Goal: Task Accomplishment & Management: Use online tool/utility

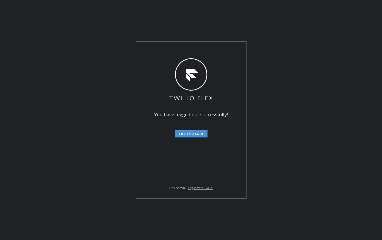
click at [184, 133] on span "Log in again" at bounding box center [191, 134] width 24 height 4
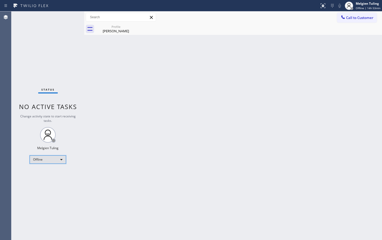
click at [60, 159] on div "Offline" at bounding box center [48, 159] width 36 height 8
click at [46, 174] on li "Available" at bounding box center [47, 173] width 35 height 6
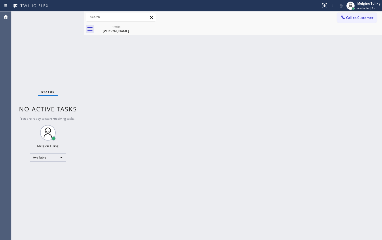
click at [182, 145] on div "Back to Dashboard Change Sender ID Customers Technicians Select a contact Outbo…" at bounding box center [233, 125] width 298 height 229
click at [348, 128] on div "Back to Dashboard Change Sender ID Customers Technicians Select a contact Outbo…" at bounding box center [233, 125] width 298 height 229
click at [139, 108] on div "Back to Dashboard Change Sender ID Customers Technicians Select a contact Outbo…" at bounding box center [233, 125] width 298 height 229
click at [129, 29] on div "Jenny Chong" at bounding box center [115, 31] width 39 height 5
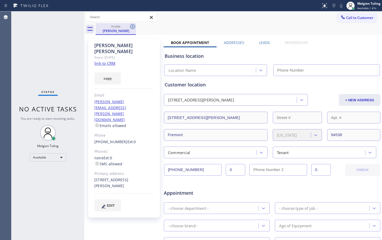
click at [133, 27] on icon at bounding box center [132, 26] width 5 height 5
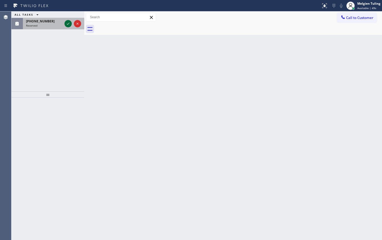
click at [66, 22] on icon at bounding box center [68, 24] width 6 height 6
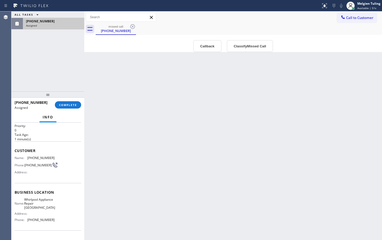
scroll to position [26, 0]
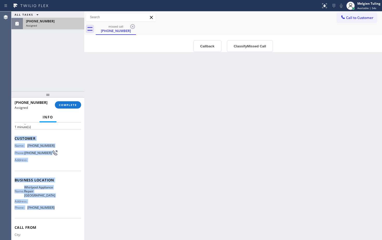
drag, startPoint x: 15, startPoint y: 137, endPoint x: 51, endPoint y: 210, distance: 81.4
click at [51, 210] on div "Context Queue: [Test] All Priority: 0 Task Age: 1 minute(s) Customer Name: (602…" at bounding box center [48, 178] width 67 height 160
click at [51, 210] on span "(602) 755-4468" at bounding box center [40, 208] width 27 height 4
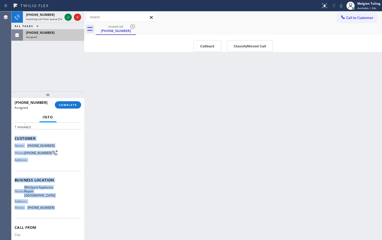
drag, startPoint x: 15, startPoint y: 138, endPoint x: 52, endPoint y: 206, distance: 77.6
click at [52, 206] on div "Context Queue: [Test] All Priority: 0 Task Age: 1 minute(s) Customer Name: (602…" at bounding box center [48, 178] width 67 height 160
copy div "Customer Name: (602) 698-8520 Phone: (602) 698-8520 Address: Business location …"
click at [65, 104] on span "COMPLETE" at bounding box center [68, 105] width 18 height 4
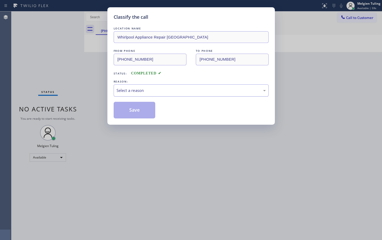
click at [128, 90] on div "Select a reason" at bounding box center [191, 90] width 149 height 6
click at [122, 113] on button "Save" at bounding box center [135, 110] width 42 height 17
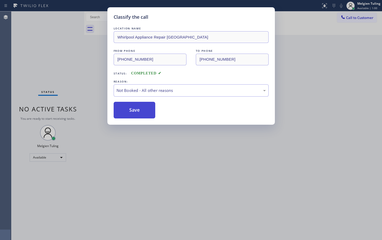
click at [124, 105] on button "Save" at bounding box center [135, 110] width 42 height 17
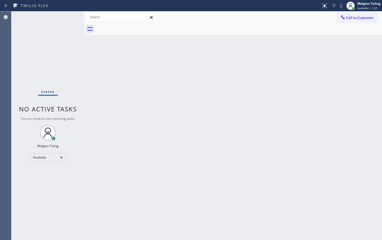
click at [90, 73] on div "Back to Dashboard Change Sender ID Customers Technicians Select a contact Outbo…" at bounding box center [233, 125] width 298 height 229
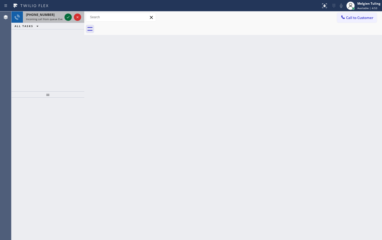
click at [67, 16] on icon at bounding box center [68, 17] width 6 height 6
click at [67, 15] on icon at bounding box center [68, 17] width 6 height 6
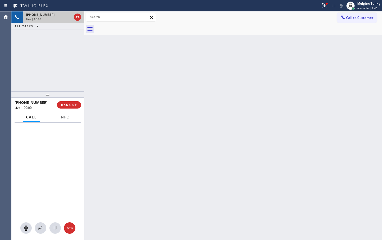
click at [65, 117] on span "Info" at bounding box center [65, 117] width 10 height 5
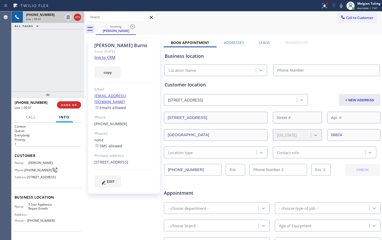
type input "(844) 735-4685"
click at [106, 59] on link "link to CRM" at bounding box center [104, 57] width 21 height 5
drag, startPoint x: 309, startPoint y: 22, endPoint x: 328, endPoint y: 7, distance: 24.8
click at [309, 22] on div "Call to Customer Outbound call Location Search location Your caller id phone nu…" at bounding box center [233, 17] width 298 height 12
click at [343, 5] on icon at bounding box center [341, 6] width 3 height 4
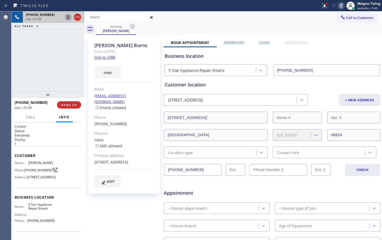
click at [67, 16] on icon at bounding box center [68, 17] width 6 height 6
click at [147, 101] on div "amykburns@gmail.com Emails allowed" at bounding box center [124, 102] width 60 height 18
drag, startPoint x: 90, startPoint y: 155, endPoint x: 146, endPoint y: 160, distance: 55.7
click at [146, 160] on div "Amy Burns Since: 20 may 2020 link to CRM copy Email amykburns@gmail.com Emails …" at bounding box center [124, 116] width 72 height 155
copy div "44 Larkspur Rd Fairfield, 06824 CT"
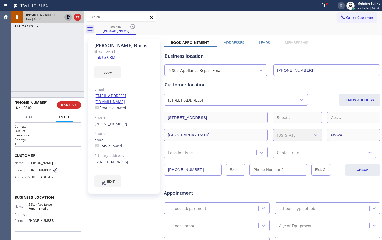
click at [143, 121] on div "(773) 398-9099" at bounding box center [124, 124] width 60 height 6
drag, startPoint x: 55, startPoint y: 58, endPoint x: 62, endPoint y: 39, distance: 20.3
click at [55, 58] on div "+17733989099 Live | 03:30 ALL TASKS ALL TASKS ACTIVE TASKS TASKS IN WRAP UP" at bounding box center [47, 51] width 73 height 80
click at [69, 18] on icon at bounding box center [68, 17] width 4 height 4
click at [343, 8] on icon at bounding box center [341, 6] width 6 height 6
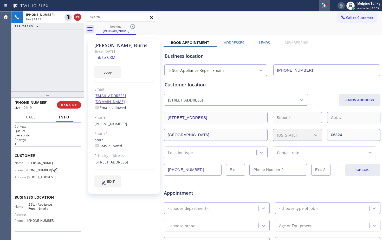
click at [326, 7] on icon at bounding box center [325, 5] width 5 height 5
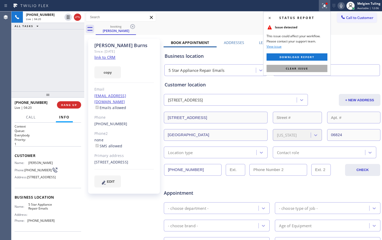
click at [298, 69] on span "Clear issue" at bounding box center [297, 69] width 22 height 4
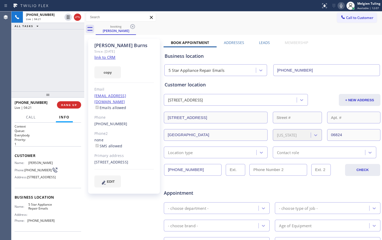
click at [290, 25] on div "booking Amy Burns" at bounding box center [239, 29] width 287 height 12
click at [326, 53] on div "Business location" at bounding box center [272, 56] width 215 height 7
click at [68, 16] on icon at bounding box center [68, 17] width 3 height 4
click at [343, 6] on icon at bounding box center [341, 6] width 6 height 6
click at [70, 68] on div "+17733989099 Live | 04:42 ALL TASKS ALL TASKS ACTIVE TASKS TASKS IN WRAP UP" at bounding box center [47, 51] width 73 height 80
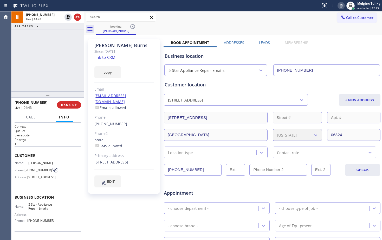
click at [242, 27] on div "booking Amy Burns" at bounding box center [239, 29] width 287 height 12
click at [342, 5] on icon at bounding box center [341, 6] width 6 height 6
click at [68, 19] on icon at bounding box center [68, 17] width 4 height 4
click at [56, 53] on div "+17733989099 Live | 04:55 ALL TASKS ALL TASKS ACTIVE TASKS TASKS IN WRAP UP" at bounding box center [47, 51] width 73 height 80
click at [186, 22] on div "Call to Customer Outbound call Location Search location Your caller id phone nu…" at bounding box center [233, 17] width 298 height 9
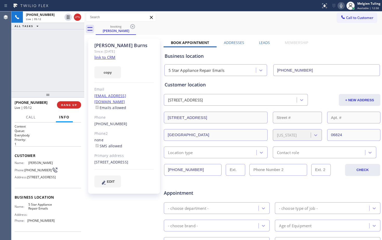
click at [180, 24] on div "booking Amy Burns" at bounding box center [239, 29] width 287 height 12
click at [144, 61] on div "copy" at bounding box center [124, 69] width 60 height 18
click at [211, 20] on div "Call to Customer Outbound call Location Search location Your caller id phone nu…" at bounding box center [233, 17] width 298 height 9
click at [140, 74] on div "copy" at bounding box center [124, 69] width 60 height 18
click at [137, 68] on div "copy" at bounding box center [124, 69] width 60 height 18
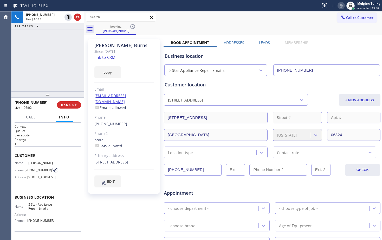
click at [71, 69] on div "+17733989099 Live | 06:02 ALL TASKS ALL TASKS ACTIVE TASKS TASKS IN WRAP UP" at bounding box center [47, 51] width 73 height 80
click at [68, 17] on icon at bounding box center [68, 17] width 3 height 4
click at [29, 116] on span "Call" at bounding box center [31, 117] width 10 height 5
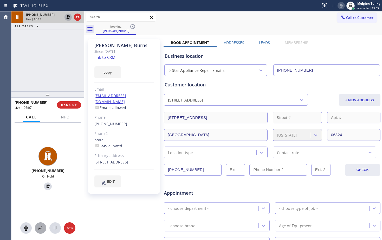
click at [40, 227] on icon at bounding box center [40, 228] width 6 height 6
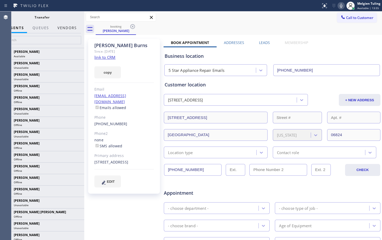
click at [70, 29] on button "Vendors" at bounding box center [67, 28] width 26 height 10
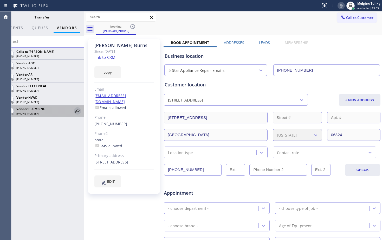
click at [78, 111] on icon at bounding box center [77, 111] width 6 height 6
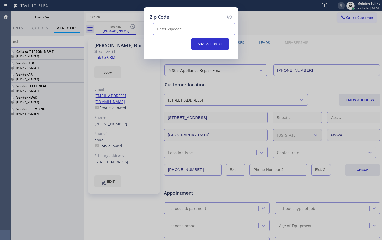
click at [197, 29] on input "text" at bounding box center [194, 29] width 83 height 12
paste input "06824"
type input "06824"
click at [209, 43] on button "Save & Transfer" at bounding box center [210, 44] width 38 height 12
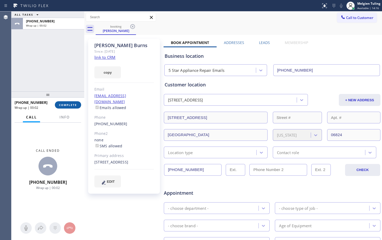
click at [68, 106] on span "COMPLETE" at bounding box center [68, 105] width 18 height 4
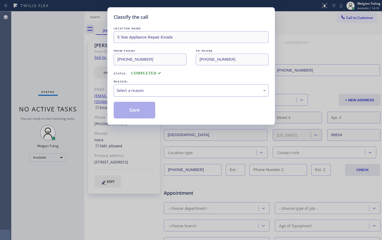
click at [128, 86] on div "Select a reason" at bounding box center [191, 90] width 155 height 12
click at [122, 111] on button "Save" at bounding box center [135, 110] width 42 height 17
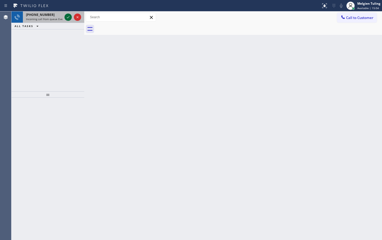
click at [67, 18] on icon at bounding box center [68, 17] width 3 height 2
click at [70, 16] on icon at bounding box center [68, 17] width 6 height 6
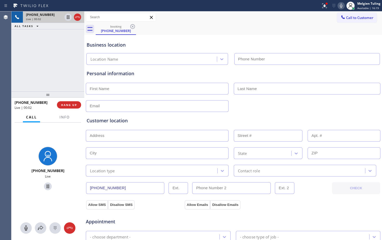
click at [26, 52] on div "+13234075845 Live | 00:02 ALL TASKS ALL TASKS ACTIVE TASKS TASKS IN WRAP UP" at bounding box center [47, 51] width 73 height 80
click at [63, 117] on span "Info" at bounding box center [65, 117] width 10 height 5
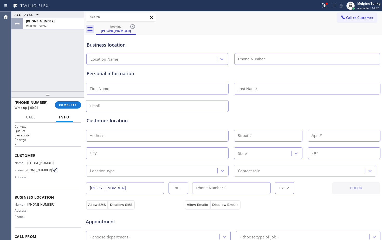
click at [68, 47] on div "ALL TASKS ALL TASKS ACTIVE TASKS TASKS IN WRAP UP +13234075845 Wrap up | 00:02" at bounding box center [47, 51] width 73 height 80
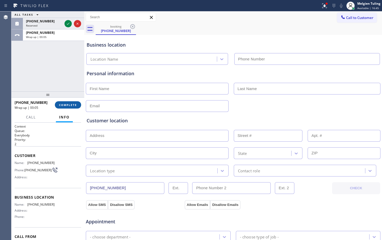
click at [66, 105] on span "COMPLETE" at bounding box center [68, 105] width 18 height 4
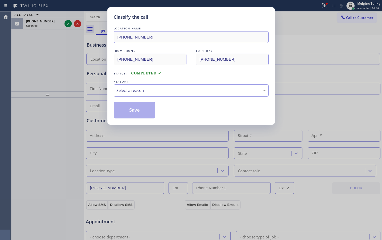
click at [123, 91] on div "Select a reason" at bounding box center [191, 90] width 149 height 6
click at [121, 111] on button "Save" at bounding box center [135, 110] width 42 height 17
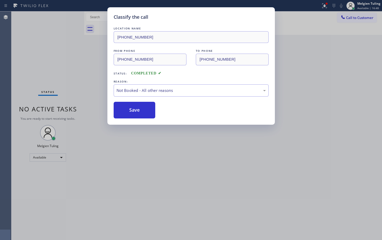
click at [62, 67] on div "Classify the call LOCATION NAME (323) 616-2958 FROM PHONE (323) 407-5845 TO PHO…" at bounding box center [191, 120] width 382 height 240
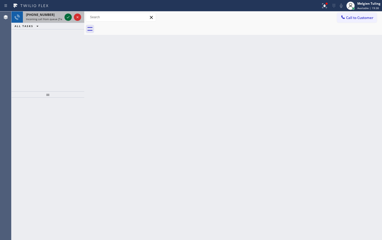
click at [67, 15] on icon at bounding box center [68, 17] width 6 height 6
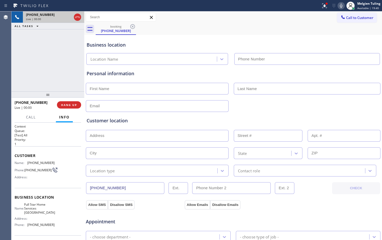
type input "(213) 444-5645"
click at [340, 6] on icon at bounding box center [341, 6] width 6 height 6
click at [160, 33] on div "booking (888) 364-4165" at bounding box center [239, 29] width 287 height 12
click at [177, 32] on div "booking (888) 364-4165" at bounding box center [239, 29] width 287 height 12
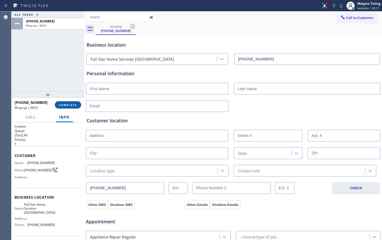
click at [64, 105] on span "COMPLETE" at bounding box center [68, 105] width 18 height 4
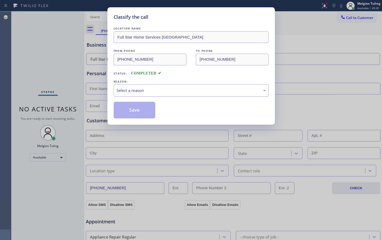
click at [126, 92] on div "Select a reason" at bounding box center [191, 90] width 149 height 6
click at [126, 109] on button "Save" at bounding box center [135, 110] width 42 height 17
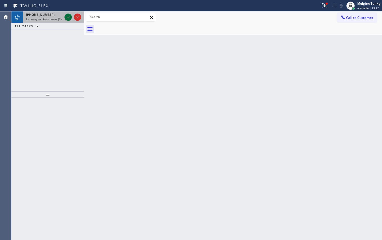
click at [68, 17] on icon at bounding box center [68, 17] width 6 height 6
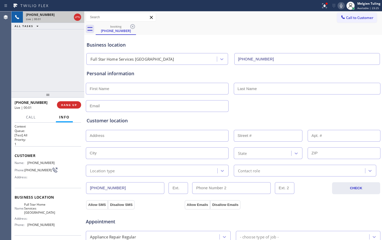
type input "(213) 444-5645"
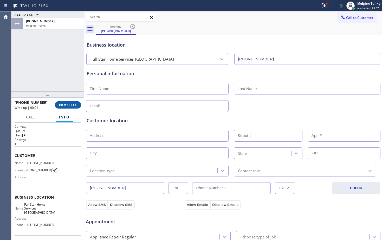
click at [70, 104] on span "COMPLETE" at bounding box center [68, 105] width 18 height 4
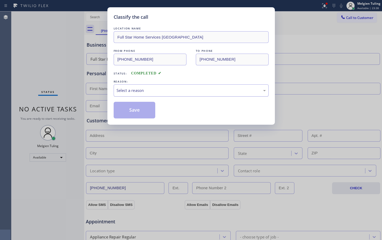
click at [140, 88] on div "Select a reason" at bounding box center [191, 90] width 149 height 6
click at [127, 109] on button "Save" at bounding box center [135, 110] width 42 height 17
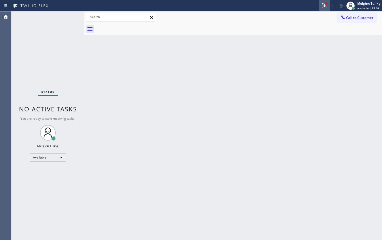
click at [325, 6] on icon at bounding box center [324, 5] width 3 height 4
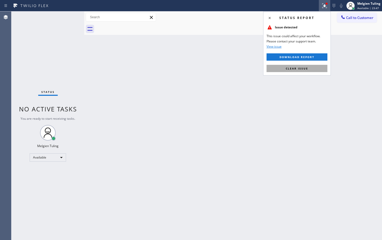
click at [288, 67] on span "Clear issue" at bounding box center [297, 69] width 22 height 4
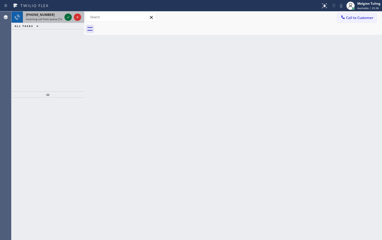
click at [67, 17] on icon at bounding box center [68, 17] width 6 height 6
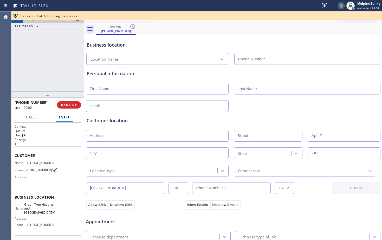
type input "(949) 506-5933"
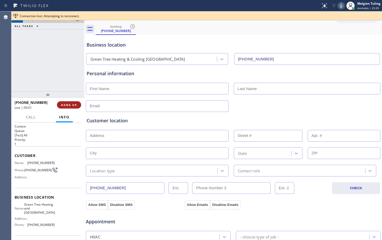
click at [75, 104] on span "HANG UP" at bounding box center [69, 105] width 16 height 4
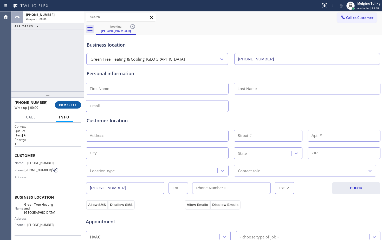
click at [75, 104] on span "COMPLETE" at bounding box center [68, 105] width 18 height 4
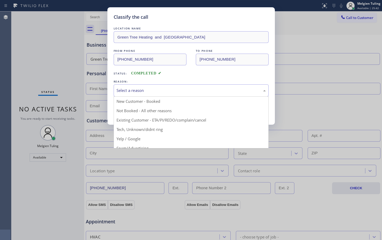
click at [152, 87] on div "Select a reason" at bounding box center [191, 90] width 149 height 6
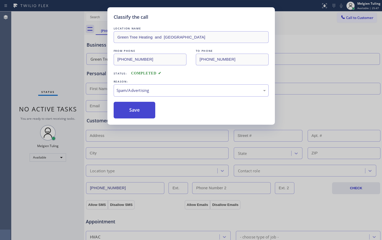
click at [142, 110] on button "Save" at bounding box center [135, 110] width 42 height 17
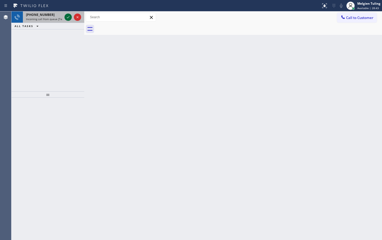
click at [67, 19] on icon at bounding box center [68, 17] width 6 height 6
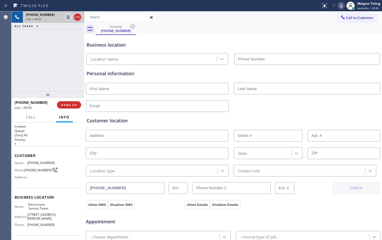
type input "(800) 568-8664"
click at [301, 104] on div at bounding box center [233, 105] width 296 height 13
click at [248, 36] on div "Business location Electricians Service Team (800) 568-8664" at bounding box center [233, 49] width 295 height 31
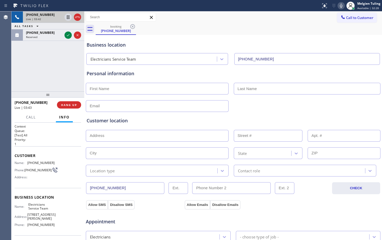
click at [210, 40] on div "Business location Electricians Service Team (800) 568-8664" at bounding box center [233, 50] width 295 height 29
click at [220, 29] on div "booking (415) 400-6393" at bounding box center [239, 29] width 287 height 12
click at [319, 106] on div at bounding box center [233, 105] width 296 height 13
click at [268, 24] on div "booking (415) 400-6393" at bounding box center [239, 29] width 287 height 12
click at [342, 4] on icon at bounding box center [341, 6] width 3 height 4
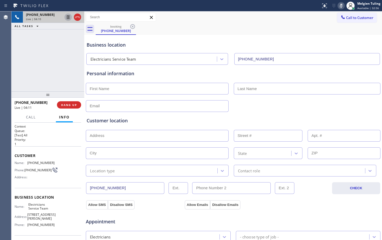
click at [68, 16] on icon at bounding box center [68, 17] width 3 height 4
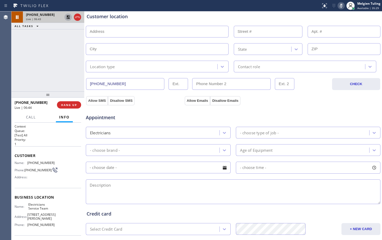
scroll to position [163, 0]
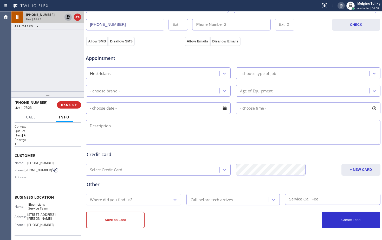
click at [96, 139] on textarea at bounding box center [233, 132] width 295 height 25
click at [43, 59] on div "+14154006393 Live | 08:05 ALL TASKS ALL TASKS ACTIVE TASKS TASKS IN WRAP UP" at bounding box center [47, 51] width 73 height 80
drag, startPoint x: 256, startPoint y: 50, endPoint x: 257, endPoint y: 55, distance: 5.0
click at [257, 51] on div "Appointment" at bounding box center [233, 54] width 296 height 13
click at [342, 4] on icon at bounding box center [341, 6] width 3 height 4
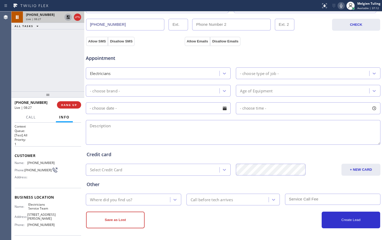
click at [67, 15] on icon at bounding box center [68, 17] width 6 height 6
click at [175, 58] on span "Appointment" at bounding box center [135, 58] width 98 height 7
click at [51, 55] on div "+14154006393 Live | 08:52 ALL TASKS ALL TASKS ACTIVE TASKS TASKS IN WRAP UP" at bounding box center [47, 51] width 73 height 80
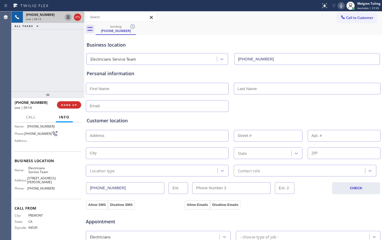
scroll to position [38, 0]
click at [32, 118] on span "Call" at bounding box center [31, 117] width 10 height 5
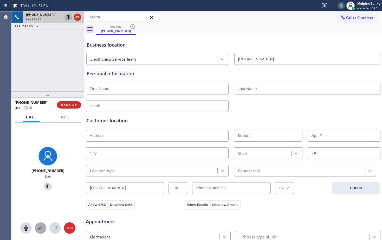
click at [38, 230] on icon at bounding box center [40, 228] width 6 height 6
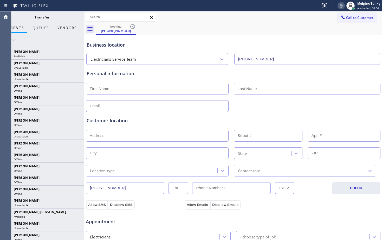
click at [69, 27] on button "Vendors" at bounding box center [67, 28] width 26 height 10
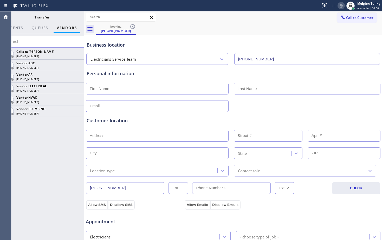
click at [0, 0] on icon at bounding box center [0, 0] width 0 height 0
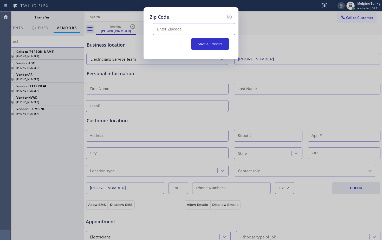
click at [160, 30] on input "text" at bounding box center [194, 29] width 83 height 12
paste input "94404"
type input "94404"
click at [200, 42] on button "Save & Transfer" at bounding box center [210, 44] width 38 height 12
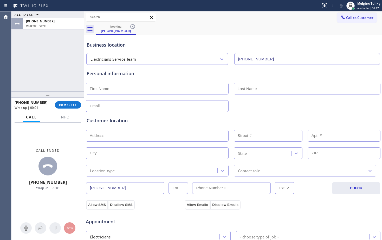
click at [101, 88] on input "text" at bounding box center [157, 89] width 143 height 12
type input "Peter"
click at [261, 90] on input "text" at bounding box center [307, 89] width 147 height 12
type input "Wong"
click at [164, 108] on input "text" at bounding box center [157, 106] width 143 height 12
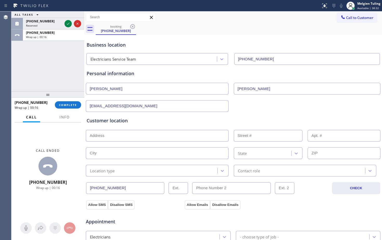
type input "no@gmail.com"
click at [108, 139] on input "text" at bounding box center [157, 136] width 143 height 12
click at [68, 21] on icon at bounding box center [68, 24] width 6 height 6
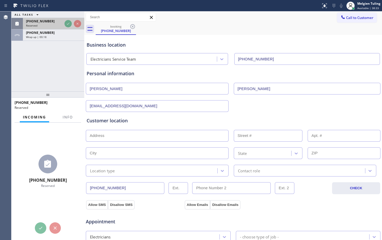
scroll to position [43, 0]
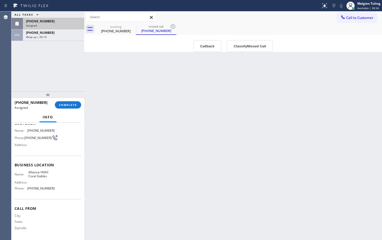
click at [69, 116] on div "Info" at bounding box center [48, 117] width 67 height 10
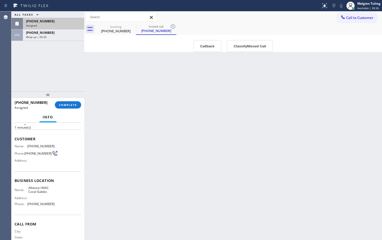
scroll to position [17, 0]
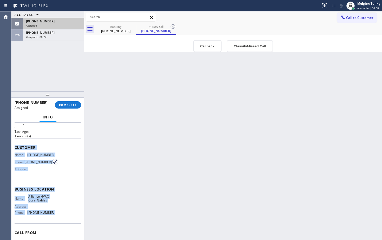
drag, startPoint x: 15, startPoint y: 147, endPoint x: 52, endPoint y: 217, distance: 79.1
click at [52, 217] on div "Context Queue: [Test] All Priority: 0 Task Age: 1 minute(s) Customer Name: (305…" at bounding box center [48, 184] width 67 height 155
copy div "Customer Name: (305) 222-8510 Phone: (305) 222-8510 Address: Business location …"
click at [72, 106] on span "COMPLETE" at bounding box center [68, 105] width 18 height 4
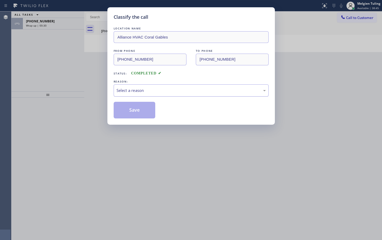
click at [131, 89] on div "Select a reason" at bounding box center [191, 90] width 149 height 6
click at [124, 108] on button "Save" at bounding box center [135, 110] width 42 height 17
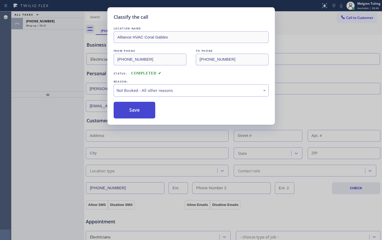
click at [126, 108] on button "Save" at bounding box center [135, 110] width 42 height 17
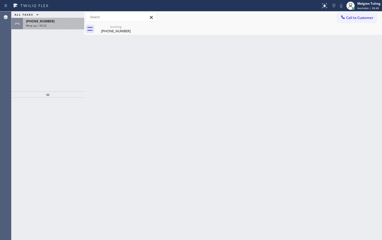
click at [42, 22] on span "+14154006393" at bounding box center [40, 21] width 29 height 4
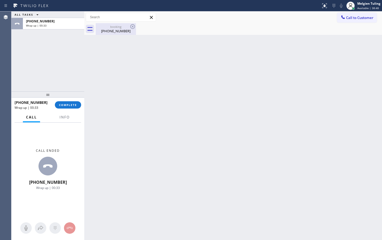
click at [113, 27] on div "booking" at bounding box center [115, 27] width 39 height 4
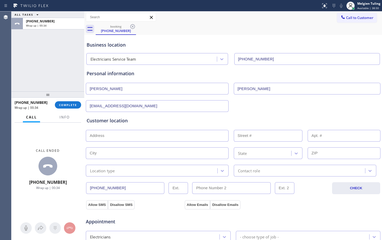
click at [133, 131] on input "text" at bounding box center [157, 136] width 143 height 12
click at [64, 117] on span "Info" at bounding box center [65, 117] width 10 height 5
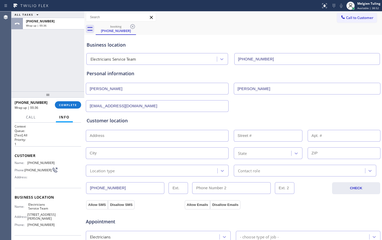
click at [106, 134] on input "text" at bounding box center [157, 136] width 143 height 12
click at [137, 138] on input "text" at bounding box center [157, 136] width 143 height 12
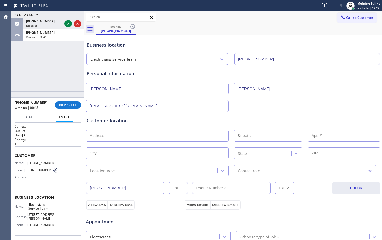
paste input "/ 708 Eppleton Ln, Foster City, CA 94404"
type input "708 Eppleton Ln"
type input "708"
type input "Foster City"
type input "94404"
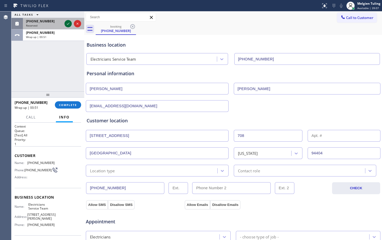
click at [68, 23] on icon at bounding box center [68, 24] width 6 height 6
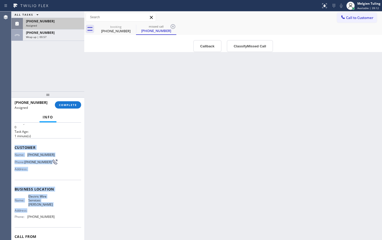
scroll to position [26, 0]
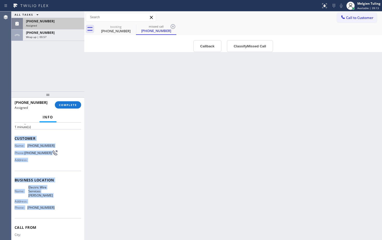
drag, startPoint x: 14, startPoint y: 163, endPoint x: 52, endPoint y: 209, distance: 59.7
click at [52, 209] on div "Context Queue: [Test] All Priority: 0 Task Age: 1 minute(s) Customer Name: (304…" at bounding box center [47, 181] width 73 height 117
click at [52, 209] on div "Name: Electric Wire Services Yorba Linda Address: Phone: (714) 463-1811" at bounding box center [48, 198] width 67 height 26
drag, startPoint x: 52, startPoint y: 209, endPoint x: 15, endPoint y: 138, distance: 80.3
click at [15, 138] on div "Context Queue: [Test] All Priority: 0 Task Age: 1 minute(s) Customer Name: (304…" at bounding box center [48, 178] width 67 height 160
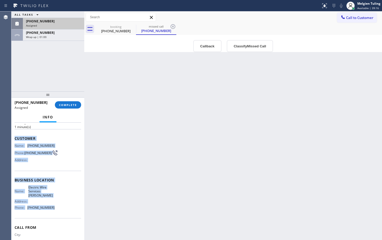
click at [15, 138] on span "Customer" at bounding box center [48, 138] width 67 height 5
drag, startPoint x: 15, startPoint y: 138, endPoint x: 46, endPoint y: 208, distance: 77.2
click at [46, 208] on div "Context Queue: [Test] All Priority: 0 Task Age: 1 minute(s) Customer Name: (304…" at bounding box center [48, 178] width 67 height 160
click at [65, 103] on button "COMPLETE" at bounding box center [68, 104] width 26 height 7
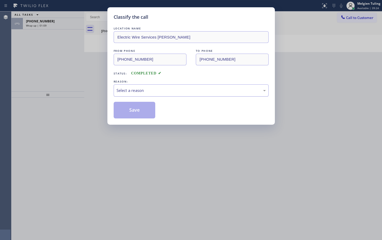
click at [126, 89] on div "Select a reason" at bounding box center [191, 90] width 149 height 6
click at [127, 110] on button "Save" at bounding box center [135, 110] width 42 height 17
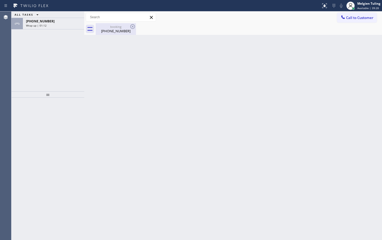
click at [120, 29] on div "(415) 400-6393" at bounding box center [115, 31] width 39 height 5
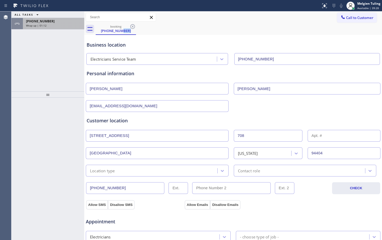
click at [58, 23] on div "+14154006393" at bounding box center [53, 21] width 55 height 4
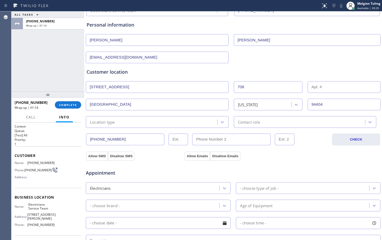
scroll to position [52, 0]
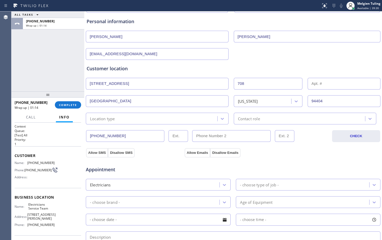
click at [109, 118] on div "Location type" at bounding box center [102, 119] width 25 height 6
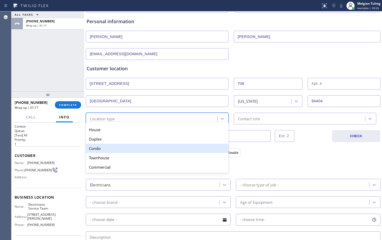
click at [99, 150] on div "Condo" at bounding box center [157, 148] width 143 height 9
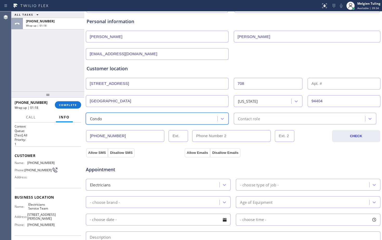
click at [238, 117] on div "Contact role" at bounding box center [249, 119] width 22 height 6
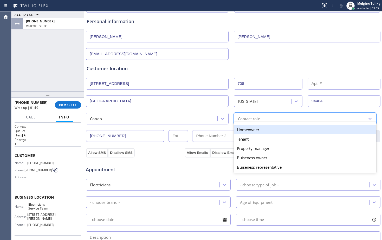
click at [243, 129] on div "Homeowner" at bounding box center [305, 129] width 143 height 9
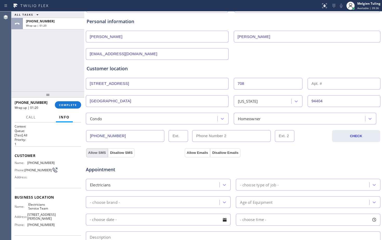
click at [93, 154] on button "Allow SMS" at bounding box center [97, 152] width 22 height 9
click at [190, 154] on button "Allow Emails" at bounding box center [198, 152] width 26 height 9
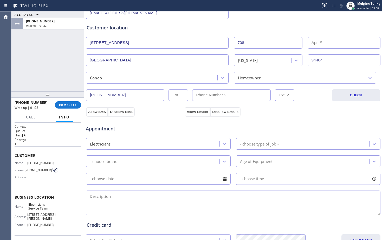
scroll to position [104, 0]
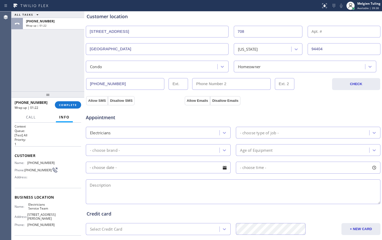
click at [242, 133] on div "- choose type of job -" at bounding box center [259, 133] width 39 height 6
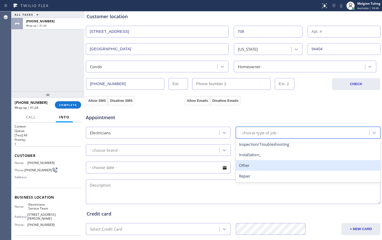
click at [245, 165] on div "Other" at bounding box center [308, 165] width 145 height 11
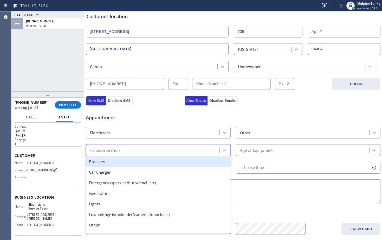
click at [163, 152] on div "- choose brand -" at bounding box center [153, 150] width 132 height 9
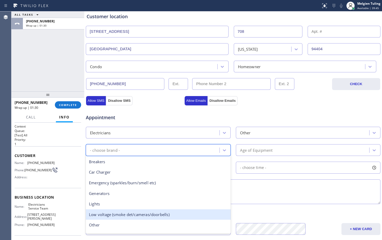
click at [117, 216] on div "Low voltage (smoke det/cameras/doorbells)" at bounding box center [158, 214] width 145 height 11
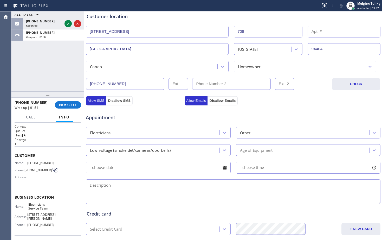
click at [114, 188] on textarea at bounding box center [233, 191] width 295 height 25
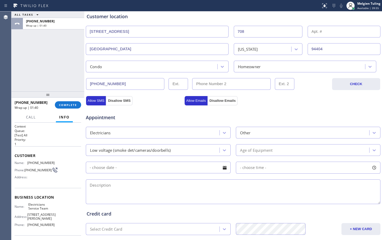
click at [152, 186] on textarea at bounding box center [233, 191] width 295 height 25
paste textarea "want to change the battery of his smoke detector because its on the ceiling he …"
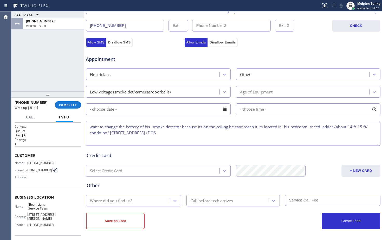
scroll to position [163, 0]
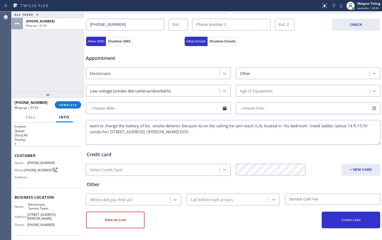
click at [212, 135] on textarea "want to change the battery of his smoke detector because its on the ceiling he …" at bounding box center [233, 132] width 295 height 25
click at [211, 133] on textarea "want to change the battery of his smoke detector because its on the ceiling he …" at bounding box center [233, 132] width 295 height 25
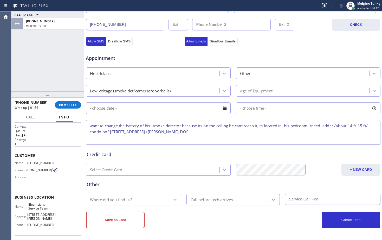
type textarea "want to change the battery of his smoke detector because its on the ceiling he …"
click at [127, 198] on div "Where did you find us?" at bounding box center [111, 200] width 42 height 6
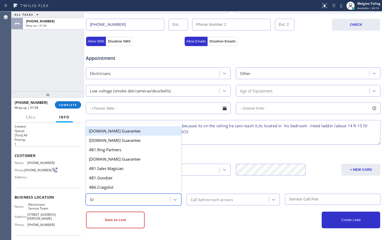
type input "GOO"
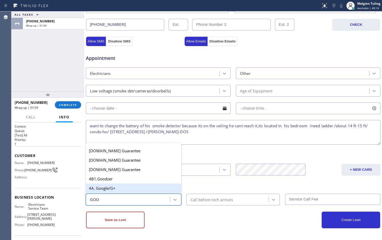
click at [117, 189] on div "4A. Google/G+" at bounding box center [134, 188] width 96 height 9
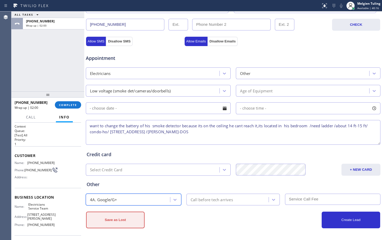
click at [117, 221] on button "Save as Lost" at bounding box center [115, 220] width 59 height 17
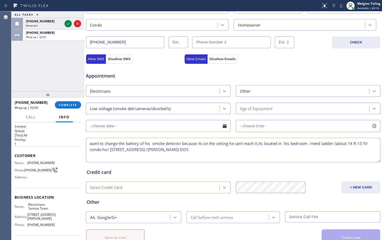
scroll to position [181, 0]
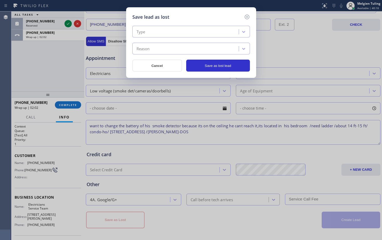
click at [161, 29] on div "Type" at bounding box center [186, 31] width 105 height 9
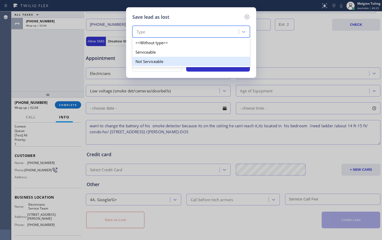
click at [144, 60] on div "Not Serviceable" at bounding box center [192, 61] width 118 height 9
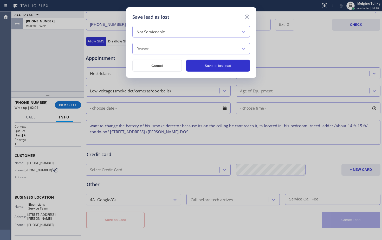
click at [147, 48] on div "Reason" at bounding box center [143, 49] width 13 height 6
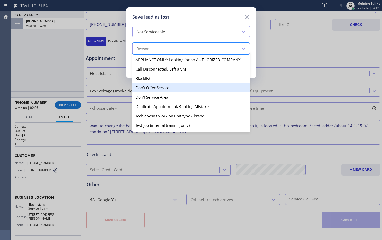
click at [149, 88] on div "Don't Offer Service" at bounding box center [192, 87] width 118 height 9
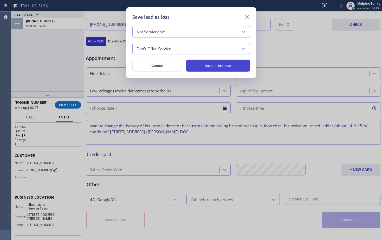
click at [218, 64] on button "Save as lost lead" at bounding box center [218, 66] width 64 height 12
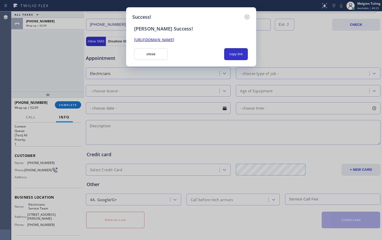
click at [174, 41] on link "https://erp.apollosoft.co/customer/765588#portlet_lead" at bounding box center [154, 39] width 40 height 5
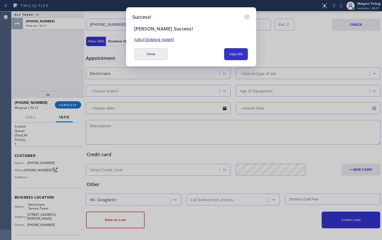
click at [158, 58] on button "close" at bounding box center [151, 54] width 34 height 12
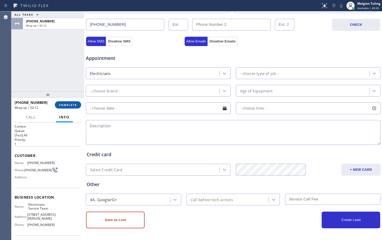
click at [67, 104] on span "COMPLETE" at bounding box center [68, 105] width 18 height 4
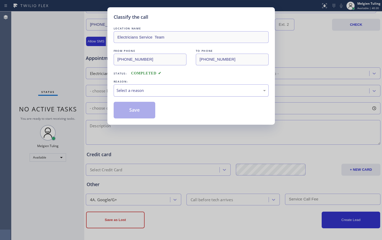
click at [133, 91] on div "Select a reason" at bounding box center [191, 90] width 149 height 6
click at [133, 110] on button "Save" at bounding box center [135, 110] width 42 height 17
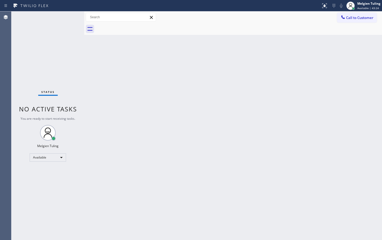
click at [309, 127] on div "Back to Dashboard Change Sender ID Customers Technicians Select a contact Outbo…" at bounding box center [233, 125] width 298 height 229
click at [274, 96] on div "Back to Dashboard Change Sender ID Customers Technicians Select a contact Outbo…" at bounding box center [233, 125] width 298 height 229
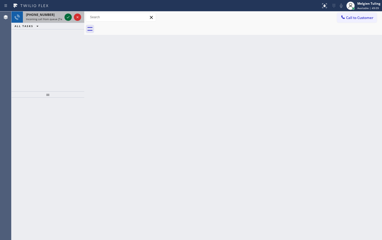
click at [67, 16] on icon at bounding box center [68, 17] width 6 height 6
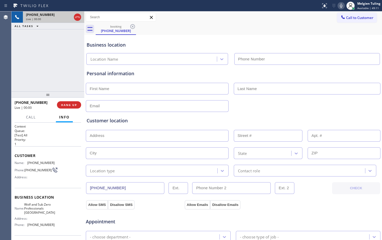
type input "(213) 221-6608"
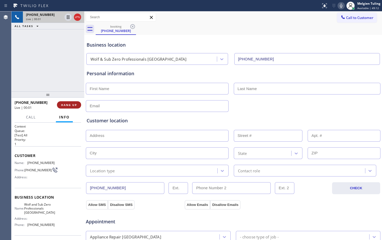
click at [62, 103] on span "HANG UP" at bounding box center [69, 105] width 16 height 4
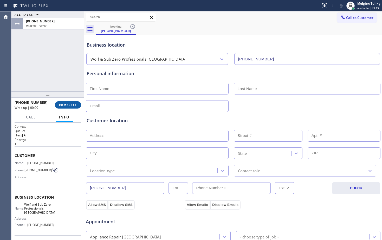
click at [63, 105] on span "COMPLETE" at bounding box center [68, 105] width 18 height 4
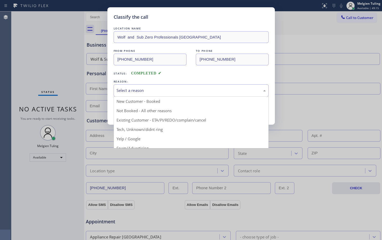
click at [142, 89] on div "Select a reason" at bounding box center [191, 90] width 149 height 6
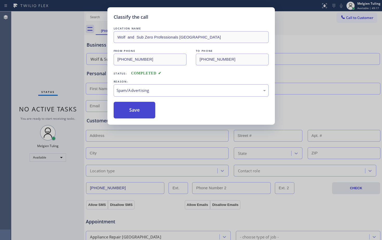
click at [136, 111] on button "Save" at bounding box center [135, 110] width 42 height 17
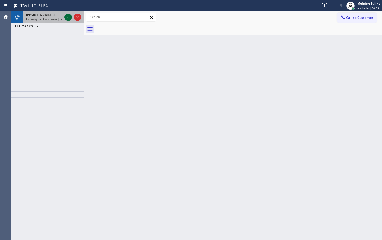
click at [67, 17] on icon at bounding box center [68, 17] width 6 height 6
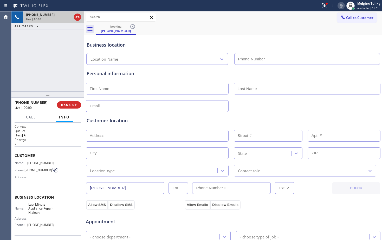
type input "(786) 305-6077"
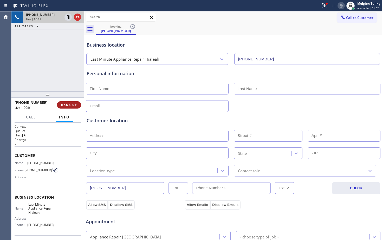
click at [67, 103] on span "HANG UP" at bounding box center [69, 105] width 16 height 4
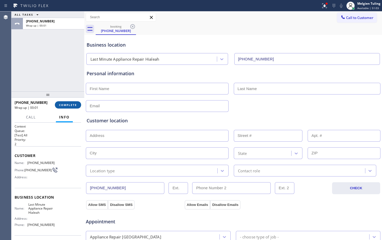
click at [67, 103] on span "COMPLETE" at bounding box center [68, 105] width 18 height 4
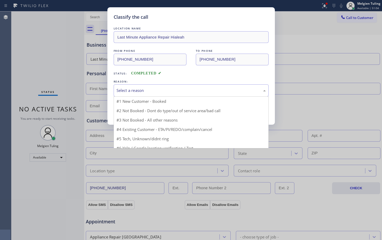
click at [130, 91] on div "Select a reason" at bounding box center [191, 90] width 149 height 6
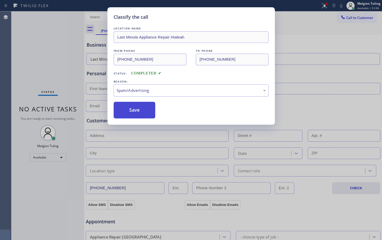
click at [131, 111] on button "Save" at bounding box center [135, 110] width 42 height 17
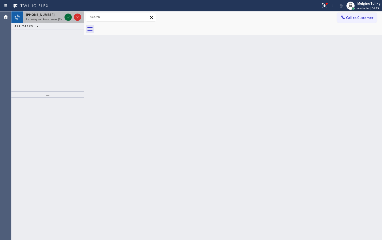
click at [65, 16] on icon at bounding box center [68, 17] width 6 height 6
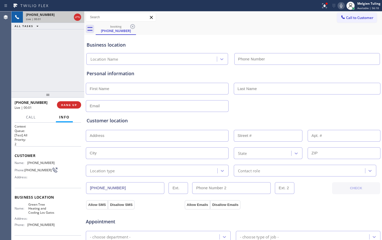
type input "(408) 900-6511"
click at [70, 107] on button "HANG UP" at bounding box center [69, 104] width 24 height 7
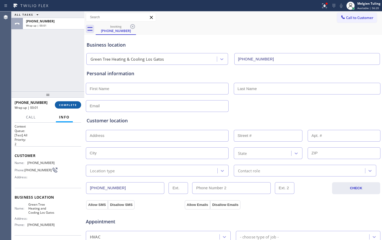
click at [73, 104] on span "COMPLETE" at bounding box center [68, 105] width 18 height 4
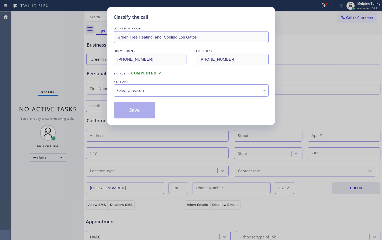
click at [131, 92] on div "Select a reason" at bounding box center [191, 90] width 149 height 6
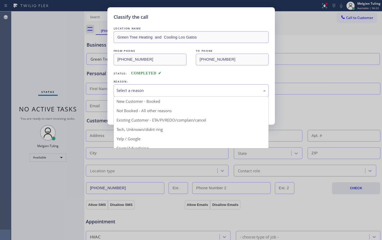
click at [131, 92] on div "Select a reason" at bounding box center [191, 90] width 149 height 6
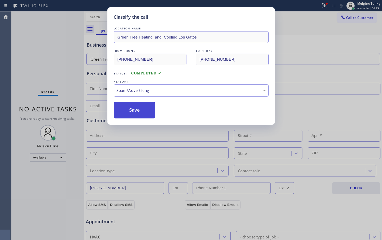
click at [131, 109] on button "Save" at bounding box center [135, 110] width 42 height 17
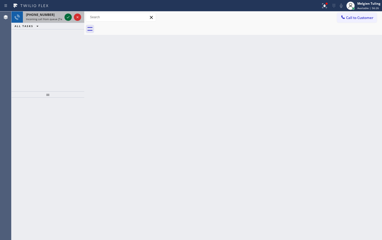
click at [65, 16] on div at bounding box center [68, 17] width 7 height 6
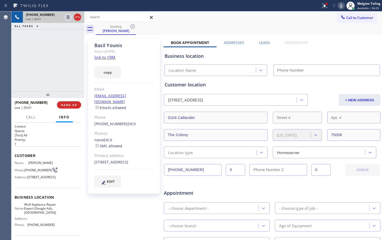
type input "(469) 218-2803"
click at [67, 83] on div "+14695033954 Live | 00:05 ALL TASKS ALL TASKS ACTIVE TASKS TASKS IN WRAP UP" at bounding box center [47, 51] width 73 height 80
click at [102, 58] on link "link to CRM" at bounding box center [104, 57] width 21 height 5
click at [32, 57] on div "+14695033954 Live | 03:25 ALL TASKS ALL TASKS ACTIVE TASKS TASKS IN WRAP UP" at bounding box center [47, 51] width 73 height 80
click at [243, 32] on div "booking Basil Younis" at bounding box center [239, 29] width 287 height 12
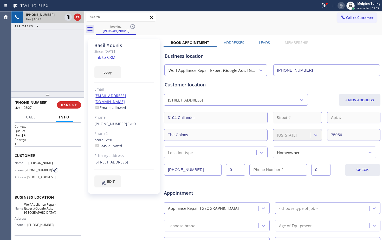
click at [343, 7] on icon at bounding box center [341, 6] width 3 height 4
click at [68, 15] on icon at bounding box center [68, 17] width 6 height 6
click at [325, 7] on icon at bounding box center [325, 6] width 6 height 6
click at [325, 4] on icon at bounding box center [325, 6] width 6 height 6
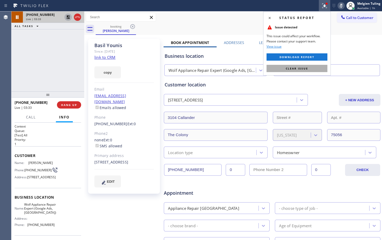
click at [290, 69] on span "Clear issue" at bounding box center [297, 69] width 22 height 4
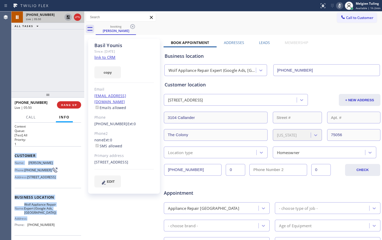
scroll to position [26, 0]
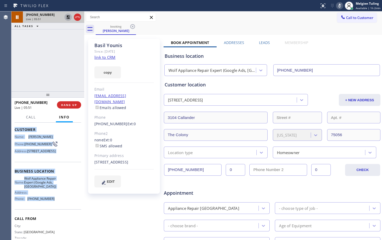
drag, startPoint x: 14, startPoint y: 153, endPoint x: 51, endPoint y: 215, distance: 72.1
click at [51, 215] on div "Context Queue: [Test] All Priority: 1 Customer Name: Basil Younis Phone: (469) …" at bounding box center [47, 181] width 73 height 117
copy div "Customer Name: Basil Younis Phone: (469) 503-3954 Address: 3104 Callander, The …"
click at [66, 17] on icon at bounding box center [68, 17] width 6 height 6
click at [340, 7] on icon at bounding box center [340, 6] width 3 height 4
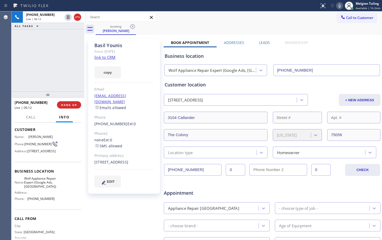
click at [272, 20] on div "Call to Customer Outbound call Location Search location Your caller id phone nu…" at bounding box center [233, 17] width 298 height 9
click at [69, 71] on div "+14695033954 Live | 07:11 ALL TASKS ALL TASKS ACTIVE TASKS TASKS IN WRAP UP" at bounding box center [47, 51] width 73 height 80
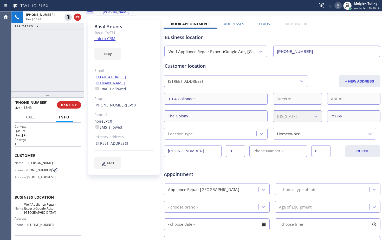
scroll to position [0, 0]
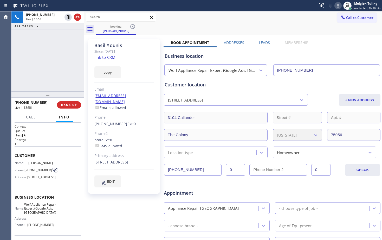
click at [78, 78] on div "+14695033954 Live | 13:56 ALL TASKS ALL TASKS ACTIVE TASKS TASKS IN WRAP UP" at bounding box center [47, 51] width 73 height 80
click at [75, 68] on div "+14695033954 Live | 14:15 ALL TASKS ALL TASKS ACTIVE TASKS TASKS IN WRAP UP" at bounding box center [47, 51] width 73 height 80
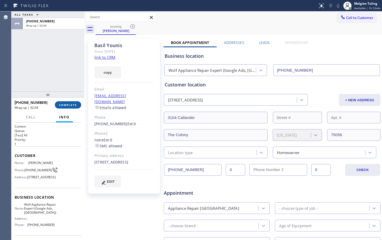
click at [68, 106] on span "COMPLETE" at bounding box center [68, 105] width 18 height 4
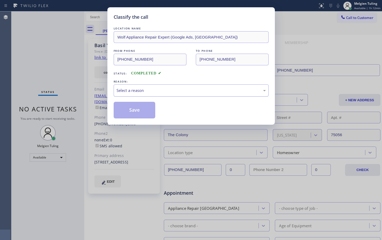
click at [140, 91] on div "Select a reason" at bounding box center [191, 90] width 149 height 6
click at [138, 111] on button "Save" at bounding box center [135, 110] width 42 height 17
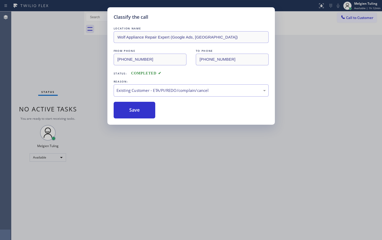
click at [84, 59] on div at bounding box center [84, 125] width 0 height 229
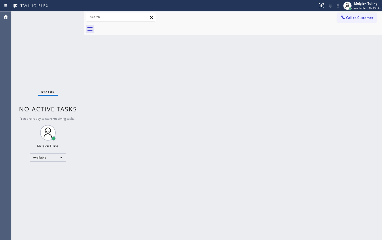
click at [124, 84] on div "Back to Dashboard Change Sender ID Customers Technicians Select a contact Outbo…" at bounding box center [233, 125] width 298 height 229
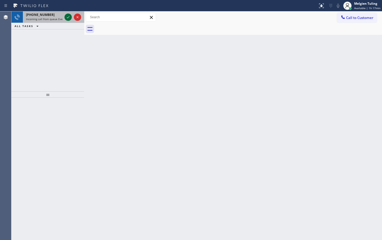
click at [65, 17] on div at bounding box center [68, 17] width 7 height 6
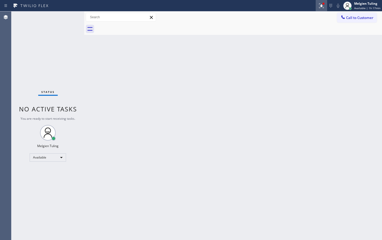
click at [323, 6] on icon at bounding box center [320, 5] width 3 height 4
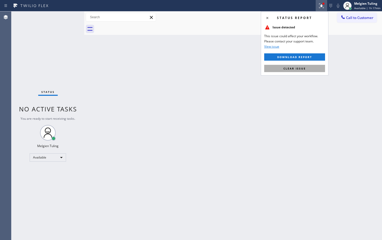
click at [295, 68] on span "Clear issue" at bounding box center [295, 69] width 22 height 4
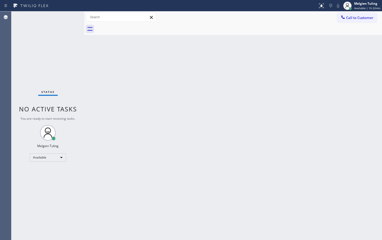
click at [100, 64] on div "Back to Dashboard Change Sender ID Customers Technicians Select a contact Outbo…" at bounding box center [233, 125] width 298 height 229
click at [54, 156] on div "Available" at bounding box center [48, 157] width 36 height 8
click at [37, 184] on li "Break" at bounding box center [47, 184] width 35 height 6
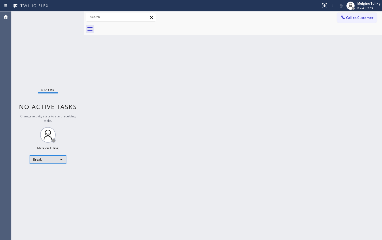
click at [48, 159] on div "Break" at bounding box center [48, 159] width 36 height 8
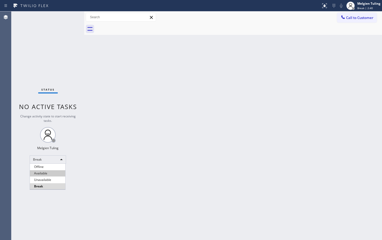
click at [36, 174] on li "Available" at bounding box center [47, 173] width 35 height 6
click at [168, 135] on div "Back to Dashboard Change Sender ID Customers Technicians Select a contact Outbo…" at bounding box center [233, 125] width 298 height 229
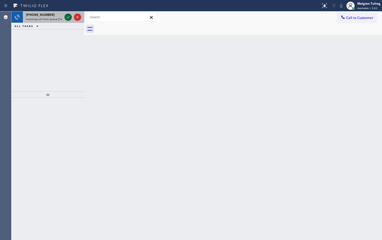
click at [67, 17] on icon at bounding box center [68, 17] width 6 height 6
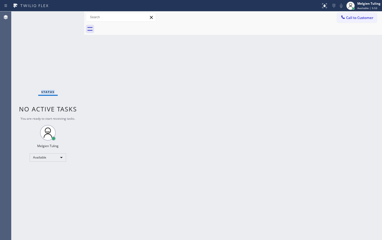
click at [67, 17] on div "Status No active tasks You are ready to start receiving tasks. Melgien Tuling A…" at bounding box center [47, 125] width 73 height 229
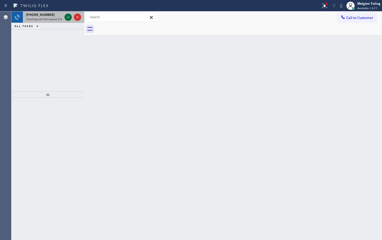
click at [68, 18] on icon at bounding box center [68, 17] width 6 height 6
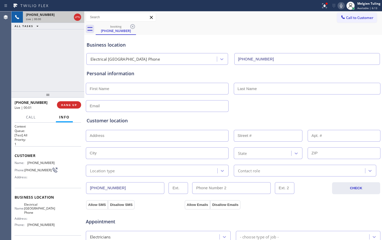
type input "(602) 737-2217"
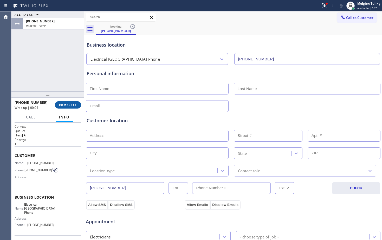
click at [66, 106] on span "COMPLETE" at bounding box center [68, 105] width 18 height 4
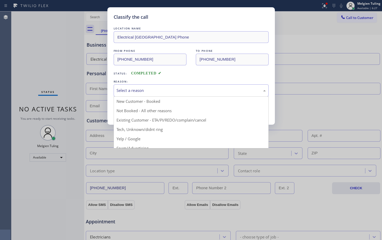
click at [141, 88] on div "Select a reason" at bounding box center [191, 90] width 149 height 6
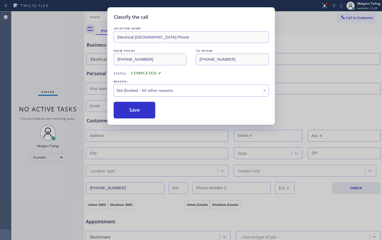
click at [134, 90] on div "Not Booked - All other reasons" at bounding box center [191, 90] width 149 height 6
click at [143, 128] on div "Classify the call LOCATION NAME Electrical LA Cisco Phone FROM PHONE (323) 331-…" at bounding box center [191, 120] width 382 height 240
click at [136, 111] on button "Save" at bounding box center [135, 110] width 42 height 17
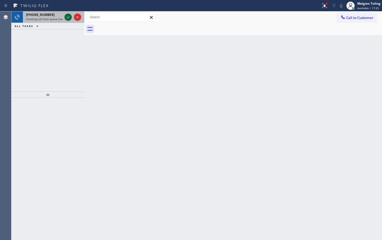
click at [69, 16] on icon at bounding box center [68, 17] width 6 height 6
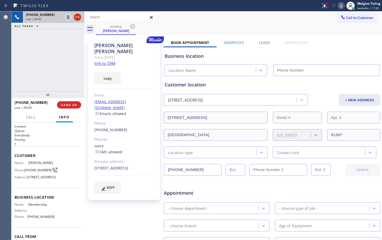
type input "(844) 386-0017"
click at [107, 61] on link "link to CRM" at bounding box center [104, 63] width 21 height 5
click at [47, 72] on div "+18186925213 Live | 01:48 ALL TASKS ALL TASKS ACTIVE TASKS TASKS IN WRAP UP" at bounding box center [47, 51] width 73 height 80
click at [258, 31] on div "booking Eric Roth" at bounding box center [239, 29] width 287 height 12
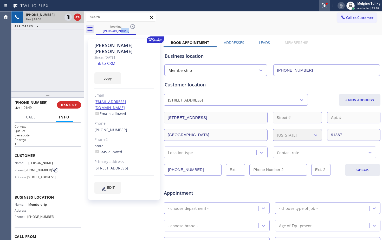
click at [324, 5] on icon at bounding box center [325, 6] width 6 height 6
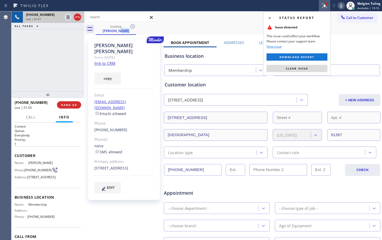
click at [298, 70] on span "Clear issue" at bounding box center [297, 69] width 22 height 4
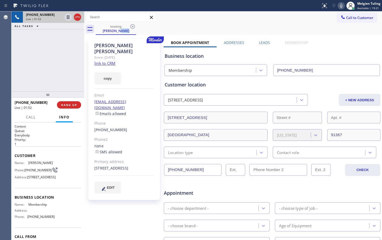
click at [340, 7] on icon at bounding box center [341, 6] width 6 height 6
click at [342, 5] on icon at bounding box center [341, 6] width 6 height 6
click at [69, 17] on icon at bounding box center [68, 17] width 6 height 6
click at [67, 19] on icon at bounding box center [68, 17] width 4 height 4
click at [340, 5] on icon at bounding box center [341, 6] width 6 height 6
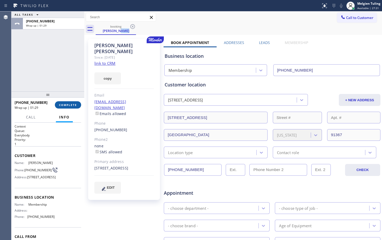
click at [67, 105] on span "COMPLETE" at bounding box center [68, 105] width 18 height 4
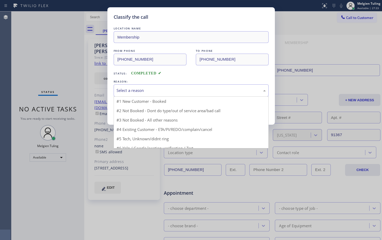
click at [127, 90] on div "Select a reason" at bounding box center [191, 90] width 149 height 6
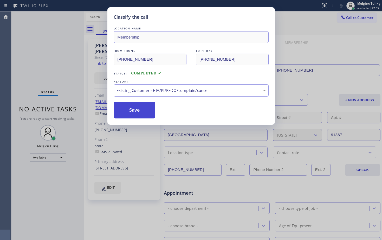
click at [135, 114] on button "Save" at bounding box center [135, 110] width 42 height 17
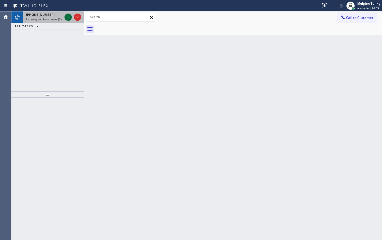
click at [68, 18] on icon at bounding box center [68, 17] width 6 height 6
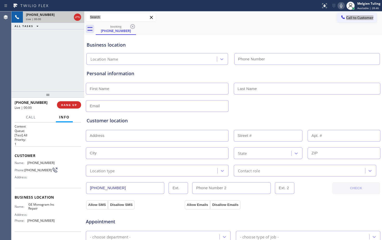
type input "(866) 429-1288"
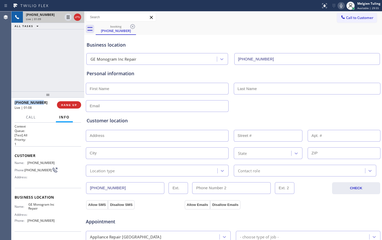
drag, startPoint x: 43, startPoint y: 104, endPoint x: 14, endPoint y: 101, distance: 28.8
click at [14, 101] on div "+14259430870 Live | 01:08 HANG UP" at bounding box center [47, 105] width 73 height 15
copy span "+14259430870"
click at [103, 105] on input "text" at bounding box center [157, 106] width 143 height 12
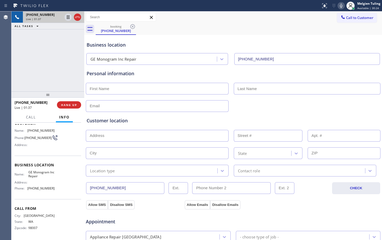
scroll to position [34, 0]
click at [110, 135] on input "text" at bounding box center [157, 136] width 143 height 12
click at [72, 142] on div "Name: (425) 943-0870 Phone: (425) 943-0870 Address:" at bounding box center [48, 139] width 67 height 21
drag, startPoint x: 261, startPoint y: 27, endPoint x: 312, endPoint y: 19, distance: 52.0
click at [261, 27] on div "booking (425) 943-0870" at bounding box center [239, 29] width 287 height 12
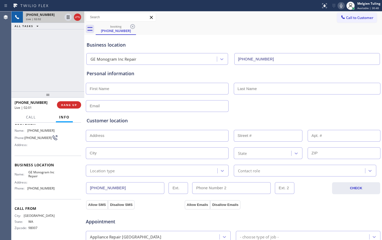
click at [343, 6] on icon at bounding box center [341, 6] width 6 height 6
click at [69, 16] on icon at bounding box center [68, 17] width 6 height 6
click at [165, 53] on div "GE Monogram Inc Repair" at bounding box center [157, 59] width 142 height 12
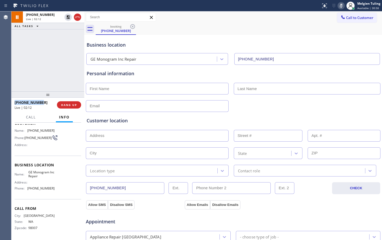
drag, startPoint x: 42, startPoint y: 103, endPoint x: 13, endPoint y: 103, distance: 29.4
click at [13, 103] on div "+14259430870 Live | 02:12 HANG UP" at bounding box center [47, 105] width 73 height 15
copy span "+14259430870"
click at [31, 118] on span "Call" at bounding box center [31, 117] width 10 height 5
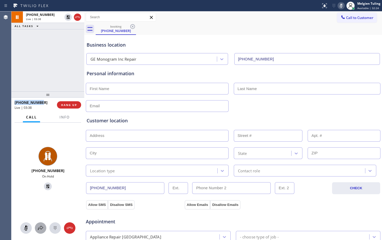
click at [41, 228] on icon at bounding box center [40, 228] width 6 height 6
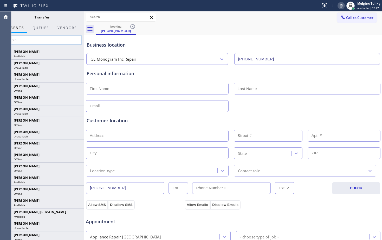
click at [34, 41] on input "text" at bounding box center [42, 40] width 78 height 8
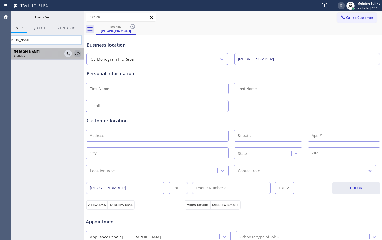
type input "arnold"
click at [77, 53] on icon at bounding box center [77, 53] width 4 height 3
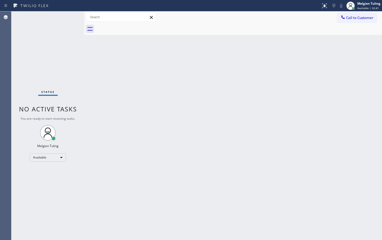
click at [68, 57] on div "Status No active tasks You are ready to start receiving tasks. Melgien Tuling A…" at bounding box center [47, 125] width 73 height 229
click at [103, 65] on div "Back to Dashboard Change Sender ID Customers Technicians Select a contact Outbo…" at bounding box center [233, 125] width 298 height 229
click at [68, 15] on div "Status No active tasks You are ready to start receiving tasks. Melgien Tuling A…" at bounding box center [47, 125] width 73 height 229
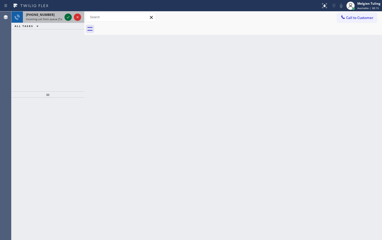
click at [68, 19] on icon at bounding box center [68, 17] width 6 height 6
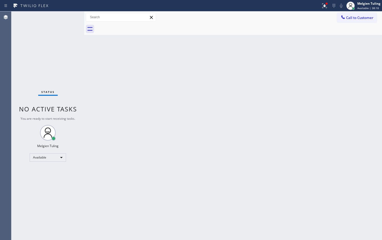
click at [68, 18] on div "Status No active tasks You are ready to start receiving tasks. Melgien Tuling A…" at bounding box center [47, 125] width 73 height 229
click at [77, 68] on div "Status No active tasks You are ready to start receiving tasks. Melgien Tuling A…" at bounding box center [47, 125] width 73 height 229
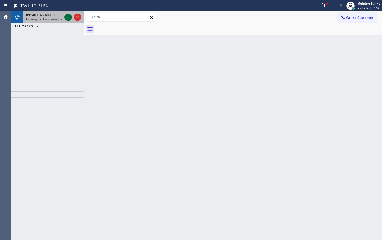
click at [70, 18] on icon at bounding box center [68, 17] width 6 height 6
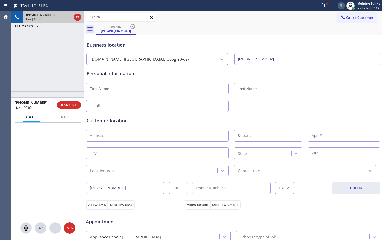
type input "(213) 415-2749"
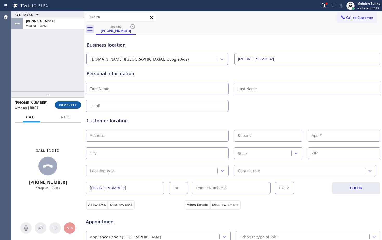
click at [65, 102] on button "COMPLETE" at bounding box center [68, 104] width 26 height 7
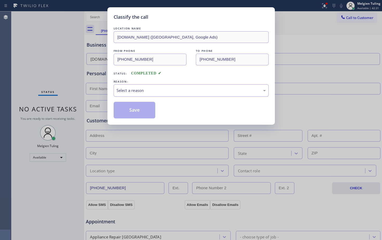
click at [152, 88] on div "Select a reason" at bounding box center [191, 90] width 149 height 6
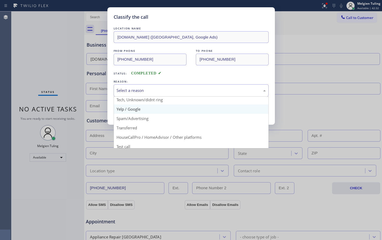
scroll to position [33, 0]
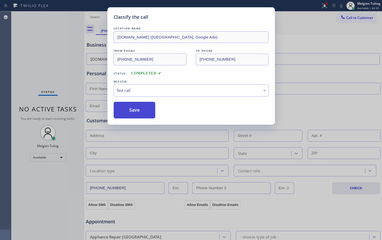
click at [135, 108] on button "Save" at bounding box center [135, 110] width 42 height 17
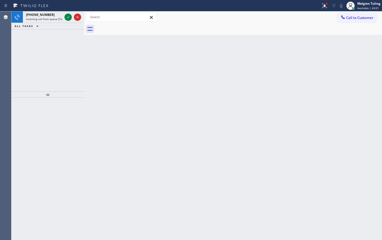
click at [67, 18] on icon at bounding box center [68, 17] width 3 height 2
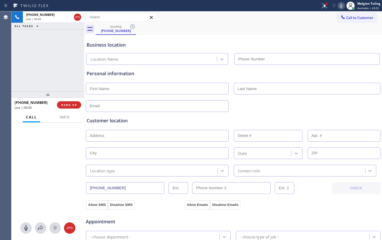
type input "(213) 463-4599"
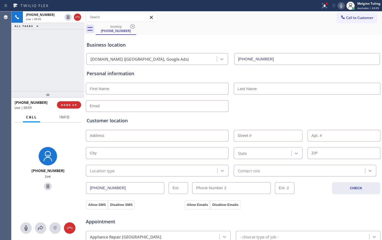
click at [64, 118] on span "Info" at bounding box center [65, 117] width 10 height 5
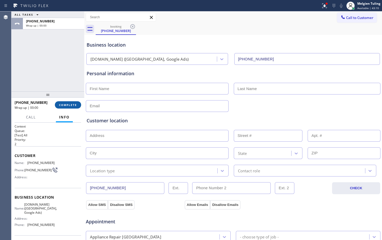
click at [65, 103] on span "COMPLETE" at bounding box center [68, 105] width 18 height 4
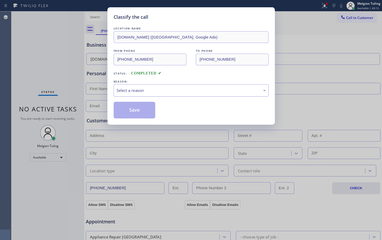
click at [159, 89] on div "Select a reason" at bounding box center [191, 90] width 149 height 6
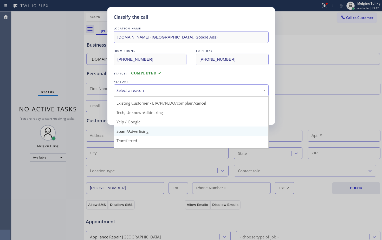
scroll to position [33, 0]
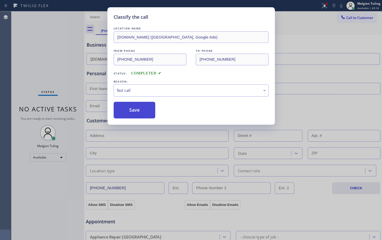
click at [138, 106] on button "Save" at bounding box center [135, 110] width 42 height 17
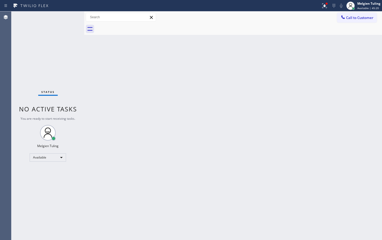
click at [86, 77] on div "Back to Dashboard Change Sender ID Customers Technicians Select a contact Outbo…" at bounding box center [233, 125] width 298 height 229
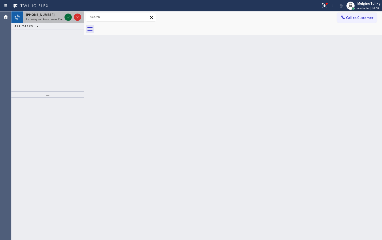
click at [67, 17] on icon at bounding box center [68, 17] width 6 height 6
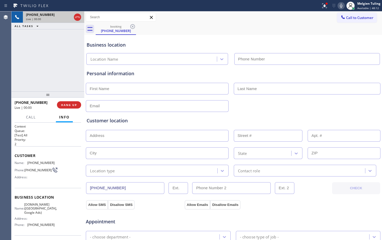
type input "(213) 583-4534"
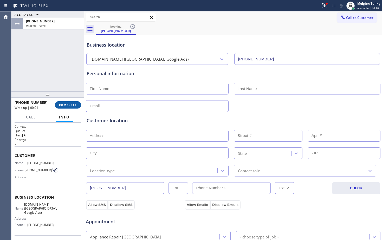
click at [67, 105] on span "COMPLETE" at bounding box center [68, 105] width 18 height 4
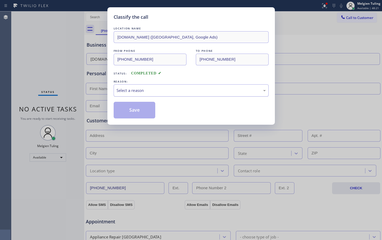
click at [121, 89] on div "Select a reason" at bounding box center [191, 90] width 149 height 6
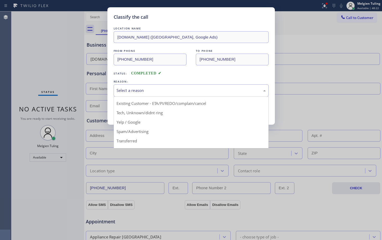
scroll to position [33, 0]
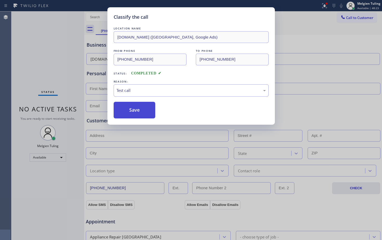
click at [143, 112] on button "Save" at bounding box center [135, 110] width 42 height 17
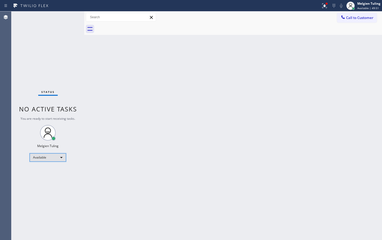
click at [61, 158] on div "Available" at bounding box center [48, 157] width 36 height 8
click at [50, 183] on li "Break" at bounding box center [47, 184] width 35 height 6
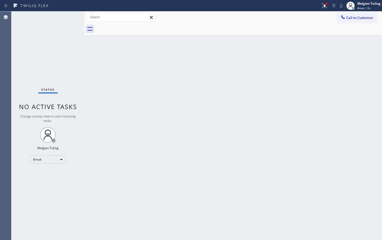
click at [170, 117] on div "Back to Dashboard Change Sender ID Customers Technicians Select a contact Outbo…" at bounding box center [233, 125] width 298 height 229
click at [60, 159] on div "Break" at bounding box center [48, 159] width 36 height 8
click at [52, 173] on li "Available" at bounding box center [47, 173] width 35 height 6
click at [207, 164] on div "Back to Dashboard Change Sender ID Customers Technicians Select a contact Outbo…" at bounding box center [233, 125] width 298 height 229
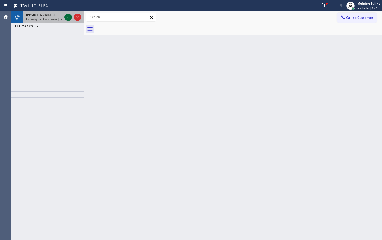
click at [66, 16] on icon at bounding box center [68, 17] width 6 height 6
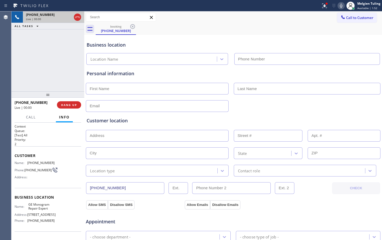
type input "(855) 920-0815"
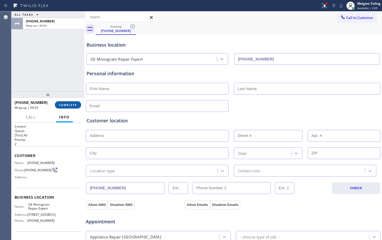
click at [70, 107] on button "COMPLETE" at bounding box center [68, 104] width 26 height 7
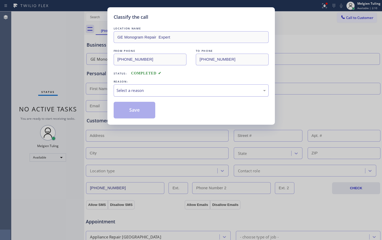
click at [133, 87] on div "Select a reason" at bounding box center [191, 90] width 149 height 6
click at [136, 112] on button "Save" at bounding box center [135, 110] width 42 height 17
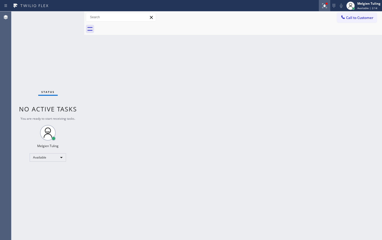
click at [323, 4] on icon at bounding box center [325, 6] width 6 height 6
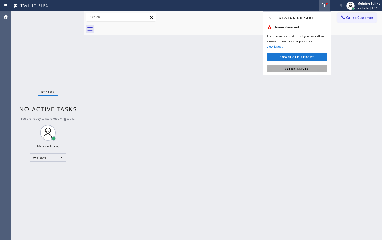
click at [289, 68] on span "Clear issues" at bounding box center [297, 69] width 24 height 4
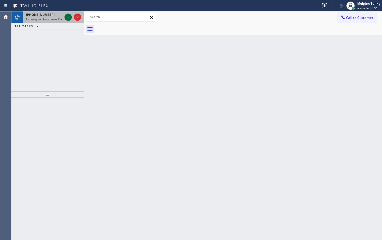
click at [66, 17] on icon at bounding box center [68, 17] width 6 height 6
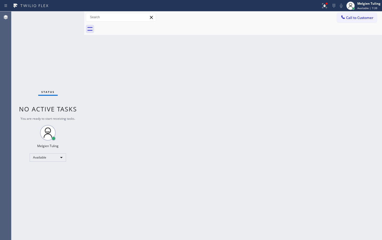
click at [66, 18] on div "Status No active tasks You are ready to start receiving tasks. Melgien Tuling A…" at bounding box center [47, 125] width 73 height 229
click at [67, 18] on div "Status No active tasks You are ready to start receiving tasks. Melgien Tuling A…" at bounding box center [47, 125] width 73 height 229
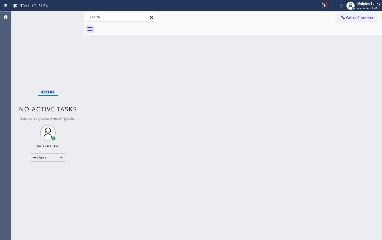
click at [67, 18] on div "Status No active tasks You are ready to start receiving tasks. Melgien Tuling A…" at bounding box center [47, 125] width 73 height 229
click at [324, 7] on icon at bounding box center [325, 5] width 5 height 5
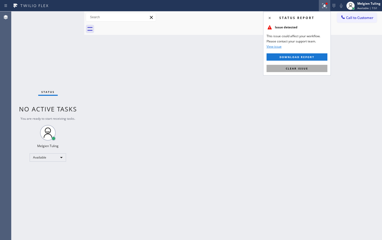
click at [302, 68] on span "Clear issue" at bounding box center [297, 69] width 22 height 4
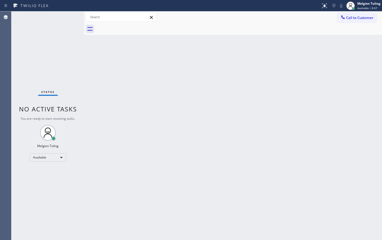
click at [134, 116] on div "Back to Dashboard Change Sender ID Customers Technicians Select a contact Outbo…" at bounding box center [233, 125] width 298 height 229
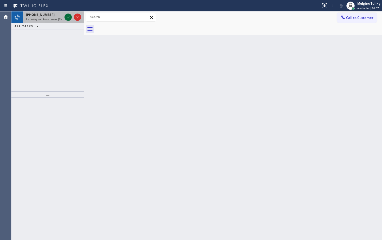
click at [66, 16] on icon at bounding box center [68, 17] width 6 height 6
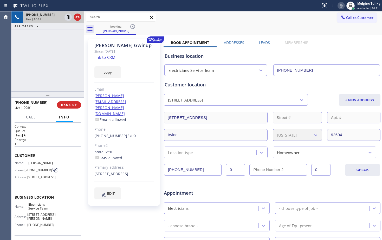
type input "(800) 568-8664"
click at [110, 59] on link "link to CRM" at bounding box center [104, 57] width 21 height 5
click at [65, 105] on span "HANG UP" at bounding box center [69, 105] width 16 height 4
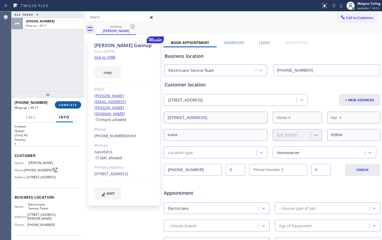
click at [68, 106] on span "COMPLETE" at bounding box center [68, 105] width 18 height 4
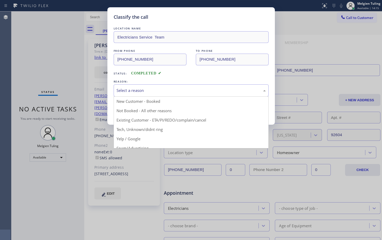
click at [124, 89] on div "Select a reason" at bounding box center [191, 90] width 149 height 6
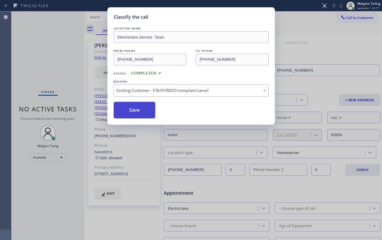
click at [123, 110] on button "Save" at bounding box center [135, 110] width 42 height 17
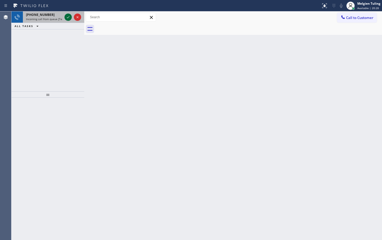
click at [66, 14] on button at bounding box center [68, 17] width 7 height 7
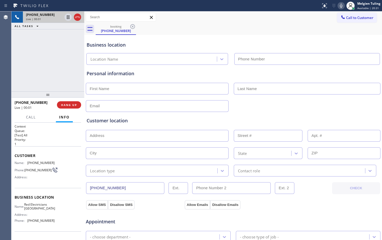
type input "(760) 388-9446"
click at [341, 45] on div "Business location" at bounding box center [233, 44] width 293 height 7
click at [156, 102] on input "text" at bounding box center [157, 106] width 143 height 12
click at [68, 105] on span "HANG UP" at bounding box center [69, 105] width 16 height 4
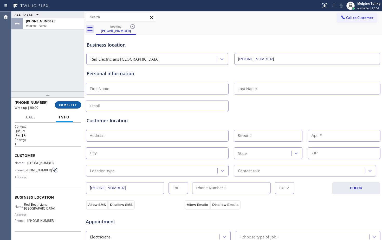
click at [68, 105] on span "COMPLETE" at bounding box center [68, 105] width 18 height 4
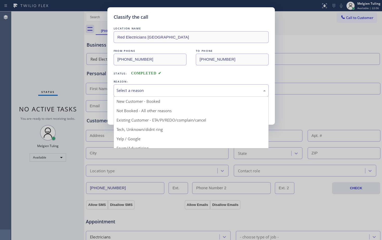
click at [133, 89] on div "Select a reason" at bounding box center [191, 90] width 149 height 6
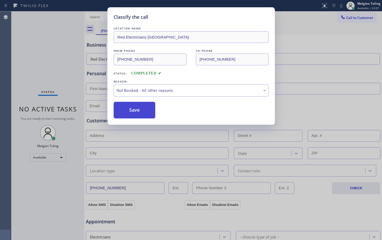
click at [138, 105] on button "Save" at bounding box center [135, 110] width 42 height 17
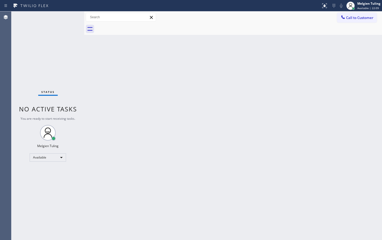
click at [287, 90] on div "Back to Dashboard Change Sender ID Customers Technicians Select a contact Outbo…" at bounding box center [233, 125] width 298 height 229
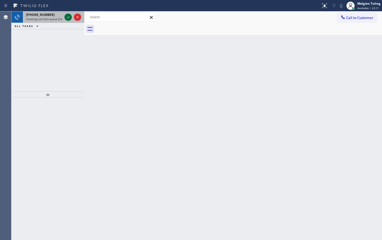
click at [68, 16] on icon at bounding box center [68, 17] width 6 height 6
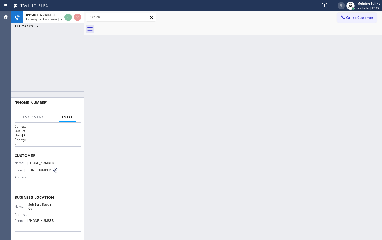
click at [207, 38] on div "Back to Dashboard Change Sender ID Customers Technicians Select a contact Outbo…" at bounding box center [233, 125] width 298 height 229
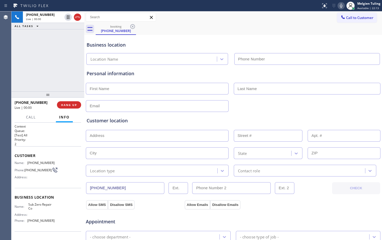
type input "(888) 789-2281"
drag, startPoint x: 148, startPoint y: 99, endPoint x: 79, endPoint y: 104, distance: 69.2
click at [79, 104] on button "HANG UP" at bounding box center [69, 104] width 24 height 7
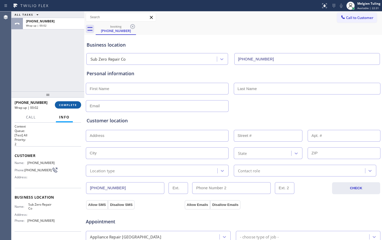
drag, startPoint x: 68, startPoint y: 103, endPoint x: 67, endPoint y: 106, distance: 3.4
click at [67, 106] on span "COMPLETE" at bounding box center [68, 105] width 18 height 4
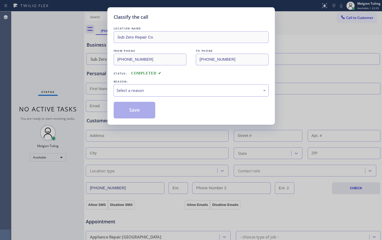
click at [213, 92] on div "Select a reason" at bounding box center [191, 90] width 149 height 6
click at [138, 111] on button "Save" at bounding box center [135, 110] width 42 height 17
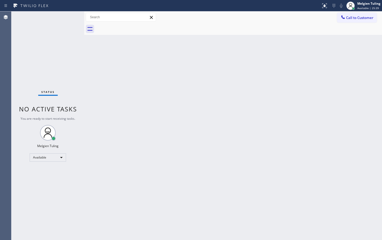
click at [207, 57] on div "Back to Dashboard Change Sender ID Customers Technicians Select a contact Outbo…" at bounding box center [233, 125] width 298 height 229
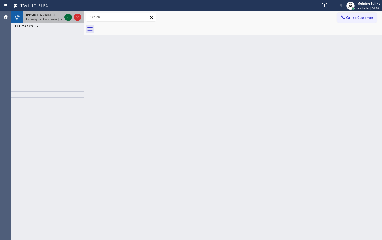
click at [69, 18] on icon at bounding box center [68, 17] width 6 height 6
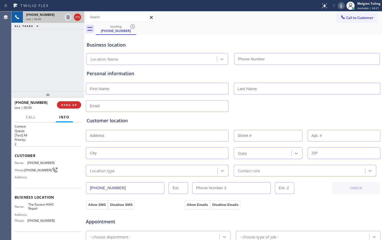
type input "(866) 540-7291"
click at [279, 105] on div at bounding box center [233, 105] width 296 height 13
click at [238, 108] on div at bounding box center [233, 105] width 296 height 13
click at [231, 105] on div at bounding box center [159, 106] width 148 height 12
click at [259, 106] on div at bounding box center [233, 105] width 296 height 13
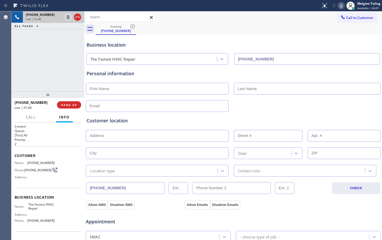
click at [259, 106] on div at bounding box center [233, 105] width 296 height 13
click at [109, 109] on input "text" at bounding box center [157, 106] width 143 height 12
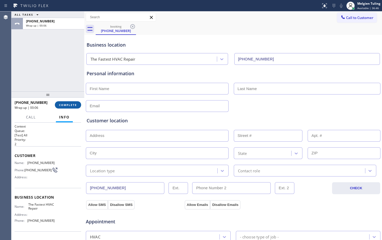
click at [74, 106] on span "COMPLETE" at bounding box center [68, 105] width 18 height 4
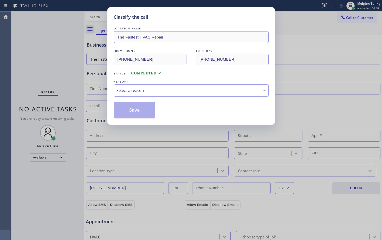
click at [119, 90] on div "Select a reason" at bounding box center [191, 90] width 149 height 6
click at [132, 110] on button "Save" at bounding box center [135, 110] width 42 height 17
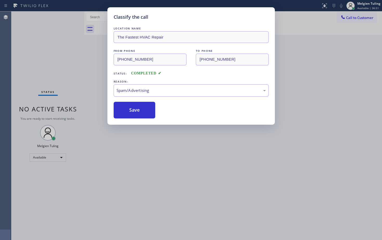
click at [87, 67] on div "Classify the call LOCATION NAME The Fastest HVAC Repair FROM PHONE (833) 479-72…" at bounding box center [191, 120] width 382 height 240
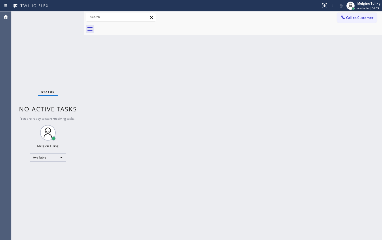
click at [67, 34] on div "Status No active tasks You are ready to start receiving tasks. Melgien Tuling A…" at bounding box center [47, 125] width 73 height 229
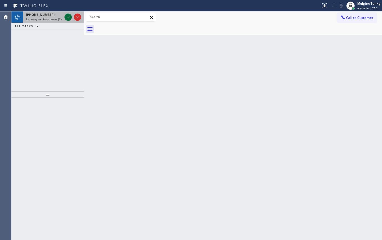
click at [65, 19] on icon at bounding box center [68, 17] width 6 height 6
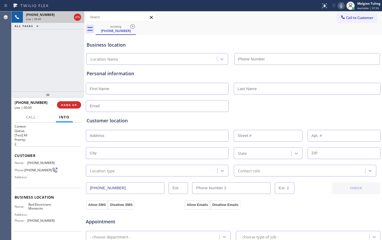
type input "(805) 222-7597"
click at [71, 104] on span "HANG UP" at bounding box center [69, 105] width 16 height 4
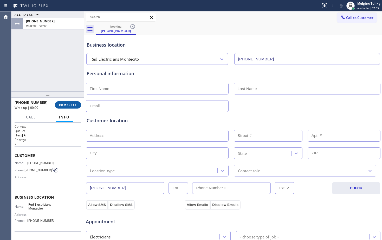
click at [71, 104] on span "COMPLETE" at bounding box center [68, 105] width 18 height 4
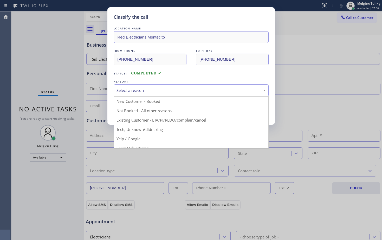
click at [135, 87] on div "Select a reason" at bounding box center [191, 90] width 149 height 6
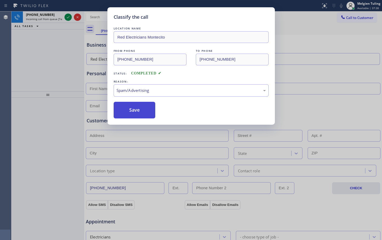
click at [134, 113] on button "Save" at bounding box center [135, 110] width 42 height 17
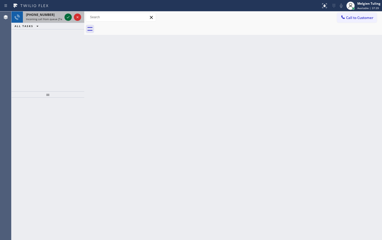
click at [66, 16] on icon at bounding box center [68, 17] width 6 height 6
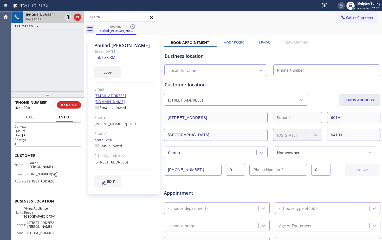
type input "(415) 965-3863"
click at [109, 58] on link "link to CRM" at bounding box center [104, 57] width 21 height 5
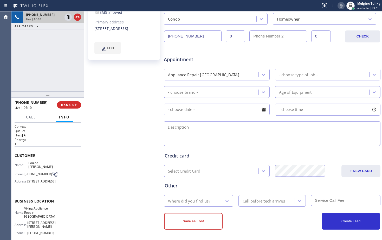
scroll to position [135, 0]
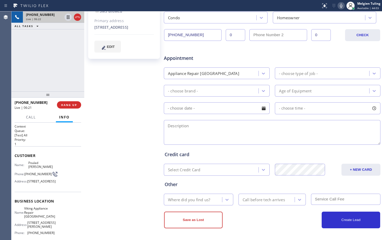
click at [284, 130] on textarea at bounding box center [272, 132] width 217 height 25
click at [286, 73] on div "- choose type of job -" at bounding box center [298, 73] width 39 height 6
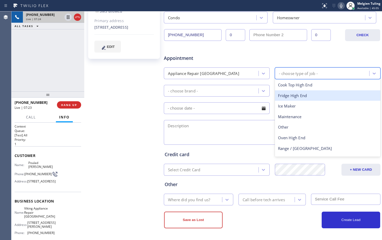
click at [290, 97] on div "Fridge High End" at bounding box center [328, 95] width 106 height 11
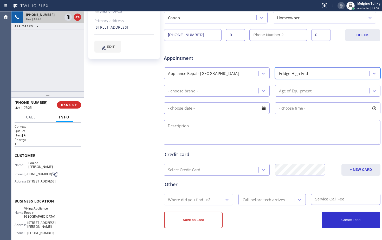
click at [206, 89] on div "- choose brand -" at bounding box center [212, 90] width 93 height 9
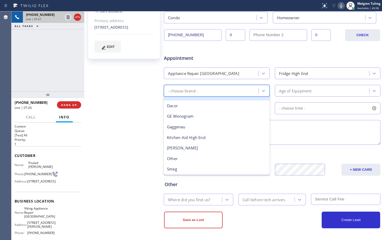
scroll to position [72, 0]
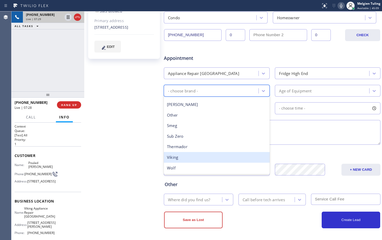
click at [176, 155] on div "Viking" at bounding box center [217, 157] width 106 height 11
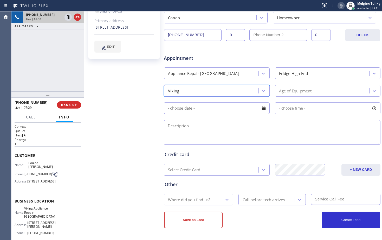
click at [288, 89] on div "Age of Equipment" at bounding box center [295, 91] width 33 height 6
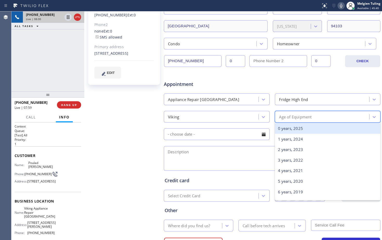
scroll to position [135, 0]
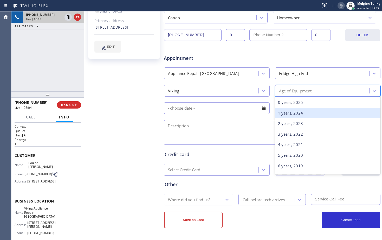
click at [291, 113] on div "1 years, 2024" at bounding box center [328, 113] width 106 height 11
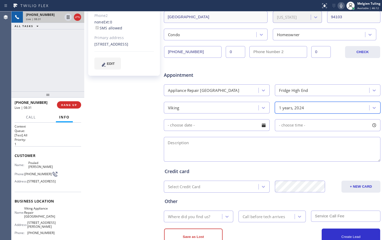
scroll to position [130, 0]
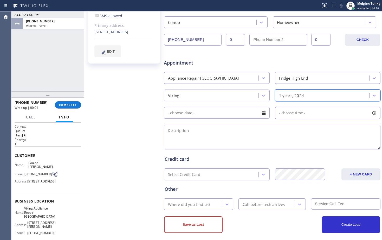
click at [192, 113] on input "text" at bounding box center [217, 113] width 106 height 12
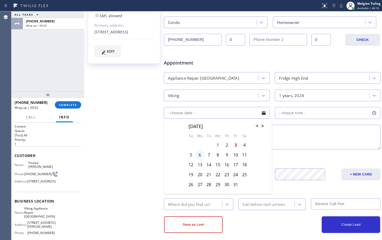
click at [199, 156] on div "6" at bounding box center [199, 155] width 9 height 10
type input "10/06/2025"
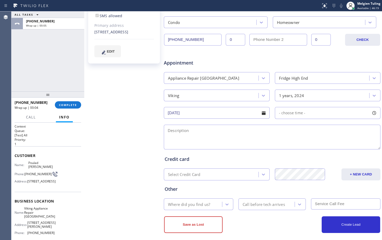
click at [293, 115] on span "- choose time -" at bounding box center [292, 112] width 27 height 5
click at [221, 118] on input "10/06/2025" at bounding box center [217, 113] width 106 height 12
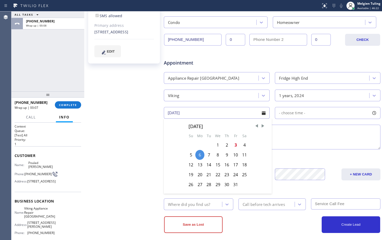
click at [292, 112] on span "- choose time -" at bounding box center [292, 112] width 27 height 5
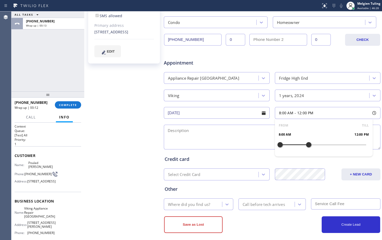
drag, startPoint x: 278, startPoint y: 144, endPoint x: 306, endPoint y: 143, distance: 27.9
click at [306, 143] on div at bounding box center [309, 144] width 6 height 11
drag, startPoint x: 306, startPoint y: 143, endPoint x: 300, endPoint y: 143, distance: 6.3
click at [306, 143] on div at bounding box center [309, 144] width 6 height 11
drag, startPoint x: 278, startPoint y: 144, endPoint x: 292, endPoint y: 144, distance: 14.1
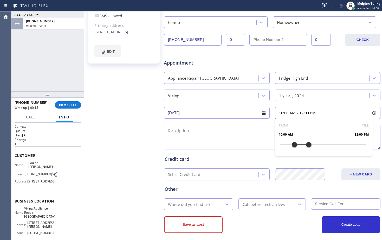
click at [292, 144] on div at bounding box center [295, 144] width 6 height 11
click at [234, 127] on textarea at bounding box center [272, 137] width 217 height 25
click at [340, 131] on textarea "10-12 |$95 |Viking |Fridge |left door needs to change the rubber because it won…" at bounding box center [272, 137] width 217 height 25
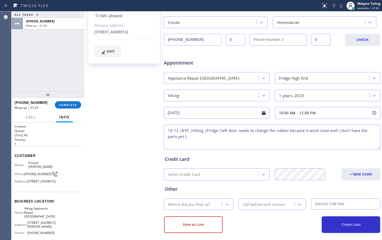
click at [195, 137] on textarea "10-12 |$95 |Viking |Fridge |left door needs to change the rubber because it won…" at bounding box center [272, 137] width 217 height 25
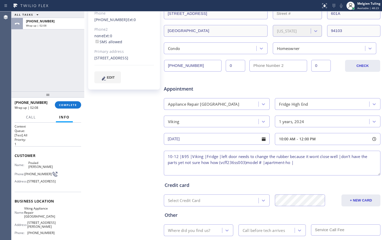
drag, startPoint x: 117, startPoint y: 60, endPoint x: 92, endPoint y: 53, distance: 25.3
click at [92, 53] on div "Poulad Partovi Since: 20 may 2020 link to CRM copy Email pouladpartovi@yahoo.co…" at bounding box center [124, 12] width 72 height 155
drag, startPoint x: 94, startPoint y: 51, endPoint x: 122, endPoint y: 57, distance: 29.1
click at [122, 57] on div "Poulad Partovi Since: 20 may 2020 link to CRM copy Email pouladpartovi@yahoo.co…" at bounding box center [124, 12] width 72 height 155
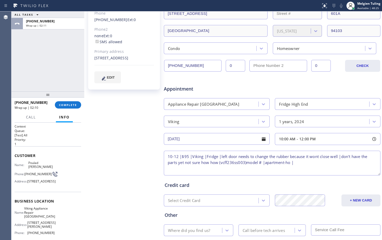
click at [122, 57] on div "601A 6 Mint Plaza San Francisco, 94103 CA" at bounding box center [124, 58] width 60 height 6
drag, startPoint x: 121, startPoint y: 59, endPoint x: 95, endPoint y: 54, distance: 25.7
click at [95, 55] on div "601A 6 Mint Plaza San Francisco, 94103 CA" at bounding box center [124, 58] width 60 height 6
copy div "601A 6 Mint Plaza San Francisco, 94103 CA"
click at [302, 162] on textarea "10-12 |$95 |Viking |Fridge |left door needs to change the rubber because it won…" at bounding box center [272, 163] width 217 height 25
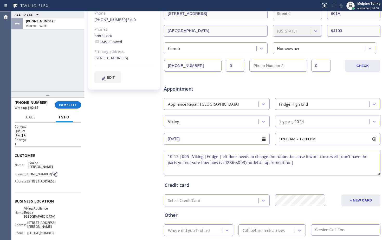
paste textarea "601A 6 Mint Plaza San Francisco, 94103 CA"
click at [37, 217] on span "Viking Appliance Repair San Francisco" at bounding box center [39, 212] width 31 height 12
copy span "Viking Appliance Repair San Francisco"
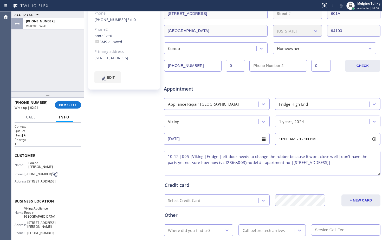
click at [188, 169] on textarea "10-12 |$95 |Viking |Fridge |left door needs to change the rubber because it won…" at bounding box center [272, 163] width 217 height 25
paste textarea "Viking Appliance Repair San Francisco"
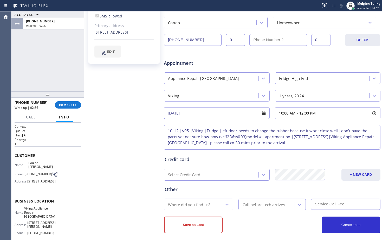
scroll to position [130, 0]
type textarea "10-12 |$95 |Viking |Fridge |left door needs to change the rubber because it won…"
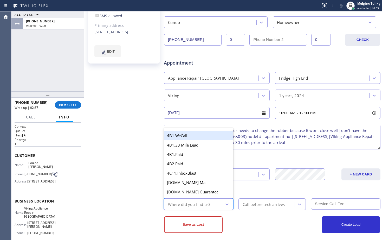
click at [184, 203] on div "Where did you find us?" at bounding box center [189, 204] width 42 height 6
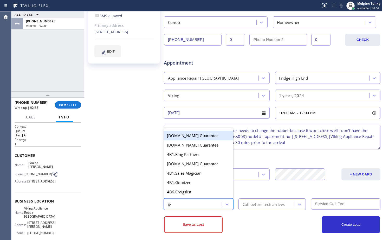
type input "goo"
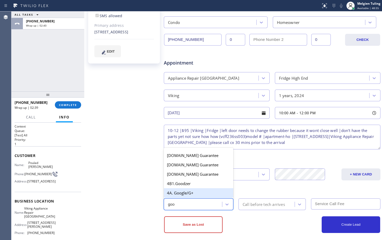
click at [191, 195] on div "4A. Google/G+" at bounding box center [199, 192] width 70 height 9
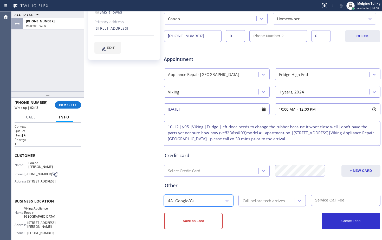
scroll to position [135, 0]
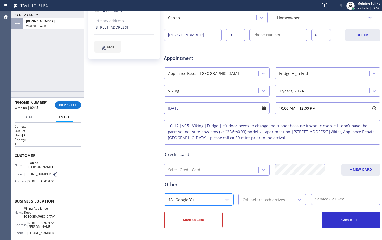
click at [251, 197] on div "Call before tech arrives" at bounding box center [264, 200] width 42 height 6
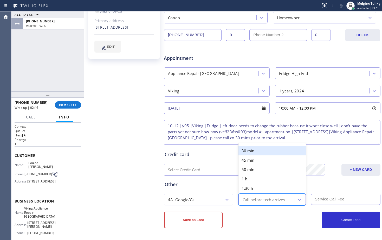
click at [258, 152] on div "30 min" at bounding box center [272, 150] width 67 height 9
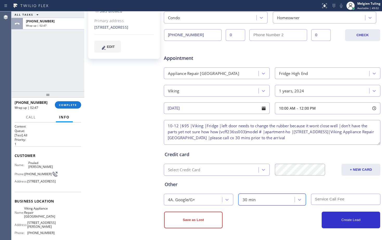
click at [329, 201] on input "text" at bounding box center [346, 199] width 70 height 11
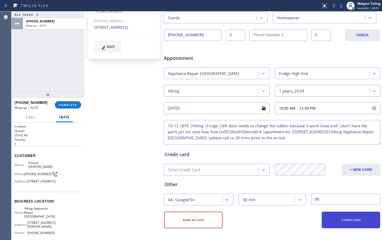
type input "95"
click at [341, 220] on button "Create Lead" at bounding box center [351, 220] width 59 height 17
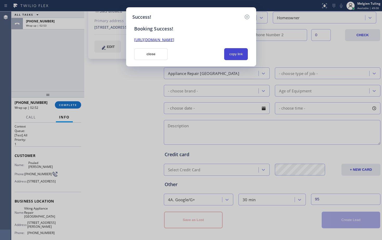
click at [238, 56] on button "copy link" at bounding box center [236, 54] width 24 height 12
click at [174, 42] on link "https://erp.apollosoft.co/customer/765471#portlet_lead" at bounding box center [154, 39] width 40 height 5
click at [146, 49] on button "close" at bounding box center [151, 54] width 34 height 12
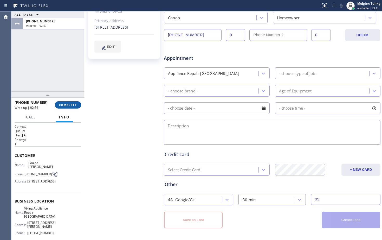
click at [64, 105] on span "COMPLETE" at bounding box center [68, 105] width 18 height 4
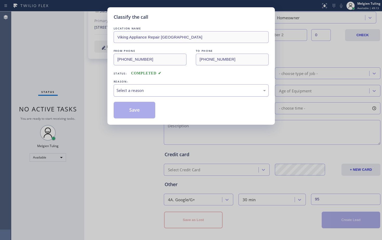
click at [127, 89] on div "Select a reason" at bounding box center [191, 90] width 149 height 6
click at [131, 116] on button "Save" at bounding box center [135, 110] width 42 height 17
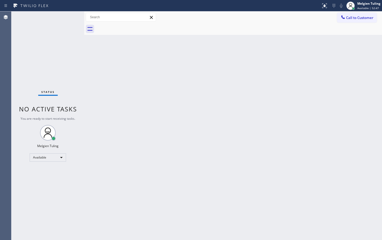
click at [113, 72] on div "Back to Dashboard Change Sender ID Customers Technicians Select a contact Outbo…" at bounding box center [233, 125] width 298 height 229
click at [56, 153] on div "Available" at bounding box center [48, 157] width 36 height 8
click at [41, 184] on li "Break" at bounding box center [47, 184] width 35 height 6
click at [162, 137] on div "Back to Dashboard Change Sender ID Customers Technicians Select a contact Outbo…" at bounding box center [233, 125] width 298 height 229
click at [47, 159] on div "Break" at bounding box center [48, 159] width 36 height 8
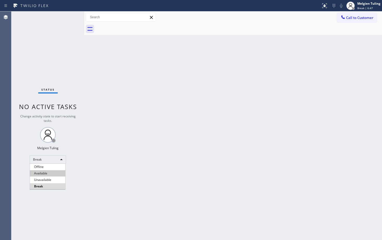
click at [52, 174] on li "Available" at bounding box center [47, 173] width 35 height 6
click at [52, 177] on li "Unavailable" at bounding box center [47, 180] width 35 height 6
click at [149, 165] on div "Back to Dashboard Change Sender ID Customers Technicians Select a contact Outbo…" at bounding box center [233, 125] width 298 height 229
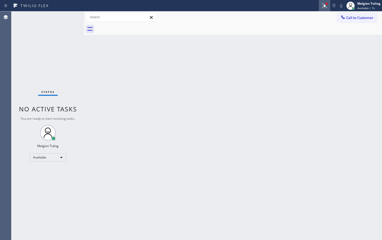
click at [326, 5] on icon at bounding box center [325, 5] width 5 height 5
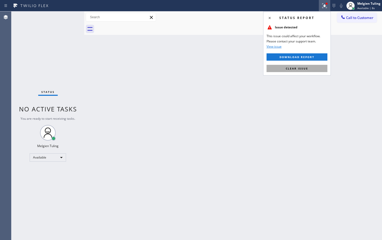
click at [301, 67] on span "Clear issue" at bounding box center [297, 69] width 22 height 4
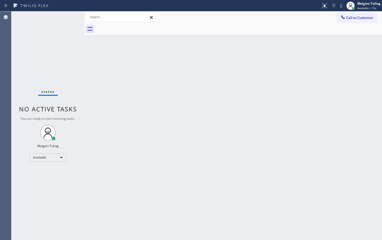
click at [168, 164] on div "Back to Dashboard Change Sender ID Customers Technicians Select a contact Outbo…" at bounding box center [233, 125] width 298 height 229
click at [152, 148] on div "Back to Dashboard Change Sender ID Customers Technicians Select a contact Outbo…" at bounding box center [233, 125] width 298 height 229
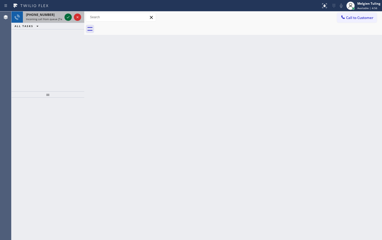
click at [67, 16] on icon at bounding box center [68, 17] width 6 height 6
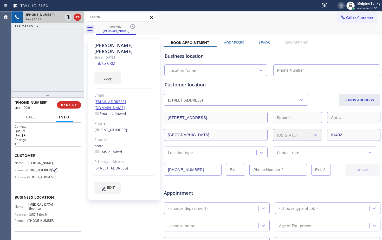
type input "(855) 501-7800"
click at [102, 61] on link "link to CRM" at bounding box center [104, 63] width 21 height 5
click at [310, 25] on div "booking Samuel Markowitz" at bounding box center [239, 29] width 287 height 12
click at [343, 4] on icon at bounding box center [341, 6] width 6 height 6
click at [69, 16] on icon at bounding box center [68, 17] width 6 height 6
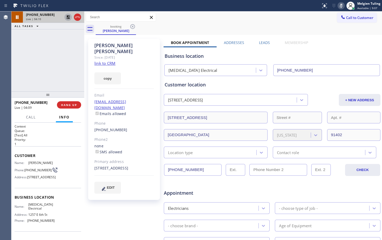
click at [67, 17] on icon at bounding box center [68, 17] width 4 height 4
click at [342, 6] on icon at bounding box center [341, 6] width 3 height 4
click at [58, 57] on div "+13864053058 Live | 04:45 ALL TASKS ALL TASKS ACTIVE TASKS TASKS IN WRAP UP" at bounding box center [47, 51] width 73 height 80
click at [187, 6] on div at bounding box center [160, 6] width 317 height 8
click at [220, 12] on div "Call to Customer Outbound call Location Search location Your caller id phone nu…" at bounding box center [233, 17] width 298 height 12
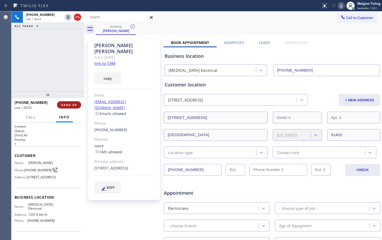
click at [70, 105] on span "HANG UP" at bounding box center [69, 105] width 16 height 4
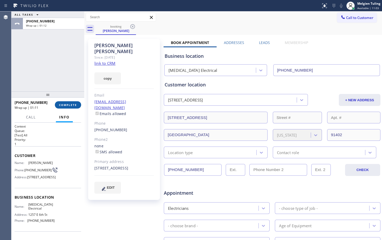
click at [71, 105] on span "COMPLETE" at bounding box center [68, 105] width 18 height 4
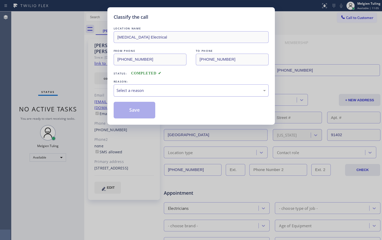
click at [127, 91] on div "Select a reason" at bounding box center [191, 90] width 149 height 6
click at [126, 111] on button "Save" at bounding box center [135, 110] width 42 height 17
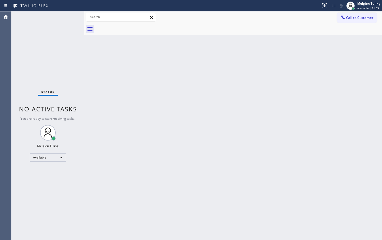
click at [86, 59] on div "Back to Dashboard Change Sender ID Customers Technicians Select a contact Outbo…" at bounding box center [233, 125] width 298 height 229
click at [187, 111] on div "Back to Dashboard Change Sender ID Customers Technicians Select a contact Outbo…" at bounding box center [233, 125] width 298 height 229
click at [138, 114] on div "Back to Dashboard Change Sender ID Customers Technicians Select a contact Outbo…" at bounding box center [233, 125] width 298 height 229
click at [69, 15] on icon at bounding box center [68, 17] width 6 height 6
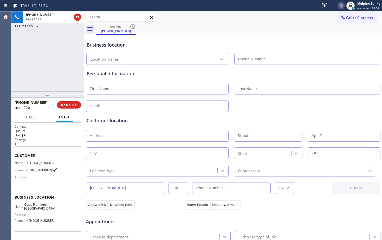
type input "(650) 731-0725"
drag, startPoint x: 66, startPoint y: 16, endPoint x: -1, endPoint y: 60, distance: 79.8
click at [0, 60] on html "Status report No issues detected If you experience an issue, please download th…" at bounding box center [191, 120] width 382 height 240
click at [70, 105] on span "HANG UP" at bounding box center [69, 105] width 16 height 4
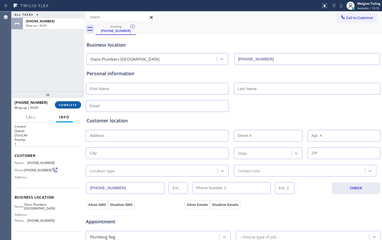
click at [70, 104] on span "COMPLETE" at bounding box center [68, 105] width 18 height 4
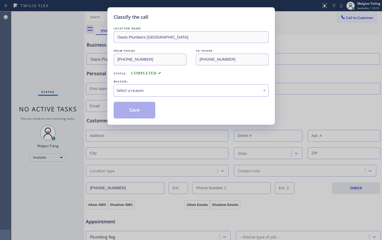
click at [130, 87] on div "Select a reason" at bounding box center [191, 90] width 155 height 12
click at [128, 108] on button "Save" at bounding box center [135, 110] width 42 height 17
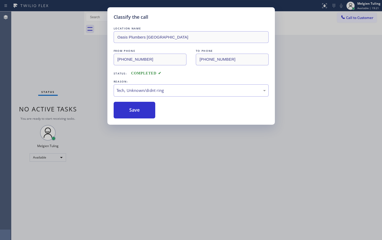
click at [311, 137] on div "Classify the call LOCATION NAME Whirlpool Appliance Repair Phoenix FROM PHONE (…" at bounding box center [196, 125] width 371 height 229
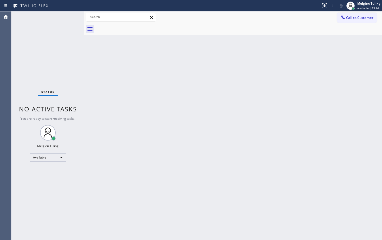
click at [249, 180] on div "Back to Dashboard Change Sender ID Customers Technicians Select a contact Outbo…" at bounding box center [233, 125] width 298 height 229
click at [176, 102] on div "Back to Dashboard Change Sender ID Customers Technicians Select a contact Outbo…" at bounding box center [233, 125] width 298 height 229
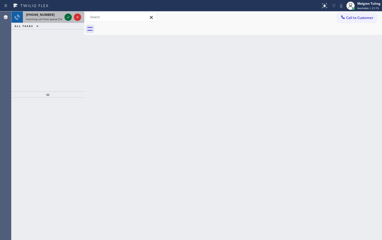
click at [68, 19] on icon at bounding box center [68, 17] width 6 height 6
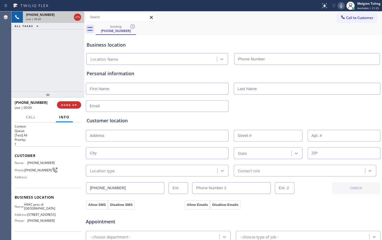
type input "(305) 699-6896"
click at [52, 147] on div "Customer Name: (201) 360-9319 Phone: (201) 360-9319 Address:" at bounding box center [48, 167] width 67 height 42
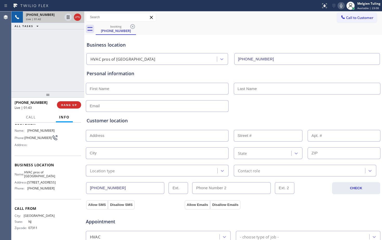
click at [173, 40] on div "Business location HVAC pros of Miami (305) 699-6896" at bounding box center [233, 50] width 295 height 29
click at [341, 5] on icon at bounding box center [341, 6] width 3 height 4
click at [343, 5] on icon at bounding box center [341, 6] width 3 height 4
click at [68, 16] on icon at bounding box center [68, 17] width 3 height 4
click at [51, 61] on div "+12013609319 Live | 04:10 ALL TASKS ALL TASKS ACTIVE TASKS TASKS IN WRAP UP" at bounding box center [47, 51] width 73 height 80
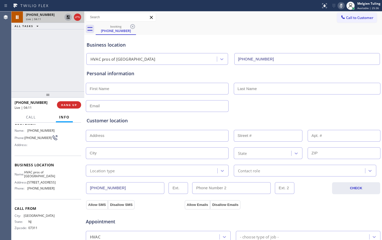
click at [67, 17] on icon at bounding box center [68, 17] width 6 height 6
click at [343, 4] on icon at bounding box center [341, 6] width 6 height 6
click at [235, 15] on div "Call to Customer Outbound call Location Search location Your caller id phone nu…" at bounding box center [233, 17] width 298 height 9
click at [344, 5] on icon at bounding box center [341, 6] width 6 height 6
click at [67, 18] on icon at bounding box center [68, 17] width 6 height 6
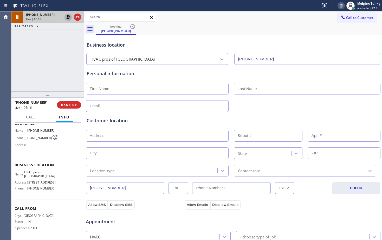
click at [186, 42] on div "Business location" at bounding box center [233, 44] width 293 height 7
click at [295, 14] on div "Call to Customer Outbound call Location Search location Your caller id phone nu…" at bounding box center [233, 17] width 298 height 9
click at [342, 5] on icon at bounding box center [341, 6] width 6 height 6
click at [68, 18] on icon at bounding box center [68, 17] width 4 height 4
click at [68, 51] on div "+12013609319 Live | 06:22 ALL TASKS ALL TASKS ACTIVE TASKS TASKS IN WRAP UP" at bounding box center [47, 51] width 73 height 80
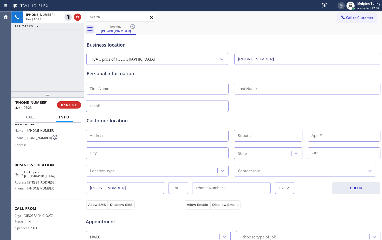
click at [175, 86] on input "text" at bounding box center [157, 89] width 143 height 12
click at [157, 39] on div "Business location HVAC pros of Miami (305) 699-6896" at bounding box center [233, 50] width 295 height 29
click at [343, 6] on icon at bounding box center [341, 6] width 3 height 4
click at [69, 17] on icon at bounding box center [68, 17] width 3 height 4
click at [104, 156] on input "text" at bounding box center [157, 153] width 143 height 12
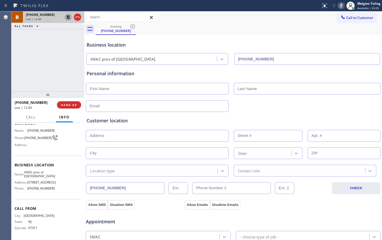
click at [65, 72] on div "+12013609319 Live | 12:34 ALL TASKS ALL TASKS ACTIVE TASKS TASKS IN WRAP UP" at bounding box center [47, 51] width 73 height 80
click at [220, 23] on div "booking (201) 360-9319" at bounding box center [239, 29] width 287 height 12
click at [115, 106] on input "text" at bounding box center [157, 106] width 143 height 12
click at [214, 21] on div "Call to Customer Outbound call Location Search location Your caller id phone nu…" at bounding box center [233, 17] width 298 height 9
click at [343, 5] on icon at bounding box center [341, 6] width 6 height 6
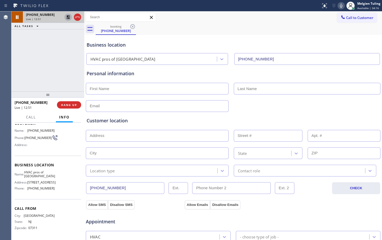
click at [68, 17] on icon at bounding box center [68, 17] width 4 height 4
click at [218, 29] on div "booking (201) 360-9319" at bounding box center [239, 29] width 287 height 12
click at [44, 61] on div "+12013609319 Live | 13:33 ALL TASKS ALL TASKS ACTIVE TASKS TASKS IN WRAP UP" at bounding box center [47, 51] width 73 height 80
click at [30, 118] on span "Call" at bounding box center [31, 117] width 10 height 5
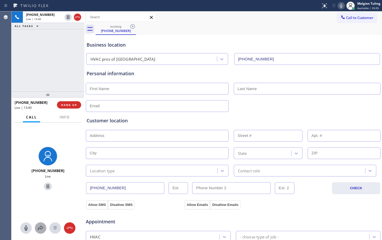
click at [40, 228] on icon at bounding box center [40, 228] width 6 height 6
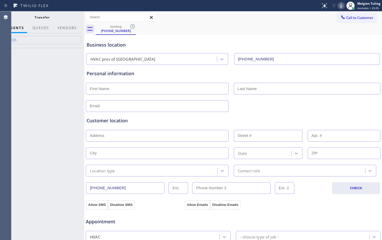
click at [40, 228] on div at bounding box center [42, 144] width 85 height 192
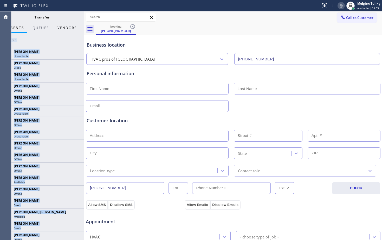
click at [66, 29] on button "Vendors" at bounding box center [67, 28] width 26 height 10
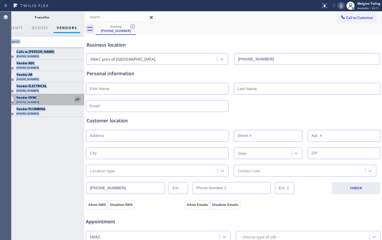
click at [78, 99] on icon at bounding box center [77, 99] width 6 height 6
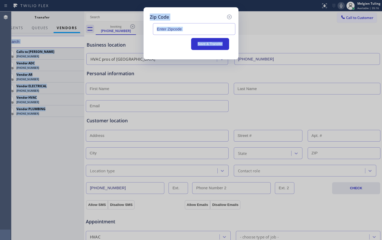
click at [188, 31] on input "text" at bounding box center [194, 29] width 83 height 12
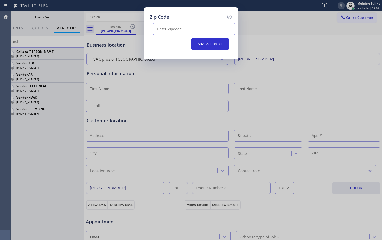
click at [188, 31] on input "text" at bounding box center [194, 29] width 83 height 12
paste input "33139"
type input "33139"
click at [217, 43] on button "Save & Transfer" at bounding box center [210, 44] width 38 height 12
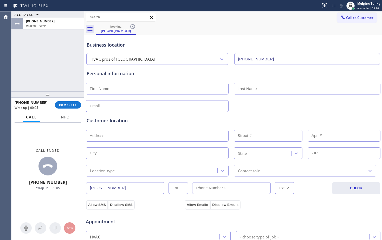
click at [62, 117] on span "Info" at bounding box center [65, 117] width 10 height 5
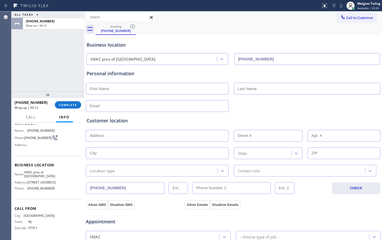
click at [94, 89] on input "text" at bounding box center [157, 89] width 143 height 12
type input "M"
click at [80, 115] on div "Call Info" at bounding box center [48, 117] width 67 height 10
click at [69, 105] on span "COMPLETE" at bounding box center [68, 105] width 18 height 4
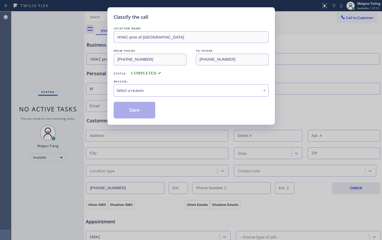
click at [128, 89] on div "Select a reason" at bounding box center [191, 90] width 149 height 6
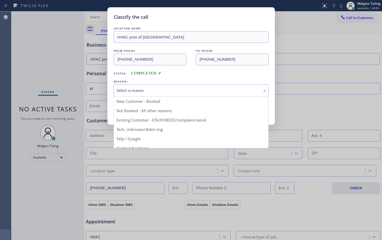
click at [111, 61] on div "Classify the call LOCATION NAME HVAC pros of Miami FROM PHONE (201) 360-9319 TO…" at bounding box center [192, 65] width 168 height 117
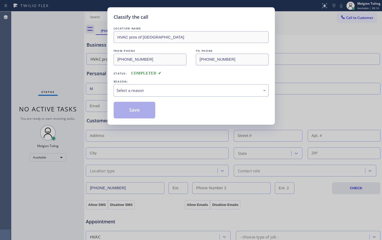
click at [194, 60] on div "FROM PHONE (201) 360-9319 TO PHONE (305) 699-6896" at bounding box center [191, 56] width 155 height 17
click at [153, 90] on div "Select a reason" at bounding box center [191, 90] width 149 height 6
click at [147, 110] on button "Save" at bounding box center [135, 110] width 42 height 17
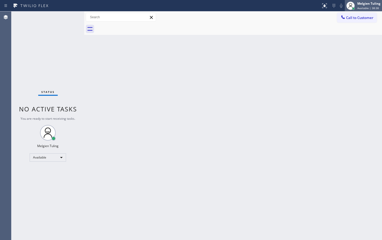
click at [364, 4] on div "Melgien Tuling" at bounding box center [369, 3] width 23 height 4
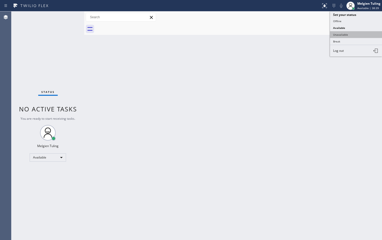
click at [346, 34] on button "Unavailable" at bounding box center [356, 34] width 52 height 7
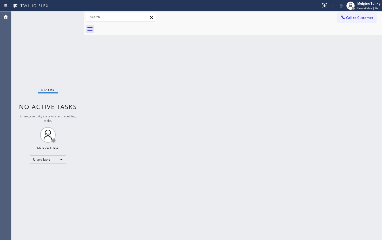
click at [269, 77] on div "Back to Dashboard Change Sender ID Customers Technicians Select a contact Outbo…" at bounding box center [233, 125] width 298 height 229
click at [365, 4] on div "Melgien Tuling" at bounding box center [368, 3] width 23 height 4
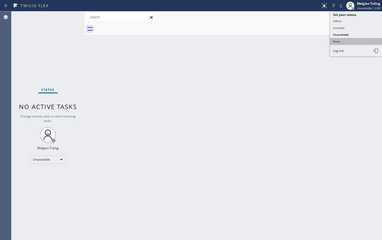
click at [338, 40] on button "Break" at bounding box center [356, 41] width 52 height 7
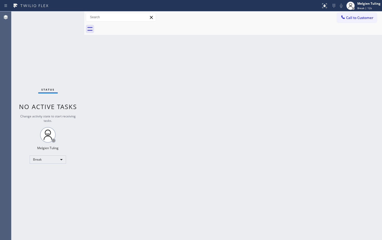
click at [99, 124] on div "Back to Dashboard Change Sender ID Customers Technicians Select a contact Outbo…" at bounding box center [233, 125] width 298 height 229
click at [309, 120] on div "Back to Dashboard Change Sender ID Customers Technicians Select a contact Outbo…" at bounding box center [233, 125] width 298 height 229
click at [55, 159] on div "Break" at bounding box center [48, 159] width 36 height 8
click at [49, 173] on li "Available" at bounding box center [47, 173] width 35 height 6
click at [156, 95] on div "Back to Dashboard Change Sender ID Customers Technicians Select a contact Outbo…" at bounding box center [233, 125] width 298 height 229
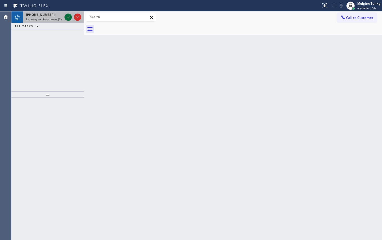
click at [68, 18] on icon at bounding box center [68, 17] width 3 height 2
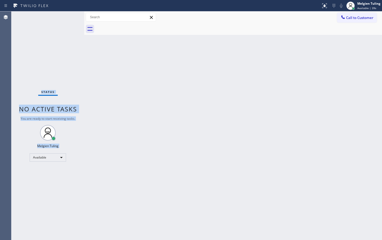
click at [68, 18] on div "Status No active tasks You are ready to start receiving tasks. Melgien Tuling A…" at bounding box center [47, 125] width 73 height 229
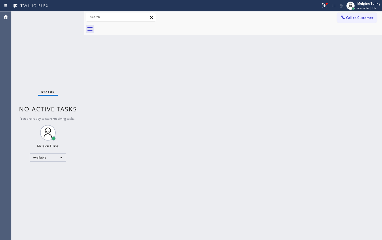
click at [173, 110] on div "Back to Dashboard Change Sender ID Customers Technicians Select a contact Outbo…" at bounding box center [233, 125] width 298 height 229
click at [63, 18] on div "Status No active tasks You are ready to start receiving tasks. Melgien Tuling A…" at bounding box center [47, 125] width 73 height 229
click at [321, 6] on div at bounding box center [324, 6] width 11 height 6
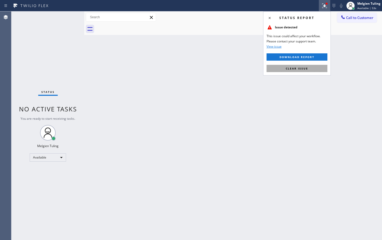
click at [287, 70] on span "Clear issue" at bounding box center [297, 69] width 22 height 4
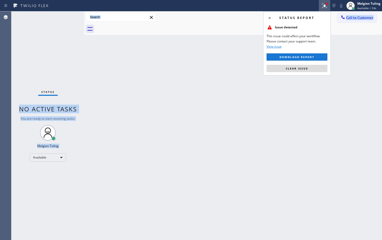
click at [287, 70] on div "Back to Dashboard Change Sender ID Customers Technicians Select a contact Outbo…" at bounding box center [233, 125] width 298 height 229
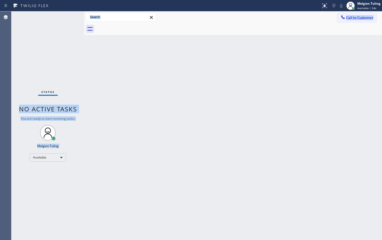
click at [169, 55] on div "Back to Dashboard Change Sender ID Customers Technicians Select a contact Outbo…" at bounding box center [233, 125] width 298 height 229
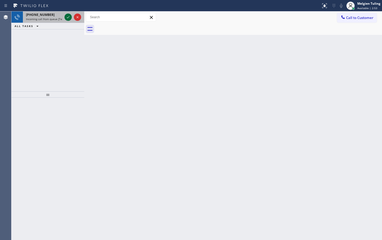
click at [67, 15] on icon at bounding box center [68, 17] width 6 height 6
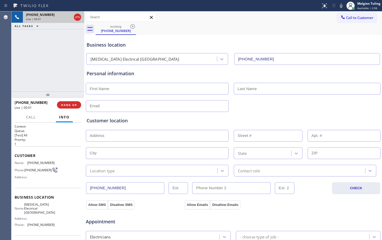
type input "(949) 334-2295"
click at [70, 104] on span "HANG UP" at bounding box center [69, 105] width 16 height 4
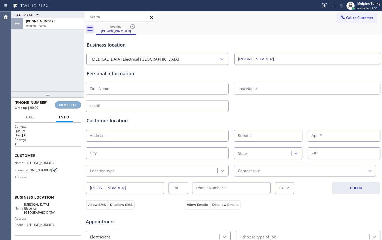
click at [75, 108] on button "COMPLETE" at bounding box center [68, 104] width 26 height 7
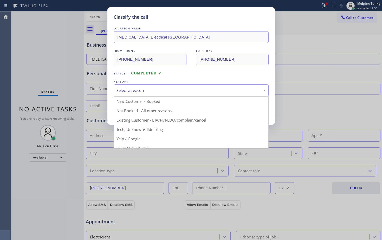
click at [128, 86] on div "Select a reason" at bounding box center [191, 90] width 155 height 12
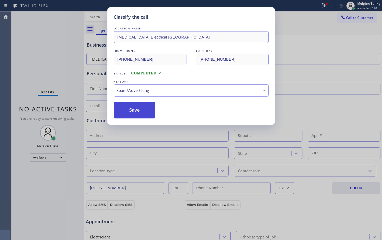
click at [135, 110] on button "Save" at bounding box center [135, 110] width 42 height 17
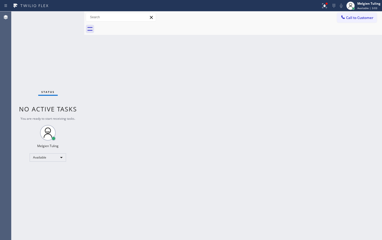
click at [65, 43] on div "Status No active tasks You are ready to start receiving tasks. Melgien Tuling A…" at bounding box center [47, 125] width 73 height 229
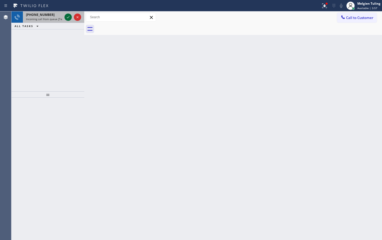
click at [69, 17] on icon at bounding box center [68, 17] width 3 height 2
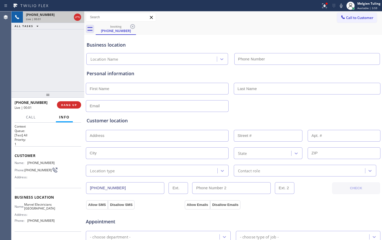
type input "(714) 477-7303"
click at [77, 105] on span "HANG UP" at bounding box center [69, 105] width 16 height 4
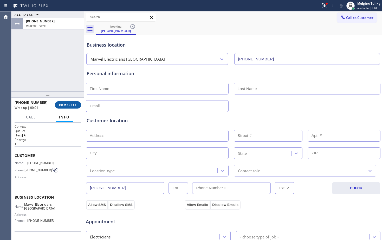
click at [70, 105] on span "COMPLETE" at bounding box center [68, 105] width 18 height 4
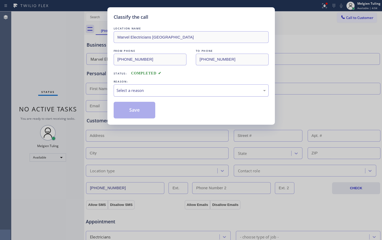
click at [123, 89] on div "Select a reason" at bounding box center [191, 90] width 149 height 6
click at [138, 110] on button "Save" at bounding box center [135, 110] width 42 height 17
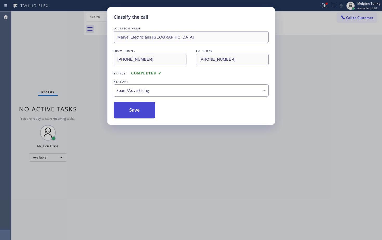
click at [138, 110] on button "Save" at bounding box center [135, 110] width 42 height 17
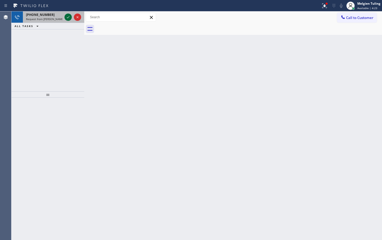
click at [69, 18] on icon at bounding box center [68, 17] width 6 height 6
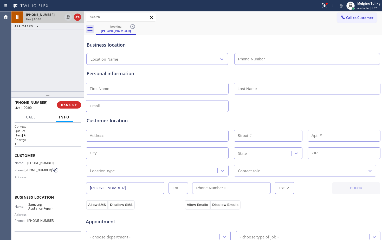
type input "(866) 934-3013"
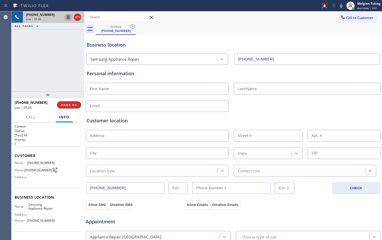
click at [67, 16] on icon at bounding box center [68, 17] width 6 height 6
click at [342, 6] on icon at bounding box center [341, 6] width 3 height 4
click at [207, 26] on div "booking (720) 404-0710" at bounding box center [239, 29] width 287 height 12
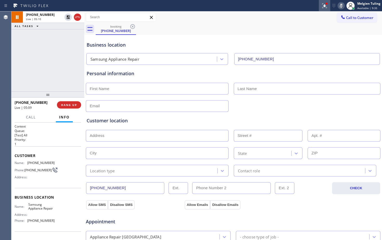
click at [324, 7] on icon at bounding box center [325, 6] width 6 height 6
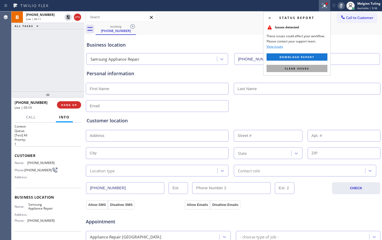
click at [287, 66] on button "Clear issues" at bounding box center [297, 68] width 61 height 7
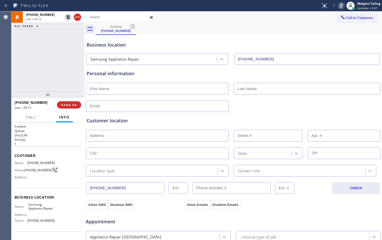
click at [238, 25] on div "booking (720) 404-0710" at bounding box center [239, 29] width 287 height 12
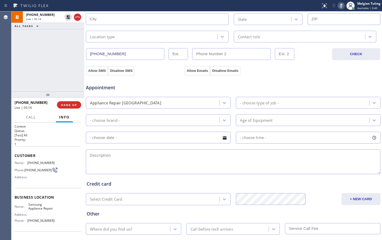
scroll to position [163, 0]
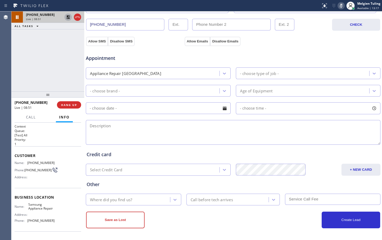
click at [67, 18] on icon at bounding box center [68, 17] width 4 height 4
click at [67, 17] on icon at bounding box center [68, 17] width 6 height 6
click at [55, 58] on div "+17204040710 Live | 08:56 ALL TASKS ALL TASKS ACTIVE TASKS TASKS IN WRAP UP" at bounding box center [47, 51] width 73 height 80
click at [68, 17] on icon at bounding box center [68, 17] width 4 height 4
click at [68, 16] on icon at bounding box center [68, 17] width 3 height 4
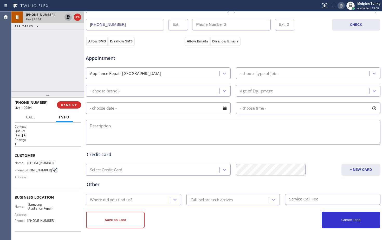
click at [171, 51] on div "Appointment" at bounding box center [134, 55] width 99 height 12
click at [343, 5] on icon at bounding box center [341, 6] width 3 height 4
click at [69, 18] on icon at bounding box center [68, 17] width 4 height 4
click at [143, 48] on div "Appointment Appliance Repair High End - choose type of job - - choose brand - A…" at bounding box center [233, 96] width 295 height 100
click at [154, 54] on div "Appointment" at bounding box center [134, 55] width 99 height 12
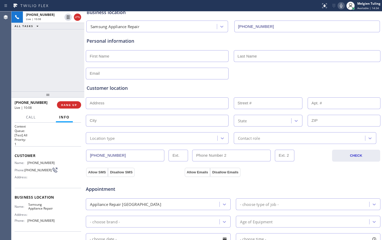
scroll to position [0, 0]
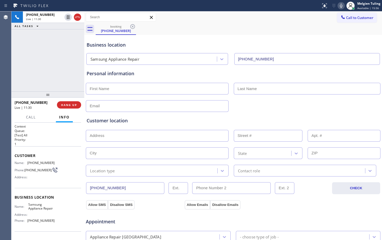
click at [342, 6] on icon at bounding box center [341, 6] width 3 height 4
click at [200, 30] on div "booking (720) 404-0710" at bounding box center [239, 29] width 287 height 12
click at [112, 94] on div "Personal information" at bounding box center [233, 91] width 293 height 42
click at [97, 80] on div "Personal information" at bounding box center [233, 91] width 293 height 42
click at [180, 42] on div "Business location" at bounding box center [233, 44] width 293 height 7
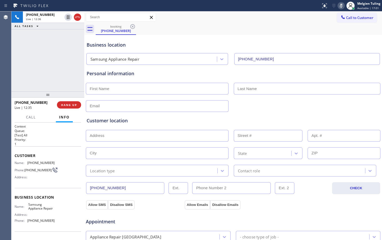
click at [104, 86] on input "text" at bounding box center [157, 89] width 143 height 12
click at [55, 47] on div "+17204040710 Live | 12:39 ALL TASKS ALL TASKS ACTIVE TASKS TASKS IN WRAP UP" at bounding box center [47, 51] width 73 height 80
click at [342, 6] on icon at bounding box center [341, 6] width 3 height 4
click at [263, 12] on div "Call to Customer Outbound call Location Search location Your caller id phone nu…" at bounding box center [233, 17] width 298 height 12
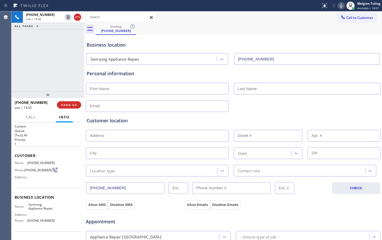
click at [104, 89] on input "text" at bounding box center [157, 89] width 143 height 12
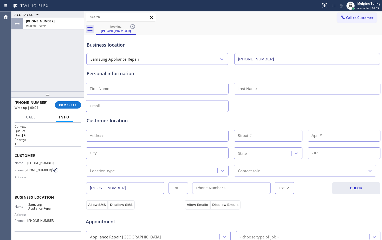
click at [74, 60] on div "ALL TASKS ALL TASKS ACTIVE TASKS TASKS IN WRAP UP +17204040710 Wrap up | 00:04" at bounding box center [47, 51] width 73 height 80
click at [57, 137] on h2 "Priority:" at bounding box center [48, 139] width 67 height 4
click at [112, 87] on input "text" at bounding box center [157, 89] width 143 height 12
type input "Mr."
click at [245, 86] on input "text" at bounding box center [307, 89] width 147 height 12
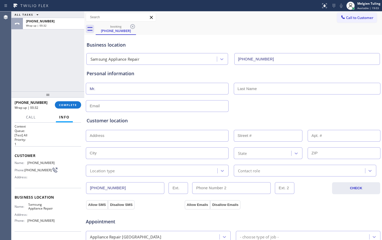
click at [245, 86] on input "text" at bounding box center [307, 89] width 147 height 12
type input "Osman"
click at [117, 104] on input "text" at bounding box center [157, 106] width 143 height 12
type input "no@gmail.com"
click at [108, 134] on input "text" at bounding box center [157, 136] width 143 height 12
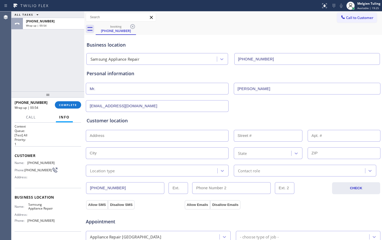
paste input "3640 Richmond Dr, Colorado Springs, CO 80922"
type input "3640 Richmond Dr"
type input "3640"
type input "Colorado Springs"
type input "80922"
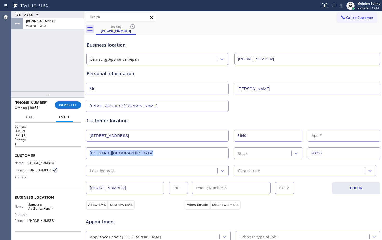
click at [122, 146] on div "Customer location >> ADD NEW ADDRESS << + NEW ADDRESS 3640 Richmond Dr 3640 Col…" at bounding box center [233, 146] width 293 height 59
click at [113, 172] on div "Location type" at bounding box center [102, 171] width 25 height 6
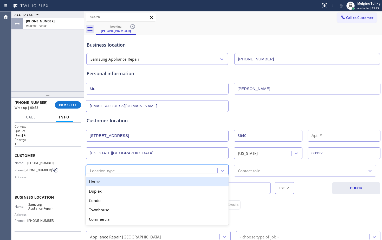
drag, startPoint x: 132, startPoint y: 181, endPoint x: 141, endPoint y: 181, distance: 9.1
click at [135, 181] on div "House" at bounding box center [157, 181] width 143 height 9
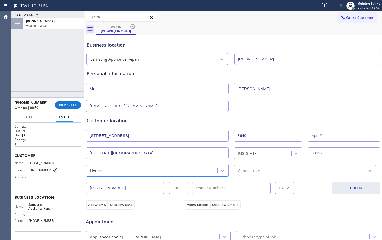
click at [259, 172] on div "Contact role" at bounding box center [301, 170] width 130 height 9
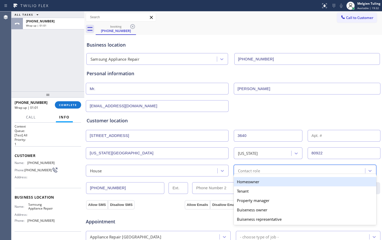
click at [252, 182] on div "Homeowner" at bounding box center [305, 181] width 143 height 9
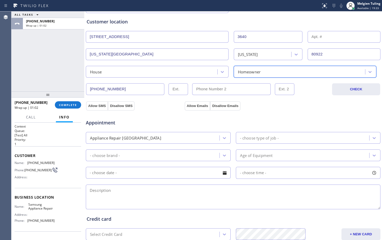
scroll to position [104, 0]
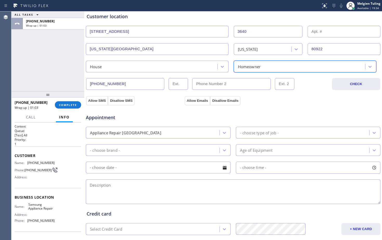
click at [162, 133] on div "Appliance Repair High End" at bounding box center [153, 132] width 132 height 9
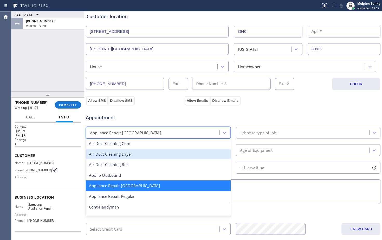
scroll to position [53, 0]
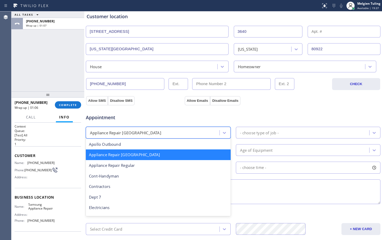
click at [142, 155] on div "Appliance Repair High End" at bounding box center [158, 154] width 145 height 11
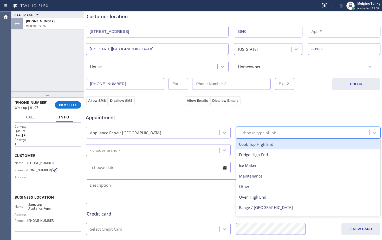
click at [245, 130] on div "- choose type of job -" at bounding box center [259, 133] width 39 height 6
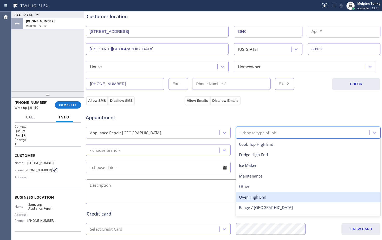
click at [255, 198] on div "Oven High End" at bounding box center [308, 197] width 145 height 11
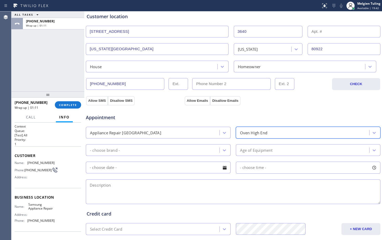
click at [164, 150] on div "- choose brand -" at bounding box center [153, 150] width 132 height 9
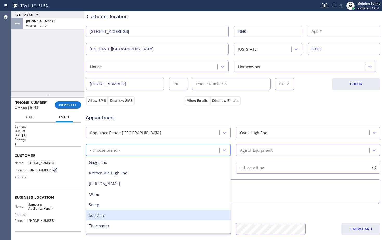
scroll to position [72, 0]
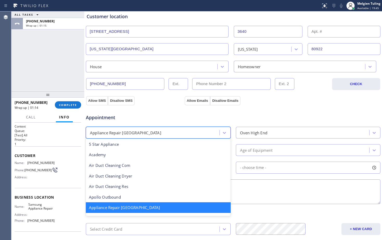
click at [124, 135] on div "Appliance Repair High End" at bounding box center [125, 133] width 71 height 6
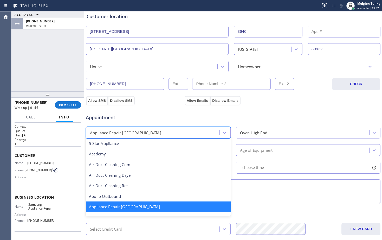
scroll to position [53, 0]
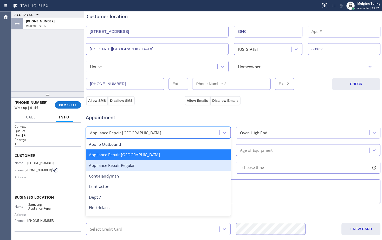
click at [122, 168] on div "Appliance Repair Regular" at bounding box center [158, 165] width 145 height 11
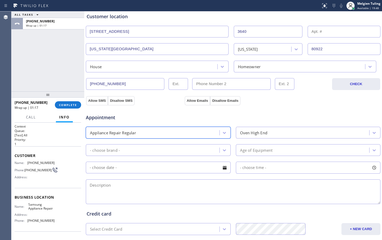
click at [123, 151] on div "- choose brand -" at bounding box center [153, 150] width 132 height 9
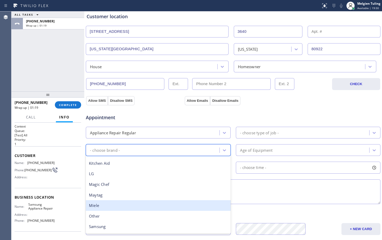
scroll to position [114, 0]
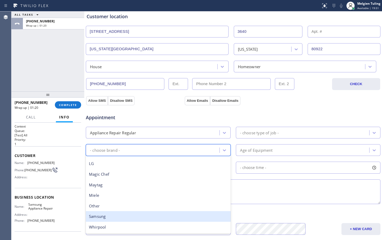
click at [98, 216] on div "Samsung" at bounding box center [158, 216] width 145 height 11
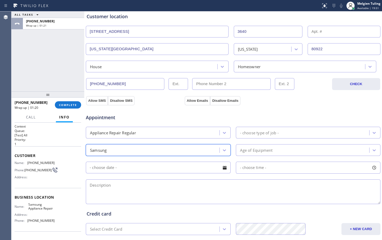
click at [245, 133] on div "- choose type of job -" at bounding box center [259, 133] width 39 height 6
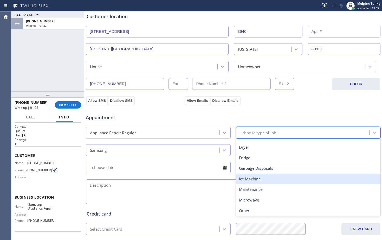
scroll to position [52, 0]
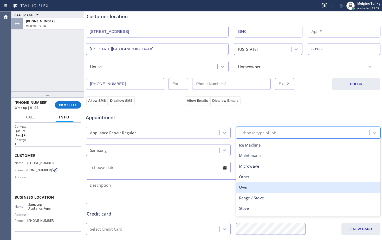
click at [255, 186] on div "Oven" at bounding box center [308, 187] width 145 height 11
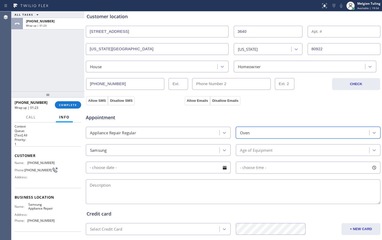
click at [257, 153] on div "Age of Equipment" at bounding box center [256, 150] width 33 height 6
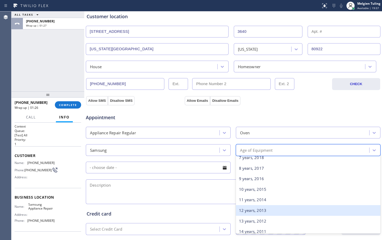
scroll to position [182, 0]
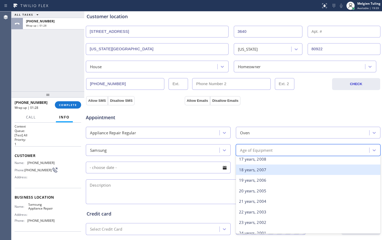
click at [247, 170] on div "18 years, 2007" at bounding box center [308, 170] width 145 height 11
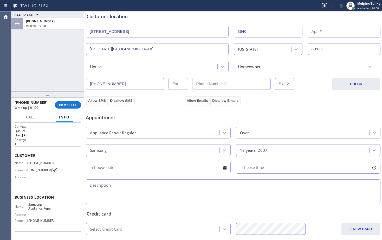
click at [134, 170] on input "text" at bounding box center [158, 168] width 145 height 12
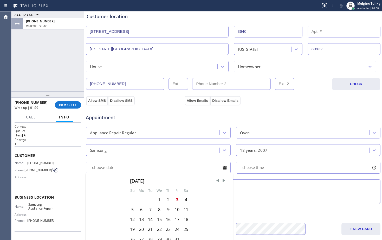
click at [297, 197] on textarea at bounding box center [233, 191] width 295 height 25
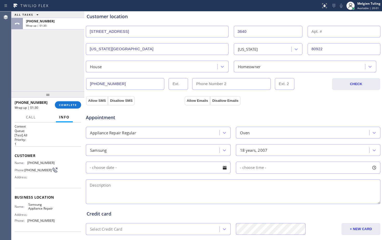
click at [160, 189] on textarea at bounding box center [233, 191] width 295 height 25
click at [100, 186] on textarea at bounding box center [233, 191] width 295 height 25
paste textarea "samsung oven/spring of the door is not working/less than 18 years /3640 Richmon…"
click at [343, 188] on textarea "Samsung| oven/spring of the door is not working/less than 18 years /3640 Richmo…" at bounding box center [233, 191] width 295 height 25
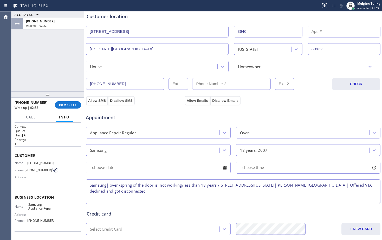
scroll to position [163, 0]
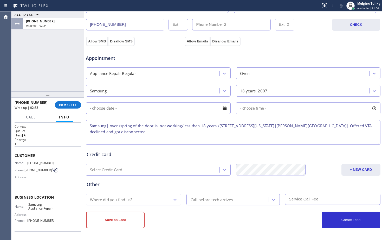
type textarea "Samsung| oven/spring of the door is not working/less than 18 years /3640 Richmo…"
click at [50, 142] on p "1" at bounding box center [48, 144] width 67 height 4
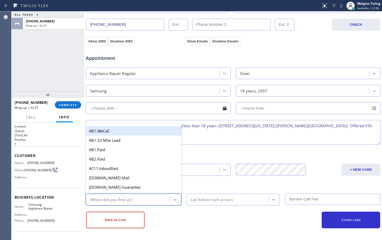
click at [122, 199] on div "Where did you find us?" at bounding box center [111, 200] width 42 height 6
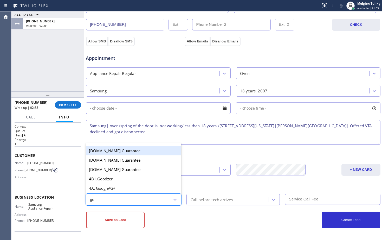
type input "goo"
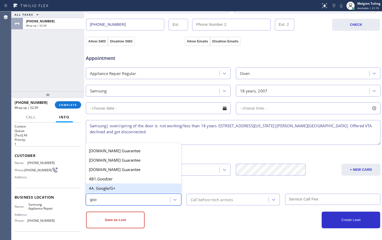
click at [124, 188] on div "4A. Google/G+" at bounding box center [134, 188] width 96 height 9
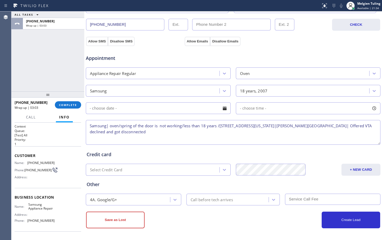
click at [102, 185] on div "Other" at bounding box center [233, 184] width 293 height 7
click at [120, 223] on button "Save as Lost" at bounding box center [115, 220] width 59 height 17
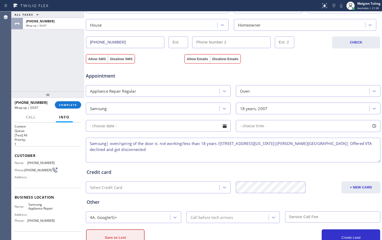
scroll to position [181, 0]
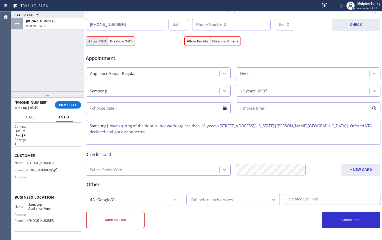
click at [100, 42] on button "Allow SMS" at bounding box center [97, 41] width 22 height 9
click at [199, 41] on button "Allow Emails" at bounding box center [198, 41] width 26 height 9
click at [112, 222] on button "Save as Lost" at bounding box center [115, 220] width 59 height 17
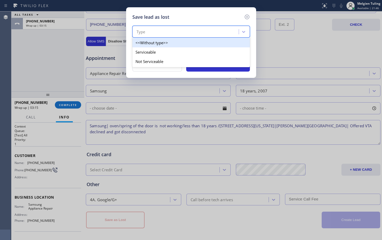
click at [158, 30] on div "Type" at bounding box center [186, 31] width 105 height 9
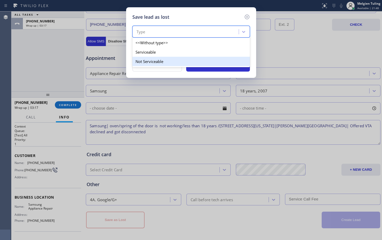
drag, startPoint x: 143, startPoint y: 59, endPoint x: 145, endPoint y: 52, distance: 7.3
click at [142, 60] on div "Not Serviceable" at bounding box center [192, 61] width 118 height 9
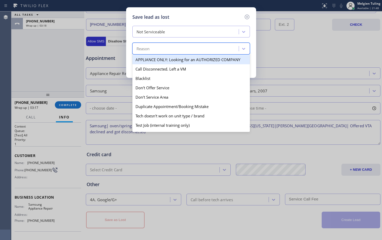
click at [146, 48] on div "Reason" at bounding box center [143, 49] width 13 height 6
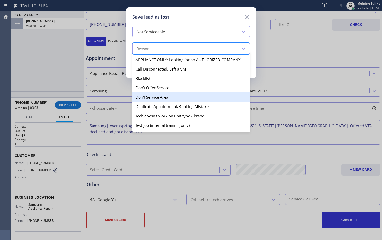
click at [147, 97] on div "Don't Service Area" at bounding box center [192, 96] width 118 height 9
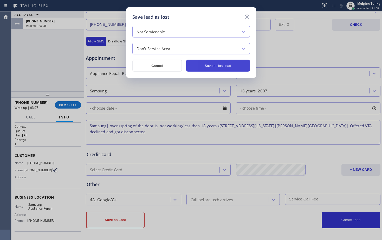
click at [206, 65] on button "Save as lost lead" at bounding box center [218, 66] width 64 height 12
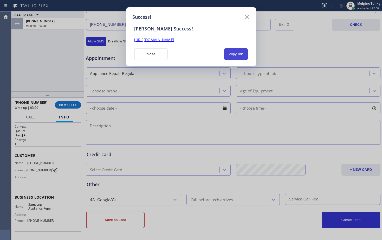
click at [237, 57] on button "copy link" at bounding box center [236, 54] width 24 height 12
click at [174, 42] on link "https://erp.apollosoft.co/customer/765658#portlet_lead" at bounding box center [154, 39] width 40 height 5
click at [149, 53] on button "close" at bounding box center [151, 54] width 34 height 12
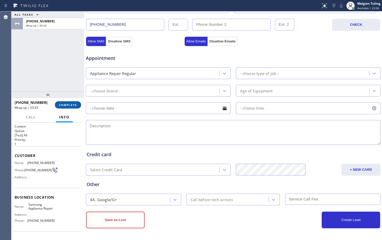
click at [66, 104] on span "COMPLETE" at bounding box center [68, 105] width 18 height 4
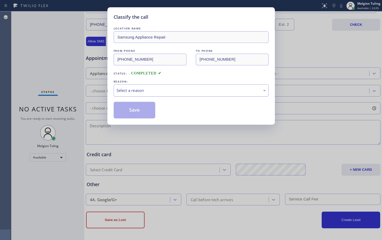
click at [121, 86] on div "Select a reason" at bounding box center [191, 90] width 155 height 12
click at [122, 111] on button "Save" at bounding box center [135, 110] width 42 height 17
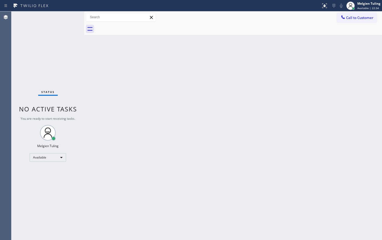
click at [122, 140] on div "Back to Dashboard Change Sender ID Customers Technicians Select a contact Outbo…" at bounding box center [233, 125] width 298 height 229
click at [186, 93] on div "Back to Dashboard Change Sender ID Customers Technicians Select a contact Outbo…" at bounding box center [233, 125] width 298 height 229
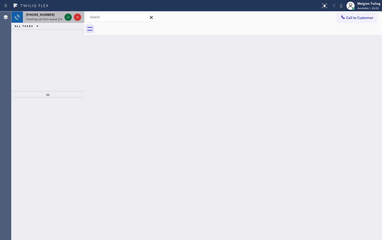
click at [67, 16] on icon at bounding box center [68, 17] width 6 height 6
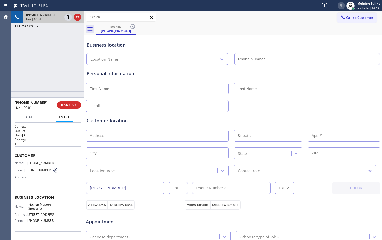
type input "(206) 866-6239"
click at [153, 112] on div "Customer location >> ADD NEW ADDRESS << + NEW ADDRESS State Location type Conta…" at bounding box center [233, 144] width 295 height 65
click at [69, 105] on span "HANG UP" at bounding box center [69, 105] width 16 height 4
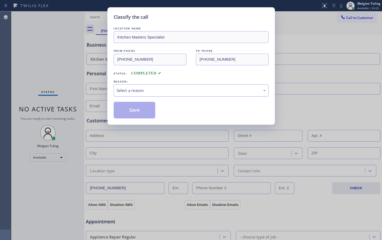
click at [138, 90] on div "Select a reason" at bounding box center [191, 90] width 149 height 6
click at [148, 113] on button "Save" at bounding box center [135, 110] width 42 height 17
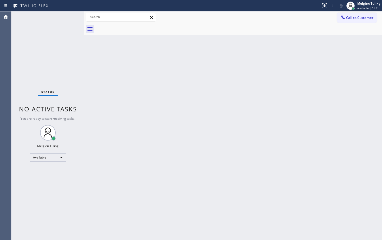
click at [46, 18] on div "Status No active tasks You are ready to start receiving tasks. Melgien Tuling A…" at bounding box center [47, 125] width 73 height 229
click at [65, 16] on div "Status No active tasks You are ready to start receiving tasks. Melgien Tuling A…" at bounding box center [47, 125] width 73 height 229
click at [65, 17] on div "Status No active tasks You are ready to start receiving tasks. Melgien Tuling A…" at bounding box center [47, 125] width 73 height 229
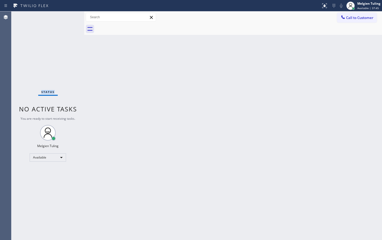
click at [65, 17] on div "Status No active tasks You are ready to start receiving tasks. Melgien Tuling A…" at bounding box center [47, 125] width 73 height 229
click at [95, 83] on div "Back to Dashboard Change Sender ID Customers Technicians Select a contact Outbo…" at bounding box center [233, 125] width 298 height 229
click at [66, 19] on div "Status No active tasks You are ready to start receiving tasks. Melgien Tuling A…" at bounding box center [47, 125] width 73 height 229
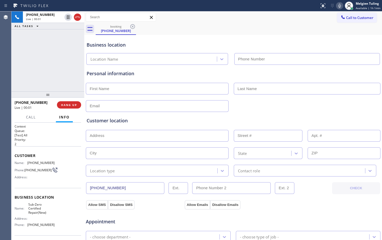
type input "(888) 530-5723"
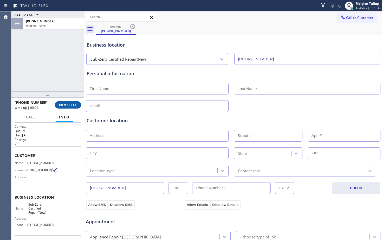
click at [66, 106] on span "COMPLETE" at bounding box center [68, 105] width 18 height 4
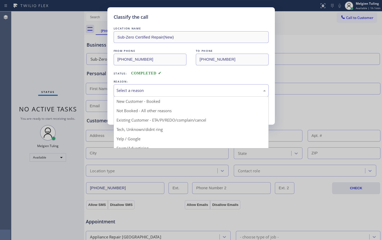
click at [174, 89] on div "Select a reason" at bounding box center [191, 90] width 149 height 6
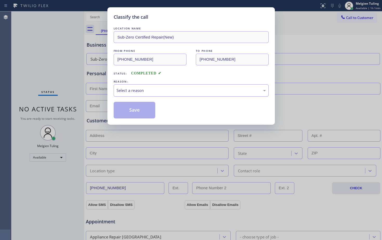
click at [163, 93] on div "Select a reason" at bounding box center [191, 90] width 149 height 6
click at [148, 114] on button "Save" at bounding box center [135, 110] width 42 height 17
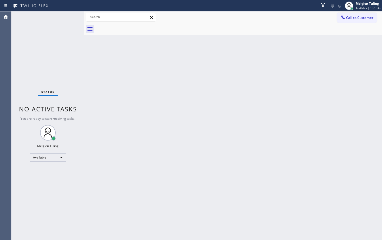
click at [181, 154] on div "Back to Dashboard Change Sender ID Customers Technicians Select a contact Outbo…" at bounding box center [233, 125] width 298 height 229
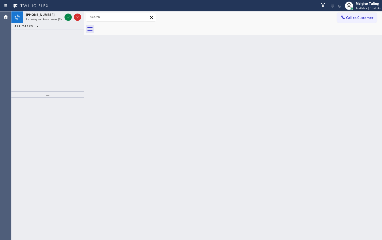
click at [68, 17] on icon at bounding box center [68, 17] width 6 height 6
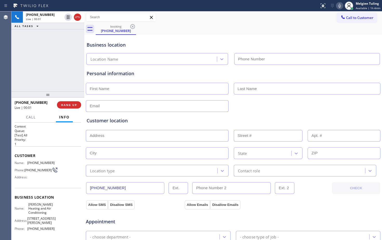
type input "(323) 215-1266"
drag, startPoint x: 270, startPoint y: 212, endPoint x: 275, endPoint y: 210, distance: 5.8
click at [273, 212] on div "Appointment" at bounding box center [233, 218] width 296 height 13
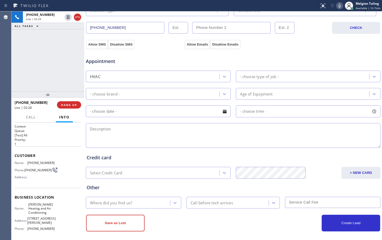
scroll to position [163, 0]
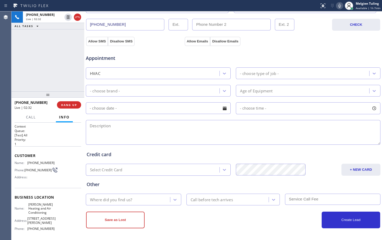
click at [224, 181] on div "Other" at bounding box center [233, 184] width 293 height 7
click at [139, 197] on div "Where did you find us?" at bounding box center [128, 199] width 83 height 9
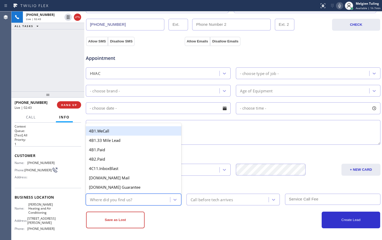
click at [99, 197] on div "Where did you find us?" at bounding box center [111, 200] width 42 height 6
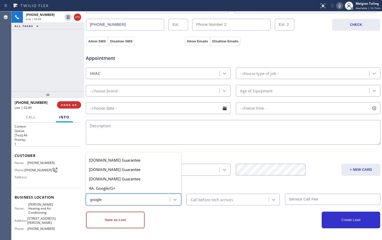
type input "google"
click at [48, 138] on h2 "Priority:" at bounding box center [48, 139] width 67 height 4
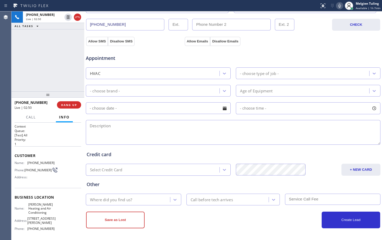
click at [43, 109] on div "Live | 02:50" at bounding box center [34, 107] width 39 height 4
click at [66, 105] on span "HANG UP" at bounding box center [69, 105] width 16 height 4
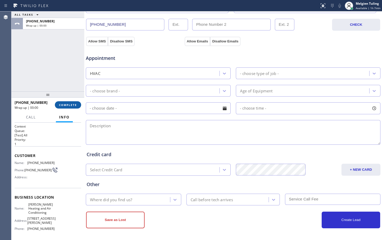
click at [66, 105] on span "COMPLETE" at bounding box center [68, 105] width 18 height 4
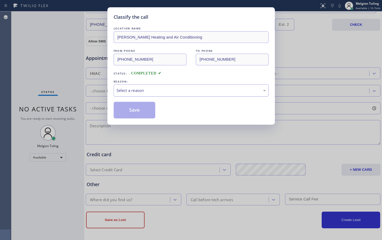
click at [127, 90] on div "Select a reason" at bounding box center [191, 90] width 149 height 6
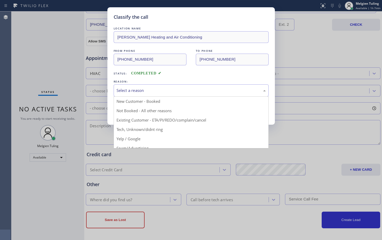
drag, startPoint x: 124, startPoint y: 145, endPoint x: 123, endPoint y: 138, distance: 7.4
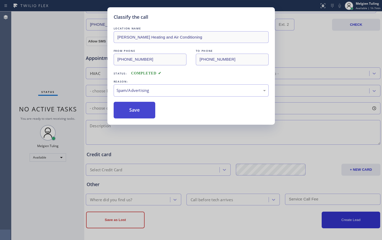
click at [134, 110] on button "Save" at bounding box center [135, 110] width 42 height 17
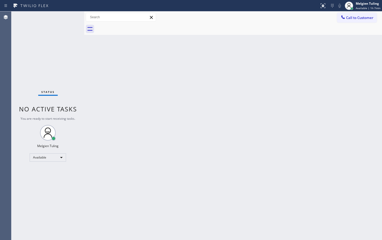
click at [99, 73] on div "Back to Dashboard Change Sender ID Customers Technicians Select a contact Outbo…" at bounding box center [233, 125] width 298 height 229
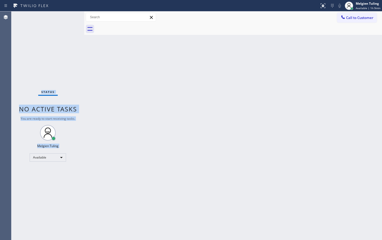
click at [67, 18] on div "Status No active tasks You are ready to start receiving tasks. Melgien Tuling A…" at bounding box center [47, 125] width 73 height 229
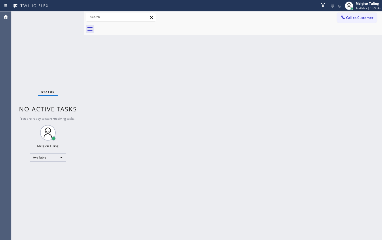
click at [131, 82] on div "Back to Dashboard Change Sender ID Customers Technicians Select a contact Outbo…" at bounding box center [233, 125] width 298 height 229
click at [67, 15] on div "Status No active tasks You are ready to start receiving tasks. Melgien Tuling A…" at bounding box center [47, 125] width 73 height 229
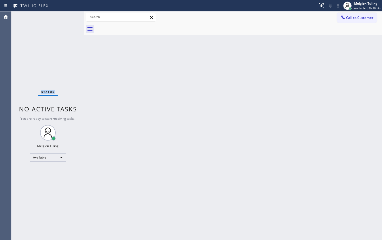
click at [67, 15] on div "Status No active tasks You are ready to start receiving tasks. Melgien Tuling A…" at bounding box center [47, 125] width 73 height 229
click at [229, 123] on div "Back to Dashboard Change Sender ID Customers Technicians Select a contact Outbo…" at bounding box center [233, 125] width 298 height 229
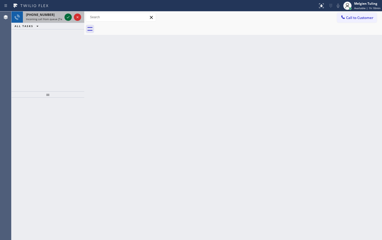
click at [68, 15] on div at bounding box center [73, 16] width 19 height 11
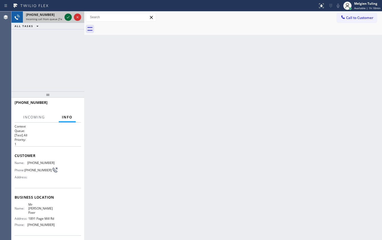
click at [68, 15] on icon at bounding box center [68, 17] width 6 height 6
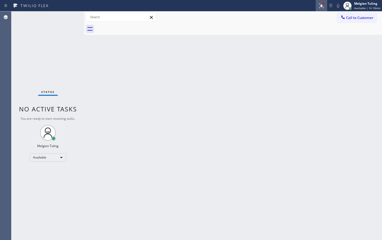
click at [323, 7] on icon at bounding box center [322, 6] width 6 height 6
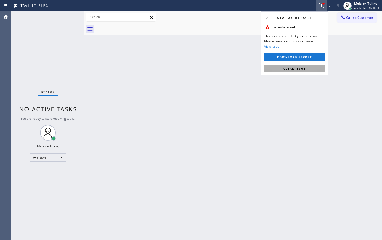
click at [286, 68] on span "Clear issue" at bounding box center [295, 69] width 22 height 4
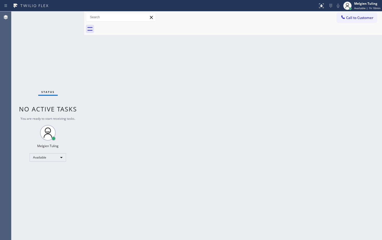
click at [88, 154] on div "Back to Dashboard Change Sender ID Customers Technicians Select a contact Outbo…" at bounding box center [233, 125] width 298 height 229
click at [110, 171] on div "Back to Dashboard Change Sender ID Customers Technicians Select a contact Outbo…" at bounding box center [233, 125] width 298 height 229
click at [63, 21] on div "Status No active tasks You are ready to start receiving tasks. Melgien Tuling A…" at bounding box center [47, 125] width 73 height 229
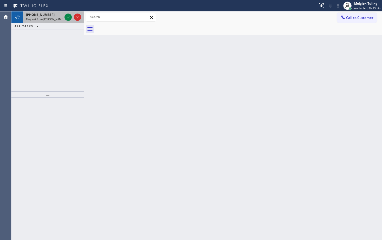
click at [74, 16] on div at bounding box center [73, 16] width 19 height 11
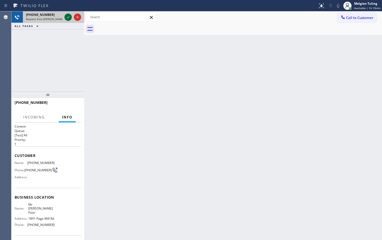
click at [68, 18] on icon at bounding box center [68, 17] width 3 height 2
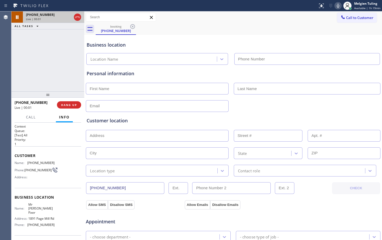
type input "(650) 933-4988"
click at [57, 43] on div "+18065005372 Live | 00:07 ALL TASKS ALL TASKS ACTIVE TASKS TASKS IN WRAP UP" at bounding box center [47, 51] width 73 height 80
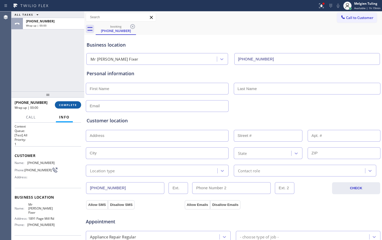
click at [68, 108] on button "COMPLETE" at bounding box center [68, 104] width 26 height 7
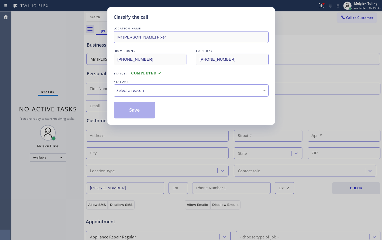
click at [123, 93] on div "Select a reason" at bounding box center [191, 90] width 149 height 6
click at [129, 104] on button "Save" at bounding box center [135, 110] width 42 height 17
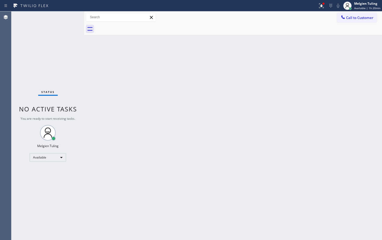
click at [63, 20] on div "Status No active tasks You are ready to start receiving tasks. Melgien Tuling A…" at bounding box center [47, 125] width 73 height 229
click at [98, 46] on div "Back to Dashboard Change Sender ID Customers Technicians Select a contact Outbo…" at bounding box center [233, 125] width 298 height 229
drag, startPoint x: 82, startPoint y: 145, endPoint x: 63, endPoint y: 170, distance: 31.8
drag, startPoint x: 63, startPoint y: 170, endPoint x: 245, endPoint y: 134, distance: 185.5
click at [245, 134] on div "Back to Dashboard Change Sender ID Customers Technicians Select a contact Outbo…" at bounding box center [233, 125] width 298 height 229
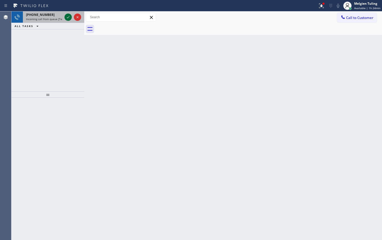
click at [69, 17] on icon at bounding box center [68, 17] width 6 height 6
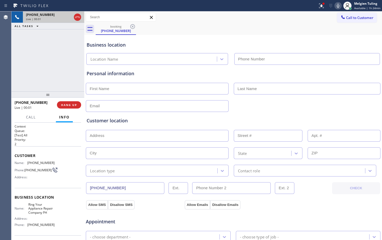
type input "(623) 343-1985"
click at [51, 140] on h2 "Priority:" at bounding box center [48, 139] width 67 height 4
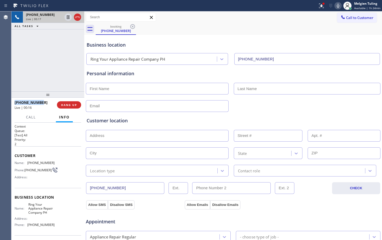
drag, startPoint x: 41, startPoint y: 101, endPoint x: 11, endPoint y: 104, distance: 29.8
click at [11, 104] on div "+16239809809 Live | 00:16 HANG UP" at bounding box center [47, 105] width 73 height 15
copy span "+16239809809"
click at [217, 33] on div "booking (623) 980-9809" at bounding box center [239, 29] width 287 height 12
click at [191, 43] on div "Business location" at bounding box center [233, 44] width 293 height 7
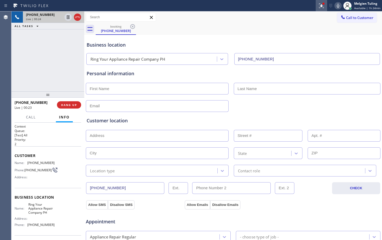
click at [319, 6] on div at bounding box center [321, 6] width 11 height 6
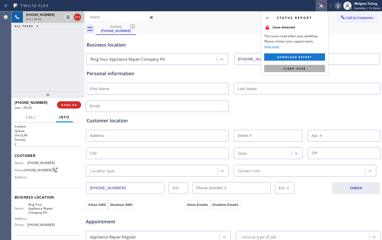
click at [304, 68] on span "Clear issue" at bounding box center [295, 69] width 22 height 4
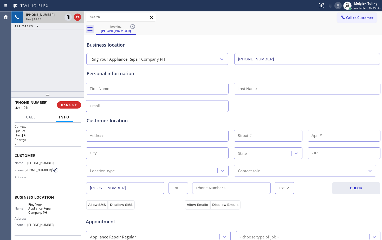
click at [42, 135] on p "[Test] All" at bounding box center [48, 135] width 67 height 4
click at [64, 103] on button "HANG UP" at bounding box center [69, 104] width 24 height 7
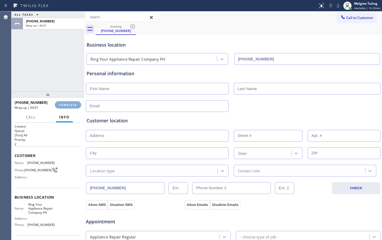
click at [71, 104] on span "COMPLETE" at bounding box center [68, 105] width 18 height 4
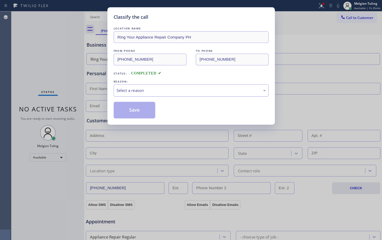
click at [151, 87] on div "Select a reason" at bounding box center [191, 90] width 149 height 6
click at [151, 114] on button "Save" at bounding box center [135, 110] width 42 height 17
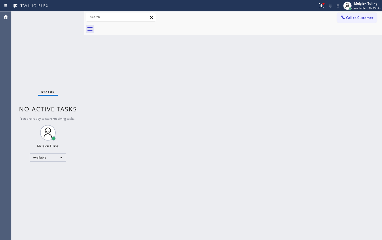
click at [135, 151] on div "Back to Dashboard Change Sender ID Customers Technicians Select a contact Outbo…" at bounding box center [233, 125] width 298 height 229
click at [177, 174] on div "Back to Dashboard Change Sender ID Customers Technicians Select a contact Outbo…" at bounding box center [233, 125] width 298 height 229
click at [70, 18] on div "Status No active tasks You are ready to start receiving tasks. Melgien Tuling A…" at bounding box center [47, 125] width 73 height 229
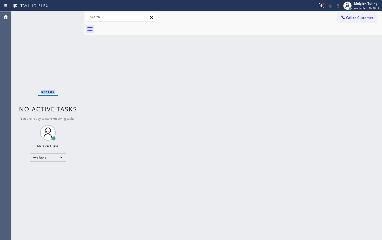
click at [70, 18] on div "Status No active tasks You are ready to start receiving tasks. Melgien Tuling A…" at bounding box center [47, 125] width 73 height 229
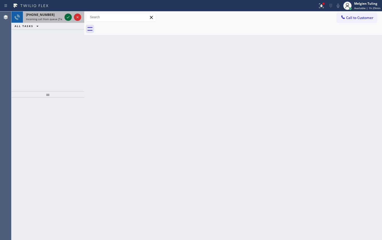
click at [66, 18] on icon at bounding box center [68, 17] width 6 height 6
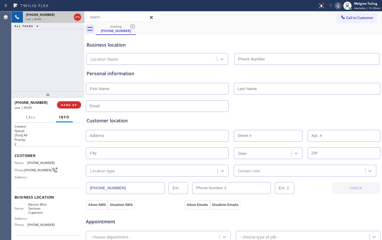
type input "(408) 549-7996"
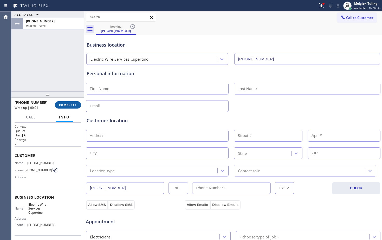
click at [68, 104] on span "COMPLETE" at bounding box center [68, 105] width 18 height 4
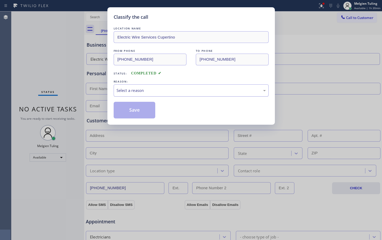
click at [164, 89] on div "Select a reason" at bounding box center [191, 90] width 149 height 6
click at [133, 112] on button "Save" at bounding box center [135, 110] width 42 height 17
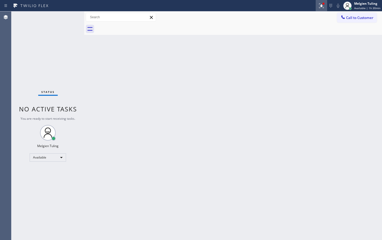
click at [323, 5] on icon at bounding box center [321, 5] width 3 height 2
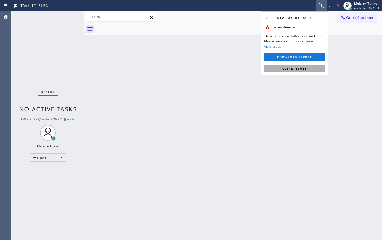
click at [319, 70] on button "Clear issues" at bounding box center [294, 68] width 61 height 7
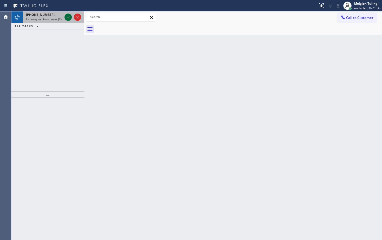
click at [67, 17] on icon at bounding box center [68, 17] width 6 height 6
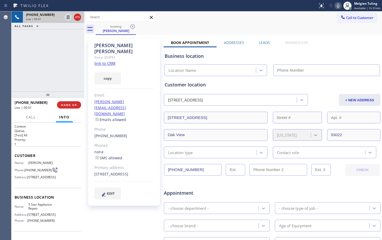
type input "(855) 731-4952"
click at [105, 61] on link "link to CRM" at bounding box center [104, 63] width 21 height 5
click at [340, 3] on icon at bounding box center [338, 6] width 6 height 6
click at [252, 27] on div "booking Troy Mothershead" at bounding box center [239, 29] width 287 height 12
click at [73, 65] on div "+19492913707 Live | 01:26 ALL TASKS ALL TASKS ACTIVE TASKS TASKS IN WRAP UP" at bounding box center [47, 51] width 73 height 80
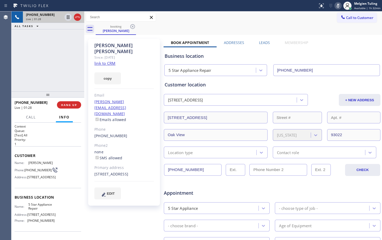
click at [341, 5] on icon at bounding box center [338, 6] width 6 height 6
click at [239, 16] on div "Call to Customer Outbound call Location Search location Your caller id phone nu…" at bounding box center [233, 17] width 298 height 9
click at [207, 25] on div "booking Troy Mothershead" at bounding box center [239, 29] width 287 height 12
click at [143, 187] on div "EDIT" at bounding box center [124, 193] width 60 height 12
click at [143, 80] on div "Troy Mothershead Since: 20 may 2020 link to CRM copy Email troy@trueames.com Em…" at bounding box center [124, 122] width 72 height 167
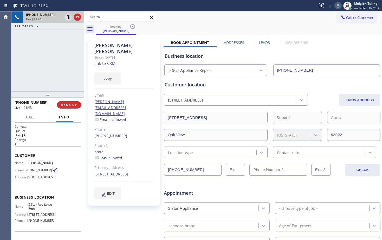
click at [185, 22] on div "Call to Customer Outbound call Location Search location Your caller id phone nu…" at bounding box center [233, 17] width 298 height 12
click at [312, 19] on div "Call to Customer Outbound call Location Search location Your caller id phone nu…" at bounding box center [233, 17] width 298 height 9
click at [340, 6] on icon at bounding box center [338, 6] width 6 height 6
click at [70, 16] on icon at bounding box center [68, 17] width 6 height 6
click at [338, 4] on icon at bounding box center [338, 6] width 6 height 6
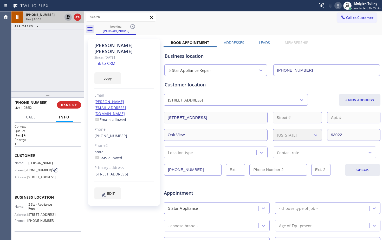
click at [68, 17] on icon at bounding box center [68, 17] width 4 height 4
click at [54, 59] on div "+19492913707 Live | 03:53 ALL TASKS ALL TASKS ACTIVE TASKS TASKS IN WRAP UP" at bounding box center [47, 51] width 73 height 80
click at [222, 19] on div "Call to Customer Outbound call Location Search location Your caller id phone nu…" at bounding box center [233, 17] width 298 height 9
click at [53, 72] on div "+19492913707 Live | 04:25 ALL TASKS ALL TASKS ACTIVE TASKS TASKS IN WRAP UP" at bounding box center [47, 51] width 73 height 80
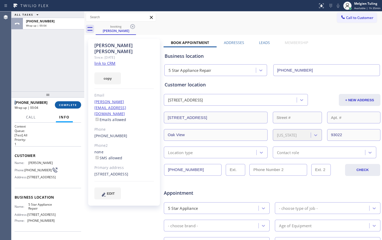
click at [61, 105] on span "COMPLETE" at bounding box center [68, 105] width 18 height 4
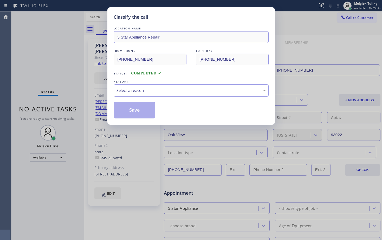
click at [136, 89] on div "Select a reason" at bounding box center [191, 90] width 149 height 6
click at [144, 119] on div "Classify the call LOCATION NAME 5 Star Appliance Repair FROM PHONE (949) 291-37…" at bounding box center [192, 65] width 168 height 117
click at [147, 110] on button "Save" at bounding box center [135, 110] width 42 height 17
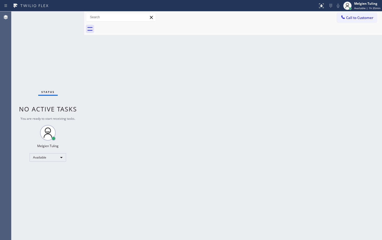
click at [330, 93] on div "Back to Dashboard Change Sender ID Customers Technicians Select a contact Outbo…" at bounding box center [233, 125] width 298 height 229
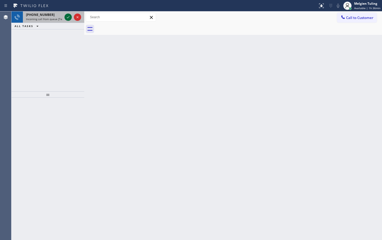
click at [70, 17] on icon at bounding box center [68, 17] width 6 height 6
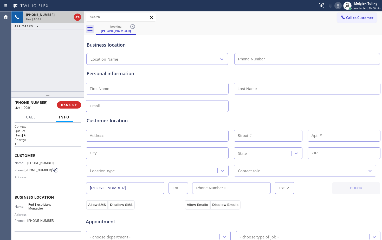
type input "(805) 222-7597"
click at [72, 103] on span "HANG UP" at bounding box center [69, 105] width 16 height 4
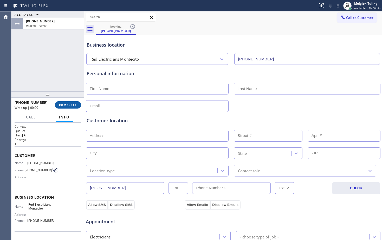
click at [72, 103] on span "COMPLETE" at bounding box center [68, 105] width 18 height 4
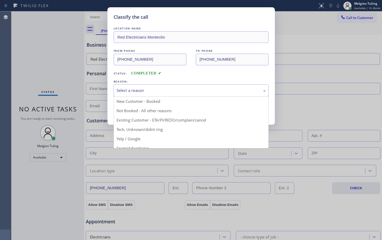
click at [143, 89] on div "Select a reason" at bounding box center [191, 90] width 149 height 6
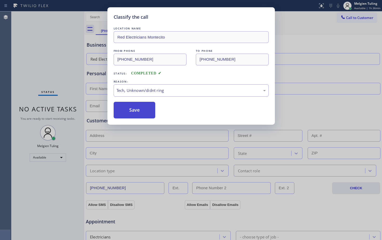
click at [134, 110] on button "Save" at bounding box center [135, 110] width 42 height 17
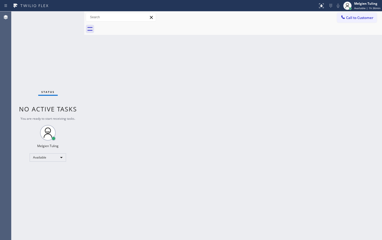
click at [266, 179] on div "Back to Dashboard Change Sender ID Customers Technicians Select a contact Outbo…" at bounding box center [233, 125] width 298 height 229
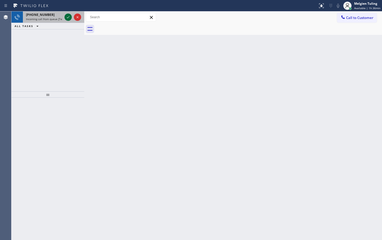
click at [67, 17] on icon at bounding box center [68, 17] width 6 height 6
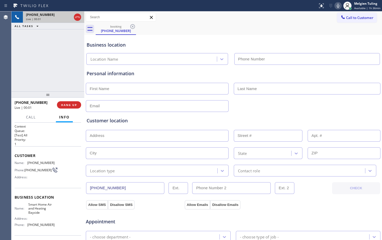
type input "(347) 229-9498"
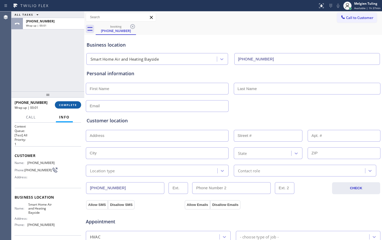
click at [66, 106] on span "COMPLETE" at bounding box center [68, 105] width 18 height 4
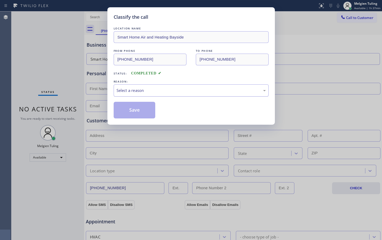
click at [130, 89] on div "Select a reason" at bounding box center [191, 90] width 149 height 6
click at [130, 105] on button "Save" at bounding box center [135, 110] width 42 height 17
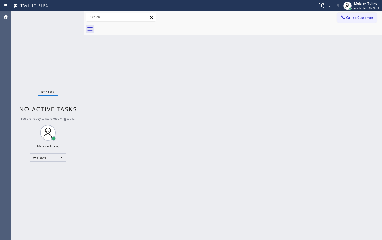
click at [147, 110] on div "Back to Dashboard Change Sender ID Customers Technicians Select a contact Outbo…" at bounding box center [233, 125] width 298 height 229
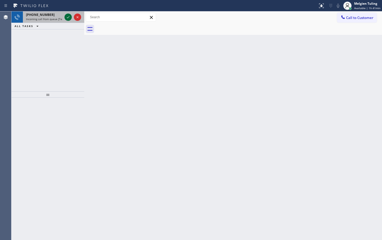
click at [67, 15] on icon at bounding box center [68, 17] width 6 height 6
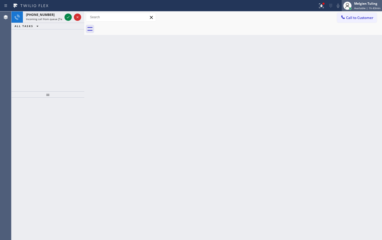
click at [367, 7] on span "Available | 1h 43min" at bounding box center [368, 8] width 26 height 4
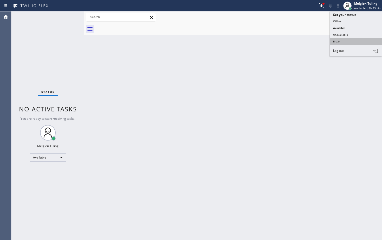
click at [346, 42] on button "Break" at bounding box center [356, 41] width 52 height 7
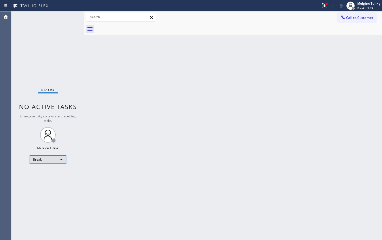
click at [56, 159] on div "Break" at bounding box center [48, 159] width 36 height 8
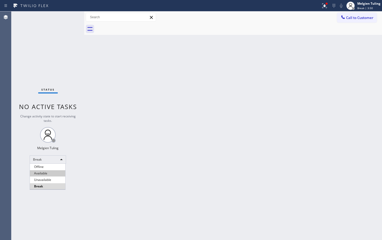
click at [47, 172] on li "Available" at bounding box center [47, 173] width 35 height 6
click at [161, 154] on div "Back to Dashboard Change Sender ID Customers Technicians Select a contact Outbo…" at bounding box center [233, 125] width 298 height 229
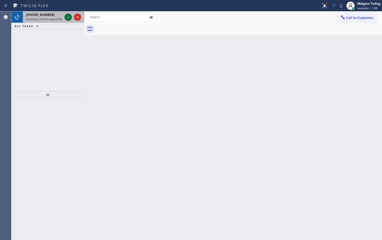
click at [67, 18] on icon at bounding box center [68, 17] width 3 height 2
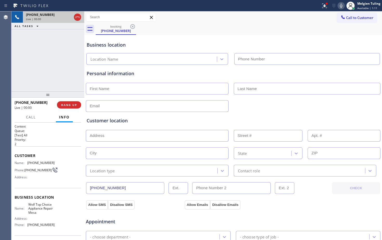
type input "(623) 292-5313"
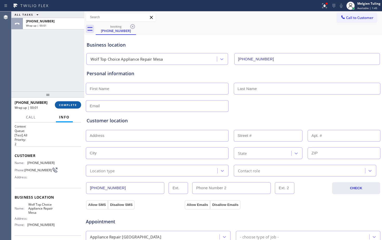
click at [73, 105] on span "COMPLETE" at bounding box center [68, 105] width 18 height 4
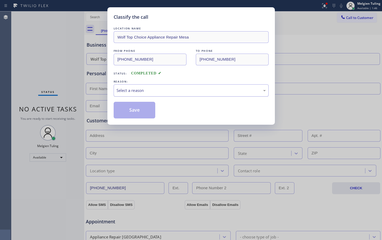
click at [134, 89] on div "Select a reason" at bounding box center [191, 90] width 149 height 6
click at [142, 114] on button "Save" at bounding box center [135, 110] width 42 height 17
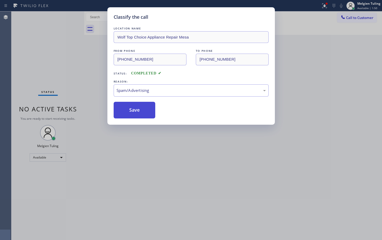
click at [142, 113] on button "Save" at bounding box center [135, 110] width 42 height 17
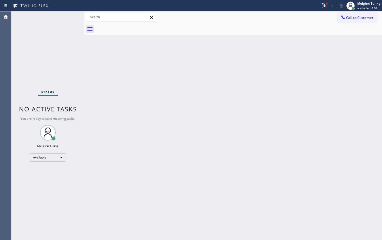
click at [228, 75] on div "Back to Dashboard Change Sender ID Customers Technicians Select a contact Outbo…" at bounding box center [233, 125] width 298 height 229
click at [326, 6] on icon at bounding box center [324, 5] width 3 height 4
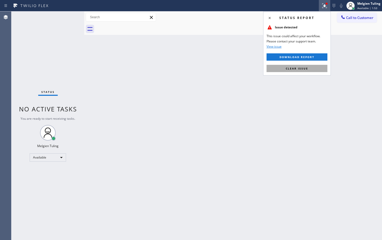
click at [296, 70] on button "Clear issue" at bounding box center [297, 68] width 61 height 7
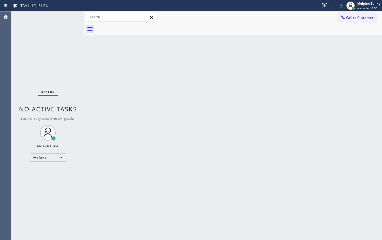
drag, startPoint x: 297, startPoint y: 69, endPoint x: 304, endPoint y: 84, distance: 16.4
click at [302, 79] on div "Back to Dashboard Change Sender ID Customers Technicians Select a contact Outbo…" at bounding box center [233, 125] width 298 height 229
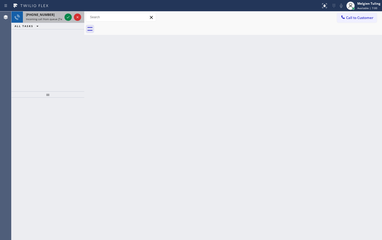
click at [64, 15] on div at bounding box center [73, 16] width 19 height 11
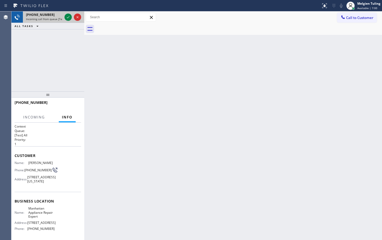
click at [64, 16] on div at bounding box center [73, 16] width 19 height 11
click at [65, 16] on icon at bounding box center [68, 17] width 6 height 6
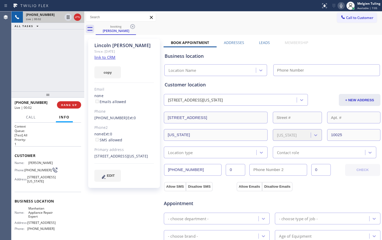
type input "(646) 612-7492"
click at [108, 58] on link "link to CRM" at bounding box center [104, 57] width 21 height 5
click at [144, 79] on div "Lincoln Mithcell Since: 20 may 2020 link to CRM copy Email none Emails allowed …" at bounding box center [124, 113] width 72 height 149
click at [254, 20] on div "Call to Customer Outbound call Location Search location Your caller id phone nu…" at bounding box center [233, 17] width 298 height 9
click at [342, 6] on icon at bounding box center [341, 6] width 6 height 6
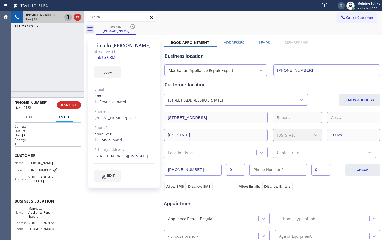
click at [69, 17] on icon at bounding box center [68, 17] width 3 height 4
click at [342, 6] on icon at bounding box center [341, 6] width 3 height 4
click at [67, 17] on icon at bounding box center [68, 17] width 4 height 4
click at [129, 72] on div "copy" at bounding box center [124, 69] width 60 height 18
click at [190, 24] on div "booking Lincoln Mithcell" at bounding box center [239, 29] width 287 height 12
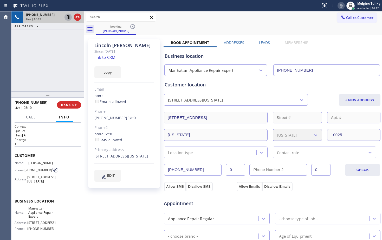
click at [339, 5] on icon at bounding box center [341, 6] width 6 height 6
click at [67, 16] on icon at bounding box center [68, 17] width 6 height 6
drag, startPoint x: 129, startPoint y: 162, endPoint x: 95, endPoint y: 158, distance: 34.8
click at [95, 158] on div "43 W 105th St New York, 10025 NY" at bounding box center [124, 156] width 60 height 6
copy div "43 W 105th St New York, 10025 NY"
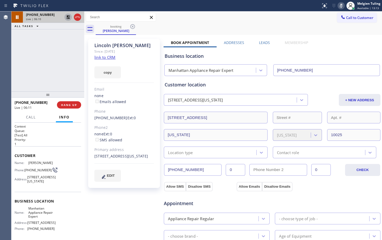
click at [68, 69] on div "+19179221273 Live | 06:10 ALL TASKS ALL TASKS ACTIVE TASKS TASKS IN WRAP UP" at bounding box center [47, 51] width 73 height 80
click at [67, 17] on icon at bounding box center [68, 17] width 4 height 4
click at [342, 3] on icon at bounding box center [341, 6] width 6 height 6
click at [271, 24] on div "booking Lincoln Mithcell" at bounding box center [239, 29] width 287 height 12
click at [94, 203] on div "Lincoln Mithcell Since: 20 may 2020 link to CRM copy Email none Emails allowed …" at bounding box center [125, 210] width 78 height 348
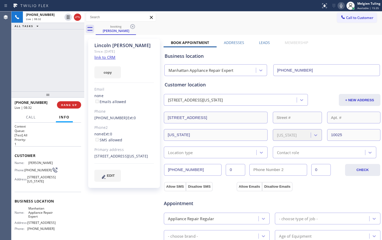
click at [72, 66] on div "+19179221273 Live | 08:32 ALL TASKS ALL TASKS ACTIVE TASKS TASKS IN WRAP UP" at bounding box center [47, 51] width 73 height 80
click at [65, 67] on div "+19179221273 Live | 09:15 ALL TASKS ALL TASKS ACTIVE TASKS TASKS IN WRAP UP" at bounding box center [47, 51] width 73 height 80
click at [67, 18] on icon at bounding box center [68, 17] width 6 height 6
click at [339, 5] on icon at bounding box center [341, 6] width 6 height 6
click at [342, 5] on icon at bounding box center [341, 6] width 3 height 4
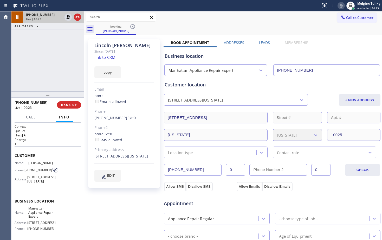
drag, startPoint x: 67, startPoint y: 15, endPoint x: 77, endPoint y: 11, distance: 10.8
click at [67, 15] on icon at bounding box center [68, 17] width 6 height 6
click at [179, 25] on div "booking Lincoln Mithcell" at bounding box center [239, 29] width 287 height 12
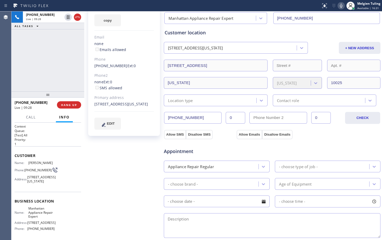
scroll to position [145, 0]
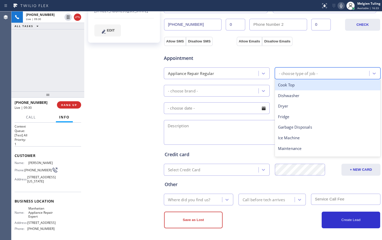
drag, startPoint x: 295, startPoint y: 50, endPoint x: 297, endPoint y: 48, distance: 2.9
click at [297, 48] on div "Appointment Appliance Repair Regular option Cook Top focused, 1 of 14. 14 resul…" at bounding box center [272, 96] width 217 height 100
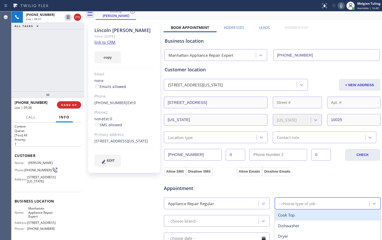
scroll to position [0, 0]
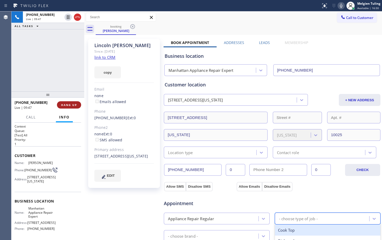
click at [66, 104] on span "HANG UP" at bounding box center [69, 105] width 16 height 4
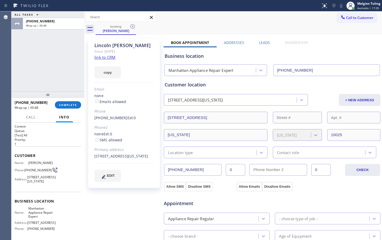
click at [62, 70] on div "ALL TASKS ALL TASKS ACTIVE TASKS TASKS IN WRAP UP +19179221273 Wrap up | 00:48" at bounding box center [47, 51] width 73 height 80
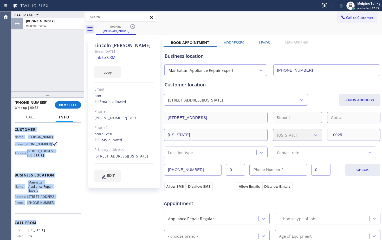
scroll to position [50, 0]
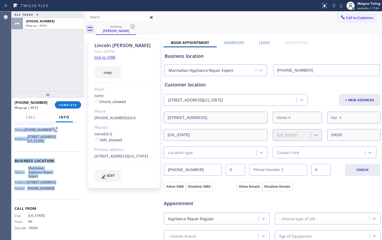
drag, startPoint x: 13, startPoint y: 153, endPoint x: 52, endPoint y: 189, distance: 52.7
click at [52, 189] on div "Context Queue: [Test] All Priority: 1 Customer Name: Lincoln Mithcell Phone: (9…" at bounding box center [47, 181] width 73 height 117
copy div "Customer Name: Lincoln Mithcell Phone: (917) 922-1273 Address: 43 W 105th St, N…"
click at [67, 105] on span "COMPLETE" at bounding box center [68, 105] width 18 height 4
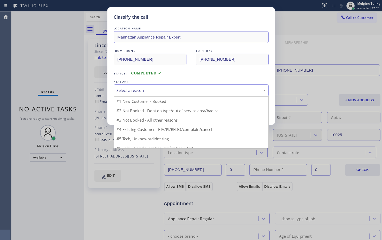
click at [141, 90] on div "Select a reason" at bounding box center [191, 90] width 149 height 6
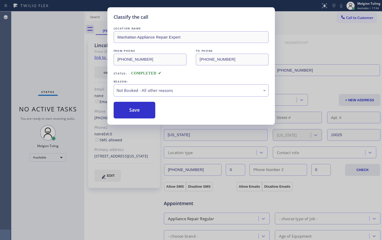
click at [131, 111] on button "Save" at bounding box center [135, 110] width 42 height 17
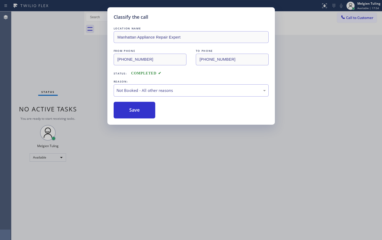
click at [80, 62] on div "Classify the call LOCATION NAME Manhattan Appliance Repair Expert FROM PHONE (9…" at bounding box center [191, 120] width 382 height 240
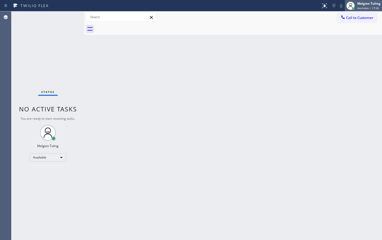
click at [365, 4] on div "Melgien Tuling" at bounding box center [369, 3] width 23 height 4
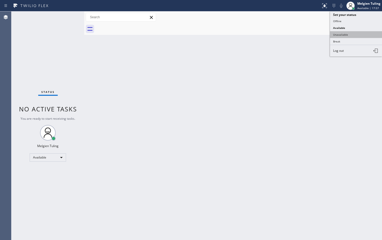
click at [336, 35] on button "Unavailable" at bounding box center [356, 34] width 52 height 7
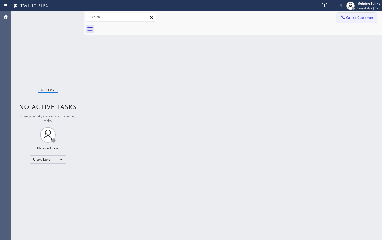
click at [361, 19] on span "Call to Customer" at bounding box center [359, 17] width 27 height 5
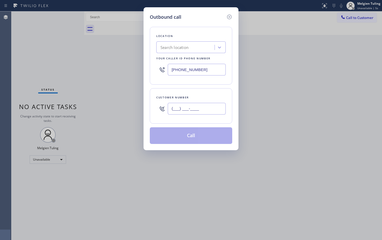
click at [175, 110] on input "(___) ___-____" at bounding box center [197, 109] width 58 height 12
paste input "917) 922-1273"
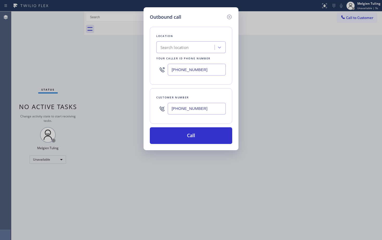
type input "(917) 922-1273"
drag, startPoint x: 214, startPoint y: 71, endPoint x: 165, endPoint y: 72, distance: 49.0
click at [165, 72] on div "(323) 616-2958" at bounding box center [191, 69] width 70 height 17
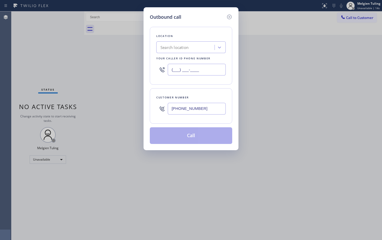
paste input "646) 612-7492"
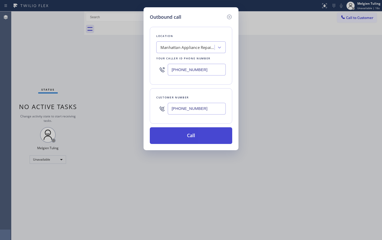
type input "(646) 612-7492"
click at [184, 134] on button "Call" at bounding box center [191, 135] width 83 height 17
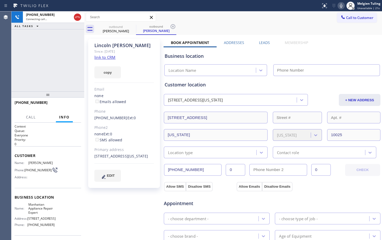
type input "(646) 612-7492"
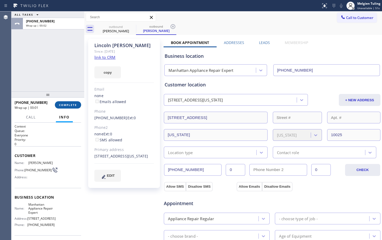
click at [66, 104] on span "COMPLETE" at bounding box center [68, 105] width 18 height 4
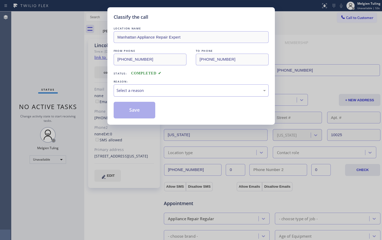
click at [130, 90] on div "Select a reason" at bounding box center [191, 90] width 149 height 6
click at [135, 106] on button "Save" at bounding box center [135, 110] width 42 height 17
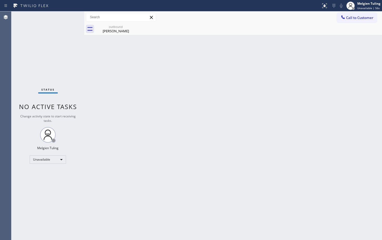
click at [295, 59] on div "Back to Dashboard Change Sender ID Customers Technicians Select a contact Outbo…" at bounding box center [233, 125] width 298 height 229
click at [358, 21] on button "Call to Customer" at bounding box center [357, 18] width 40 height 10
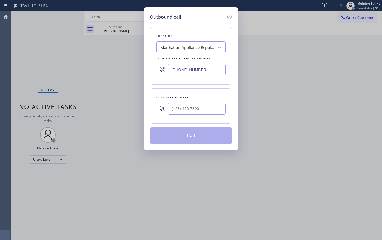
type input "(___) ___-____"
click at [178, 109] on input "(___) ___-____" at bounding box center [197, 109] width 58 height 12
click at [176, 110] on input "(___) ___-____" at bounding box center [197, 109] width 58 height 12
paste input "917) 922-1273"
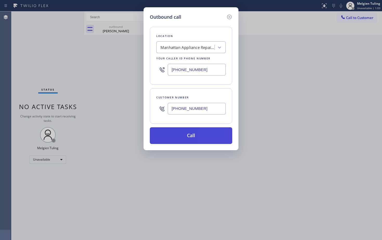
type input "(917) 922-1273"
click at [184, 134] on button "Call" at bounding box center [191, 135] width 83 height 17
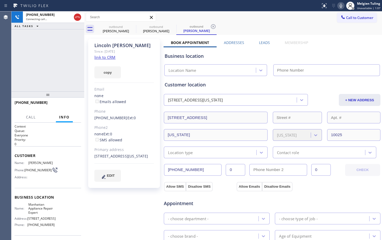
type input "(646) 612-7492"
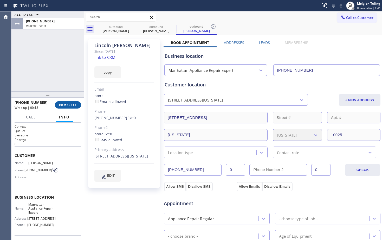
click at [67, 105] on span "COMPLETE" at bounding box center [68, 105] width 18 height 4
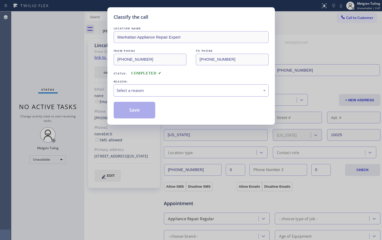
click at [142, 91] on div "Select a reason" at bounding box center [191, 90] width 149 height 6
click at [131, 110] on button "Save" at bounding box center [135, 110] width 42 height 17
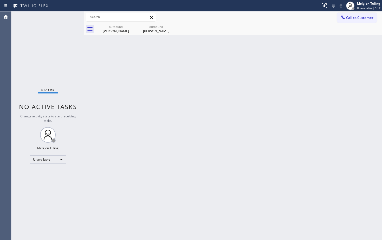
click at [91, 111] on div "Back to Dashboard Change Sender ID Customers Technicians Select a contact Outbo…" at bounding box center [233, 125] width 298 height 229
click at [354, 17] on span "Call to Customer" at bounding box center [359, 17] width 27 height 5
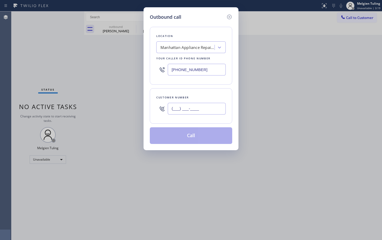
click at [183, 105] on input "(___) ___-____" at bounding box center [197, 109] width 58 height 12
paste input "917) 922-1273"
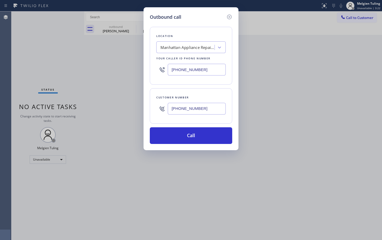
type input "(917) 922-1273"
click at [103, 147] on div "Outbound call Location Manhattan Appliance Repair Expert Your caller id phone n…" at bounding box center [191, 120] width 382 height 240
click at [186, 136] on button "Call" at bounding box center [191, 135] width 83 height 17
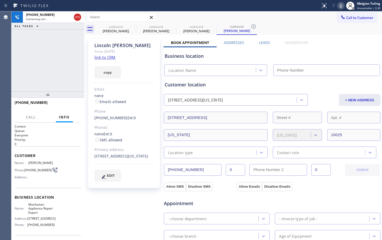
type input "(646) 612-7492"
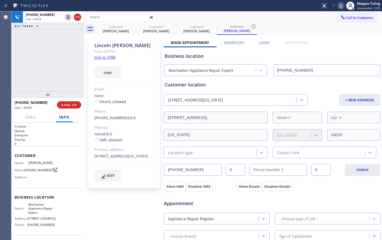
click at [114, 90] on div "Email" at bounding box center [124, 89] width 60 height 6
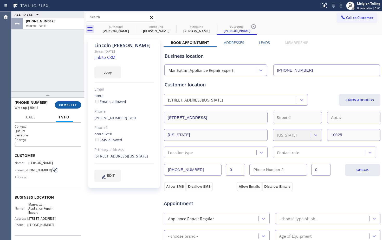
click at [70, 104] on span "COMPLETE" at bounding box center [68, 105] width 18 height 4
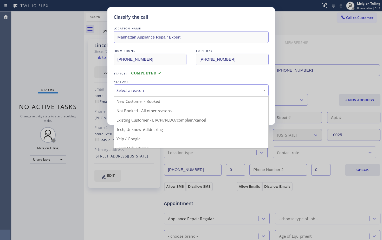
click at [137, 94] on div "Select a reason" at bounding box center [191, 90] width 155 height 12
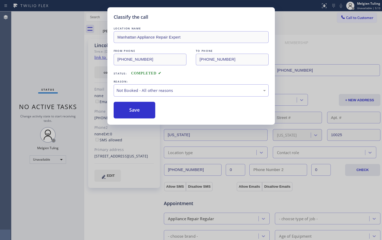
click at [136, 111] on button "Save" at bounding box center [135, 110] width 42 height 17
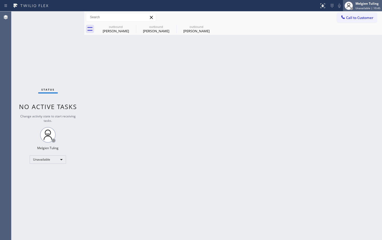
click at [369, 3] on div "Melgien Tuling" at bounding box center [368, 3] width 25 height 4
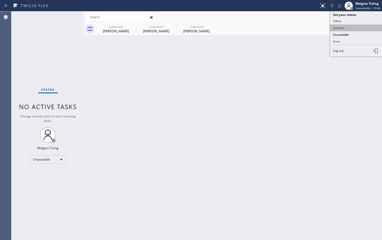
click at [344, 28] on button "Available" at bounding box center [356, 27] width 52 height 7
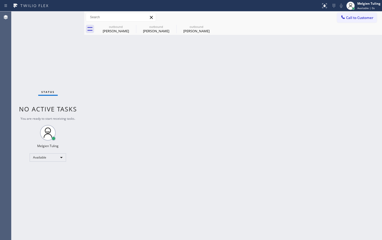
click at [229, 66] on div "Back to Dashboard Change Sender ID Customers Technicians Select a contact Outbo…" at bounding box center [233, 125] width 298 height 229
click at [212, 25] on icon at bounding box center [213, 26] width 6 height 6
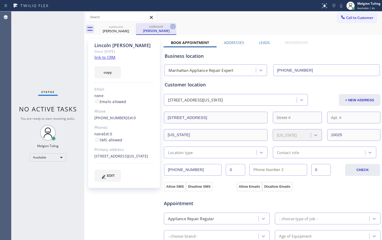
click at [173, 28] on icon at bounding box center [173, 26] width 6 height 6
click at [132, 27] on icon at bounding box center [133, 26] width 6 height 6
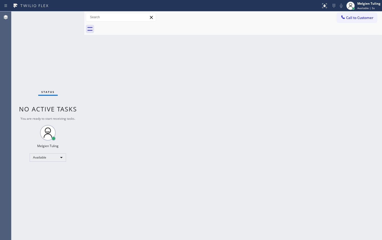
click at [157, 85] on div "Back to Dashboard Change Sender ID Customers Technicians Select a contact Outbo…" at bounding box center [233, 125] width 298 height 229
click at [58, 157] on div "Available" at bounding box center [48, 157] width 36 height 8
click at [37, 183] on li "Break" at bounding box center [47, 184] width 35 height 6
click at [165, 156] on div "Back to Dashboard Change Sender ID Customers Technicians Select a contact Outbo…" at bounding box center [233, 125] width 298 height 229
click at [100, 170] on div "Back to Dashboard Change Sender ID Customers Technicians Select a contact Outbo…" at bounding box center [233, 125] width 298 height 229
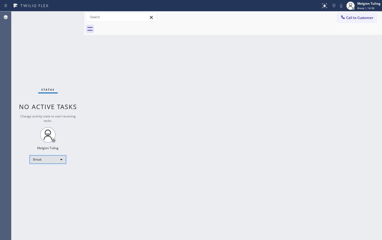
click at [36, 158] on div "Break" at bounding box center [48, 159] width 36 height 8
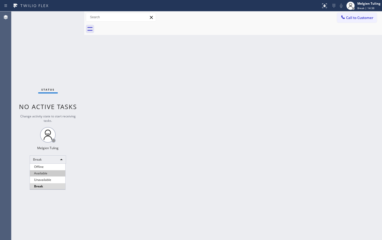
click at [38, 173] on li "Available" at bounding box center [47, 173] width 35 height 6
click at [168, 121] on div "Back to Dashboard Change Sender ID Customers Technicians Select a contact Outbo…" at bounding box center [233, 125] width 298 height 229
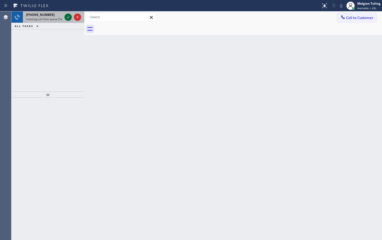
click at [68, 17] on icon at bounding box center [68, 17] width 3 height 2
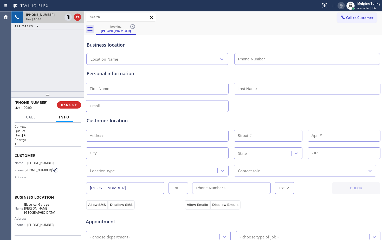
type input "(626) 550-4998"
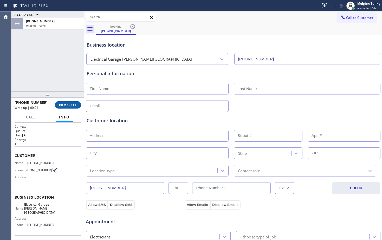
click at [65, 106] on span "COMPLETE" at bounding box center [68, 105] width 18 height 4
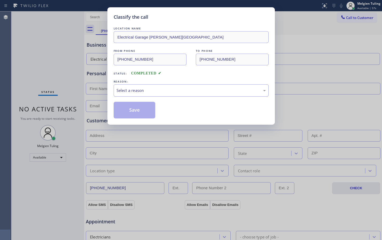
click at [144, 90] on div "Select a reason" at bounding box center [191, 90] width 149 height 6
click at [133, 112] on button "Save" at bounding box center [135, 110] width 42 height 17
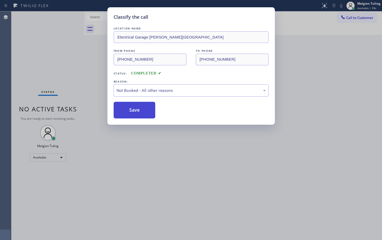
click at [133, 112] on button "Save" at bounding box center [135, 110] width 42 height 17
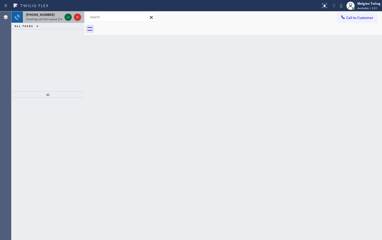
click at [66, 17] on icon at bounding box center [68, 17] width 6 height 6
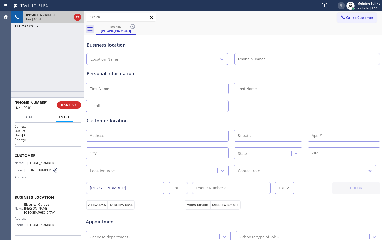
type input "(626) 550-4998"
click at [340, 4] on icon at bounding box center [341, 6] width 6 height 6
click at [339, 37] on div "Business location Electrical Garage Baldwin Park (626) 550-4998" at bounding box center [233, 50] width 295 height 29
click at [340, 4] on icon at bounding box center [341, 6] width 6 height 6
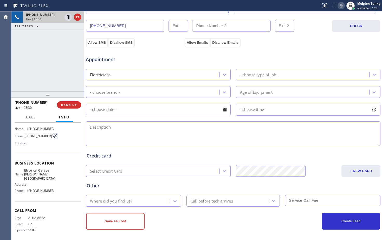
scroll to position [163, 0]
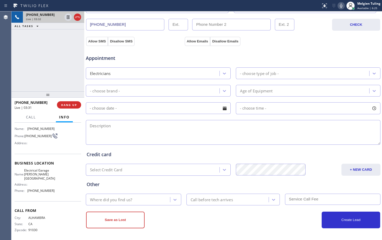
click at [140, 201] on div "Where did you find us?" at bounding box center [128, 199] width 83 height 9
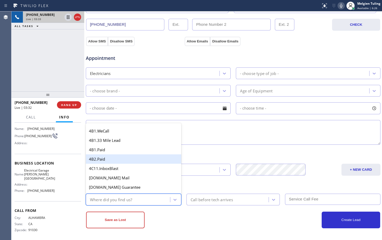
click at [225, 120] on textarea at bounding box center [233, 132] width 295 height 25
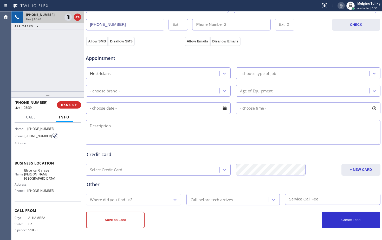
click at [133, 155] on div "Credit card" at bounding box center [233, 154] width 293 height 7
click at [71, 105] on span "HANG UP" at bounding box center [69, 105] width 16 height 4
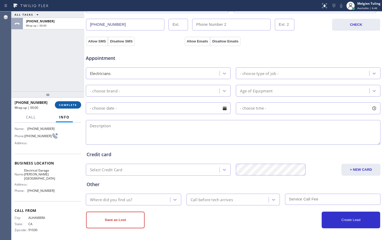
click at [71, 105] on span "COMPLETE" at bounding box center [68, 105] width 18 height 4
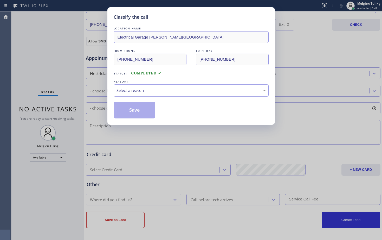
click at [130, 90] on div "Select a reason" at bounding box center [191, 90] width 149 height 6
click at [136, 109] on button "Save" at bounding box center [135, 110] width 42 height 17
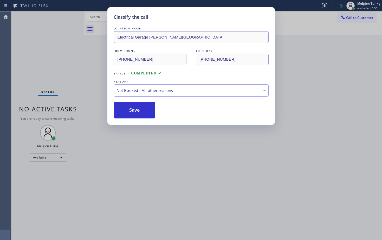
click at [153, 160] on div "Classify the call LOCATION NAME Electrical Garage Baldwin Park FROM PHONE (626)…" at bounding box center [191, 120] width 382 height 240
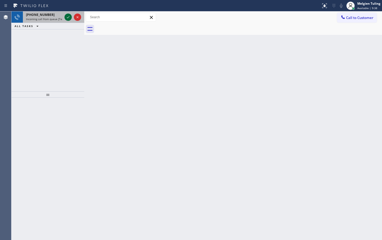
click at [66, 17] on icon at bounding box center [68, 17] width 6 height 6
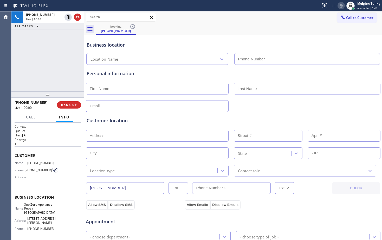
type input "(360) 205-1831"
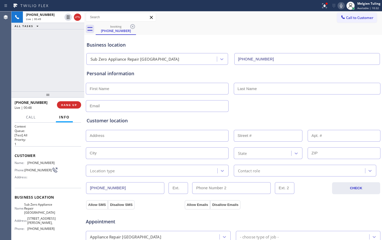
click at [339, 4] on icon at bounding box center [341, 6] width 6 height 6
click at [343, 4] on icon at bounding box center [341, 6] width 6 height 6
click at [290, 21] on div "Call to Customer Outbound call Location Manhattan Appliance Repair Expert Your …" at bounding box center [233, 17] width 298 height 9
click at [73, 107] on span "HANG UP" at bounding box center [69, 105] width 16 height 4
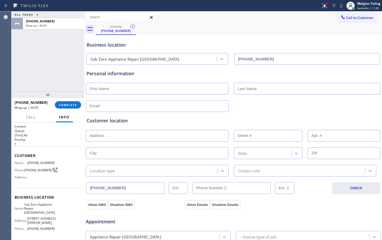
click at [179, 122] on div "Customer location" at bounding box center [233, 120] width 293 height 7
click at [75, 108] on button "COMPLETE" at bounding box center [68, 104] width 26 height 7
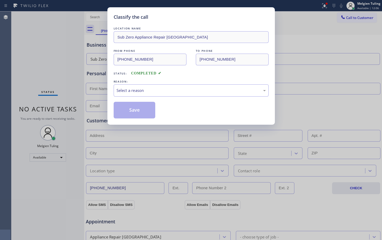
click at [157, 81] on div "REASON:" at bounding box center [191, 81] width 155 height 5
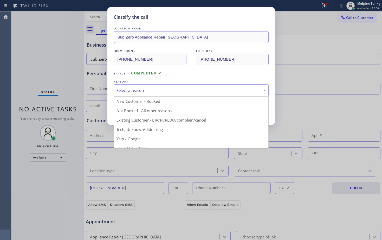
click at [155, 88] on div "Select a reason" at bounding box center [191, 90] width 149 height 6
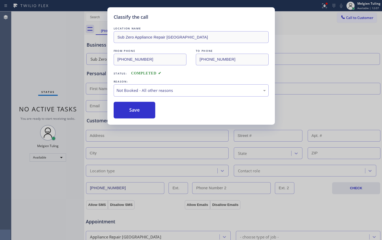
click at [133, 111] on button "Save" at bounding box center [135, 110] width 42 height 17
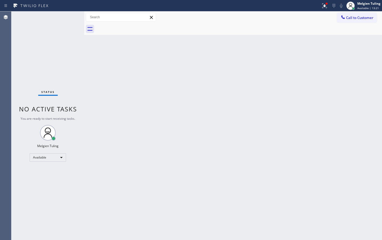
click at [162, 161] on div "Back to Dashboard Change Sender ID Customers Technicians Select a contact Outbo…" at bounding box center [233, 125] width 298 height 229
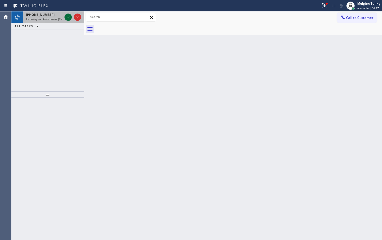
click at [67, 16] on icon at bounding box center [68, 17] width 6 height 6
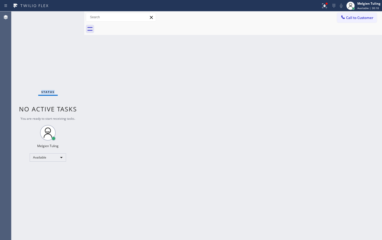
click at [67, 16] on div "Status No active tasks You are ready to start receiving tasks. Melgien Tuling A…" at bounding box center [47, 125] width 73 height 229
drag, startPoint x: 324, startPoint y: 6, endPoint x: 325, endPoint y: 4, distance: 2.8
click at [324, 6] on icon at bounding box center [325, 6] width 6 height 6
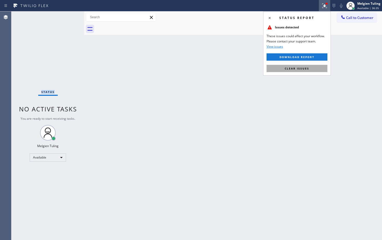
drag, startPoint x: 295, startPoint y: 68, endPoint x: 302, endPoint y: 69, distance: 7.1
click at [296, 68] on span "Clear issues" at bounding box center [297, 69] width 24 height 4
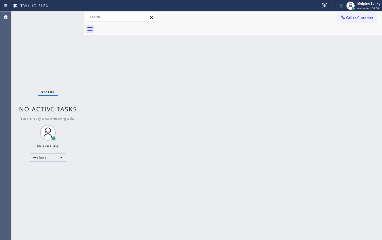
click at [305, 63] on div "Back to Dashboard Change Sender ID Customers Technicians Select a contact Outbo…" at bounding box center [233, 125] width 298 height 229
click at [306, 62] on div "Back to Dashboard Change Sender ID Customers Technicians Select a contact Outbo…" at bounding box center [233, 125] width 298 height 229
click at [297, 44] on div "Back to Dashboard Change Sender ID Customers Technicians Select a contact Outbo…" at bounding box center [233, 125] width 298 height 229
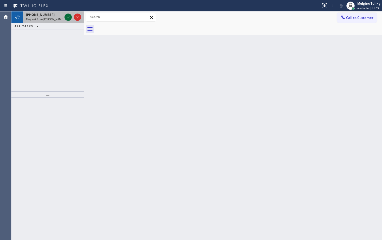
click at [68, 18] on icon at bounding box center [68, 17] width 3 height 2
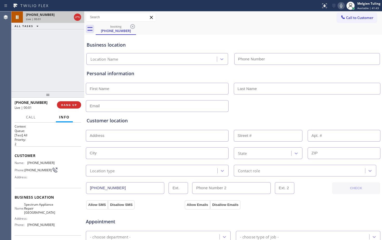
type input "(650) 239-2339"
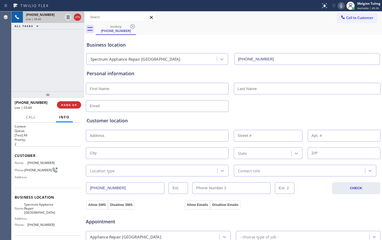
click at [341, 4] on icon at bounding box center [341, 6] width 6 height 6
click at [204, 21] on div "Call to Customer Outbound call Location Manhattan Appliance Repair Expert Your …" at bounding box center [233, 17] width 298 height 9
click at [68, 16] on icon at bounding box center [68, 17] width 6 height 6
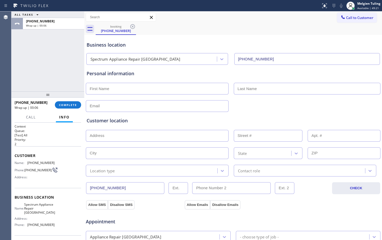
drag, startPoint x: 66, startPoint y: 74, endPoint x: 66, endPoint y: 78, distance: 4.2
click at [66, 74] on div "ALL TASKS ALL TASKS ACTIVE TASKS TASKS IN WRAP UP +16507146210 Wrap up | 00:06" at bounding box center [47, 51] width 73 height 80
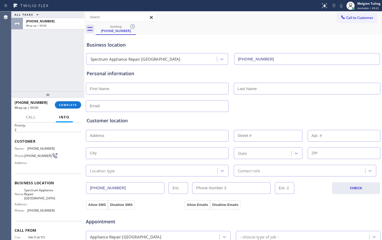
scroll to position [26, 0]
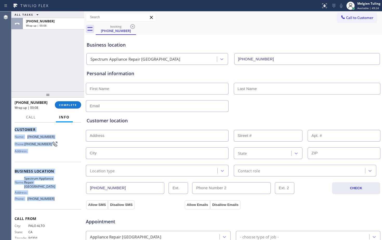
drag, startPoint x: 15, startPoint y: 131, endPoint x: 50, endPoint y: 199, distance: 76.7
click at [50, 199] on div "Context Queue: [Test] All Priority: 2 Customer Name: (650) 714-6210 Phone: (650…" at bounding box center [48, 173] width 67 height 151
copy div "Customer Name: (650) 714-6210 Phone: (650) 714-6210 Address: Business location …"
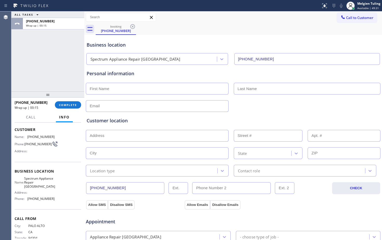
click at [174, 124] on div "Customer location >> ADD NEW ADDRESS << + NEW ADDRESS State Location type Conta…" at bounding box center [233, 146] width 293 height 59
click at [71, 106] on span "COMPLETE" at bounding box center [68, 105] width 18 height 4
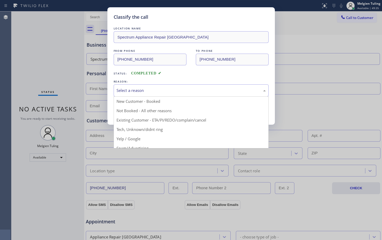
click at [136, 87] on div "Select a reason" at bounding box center [191, 90] width 155 height 12
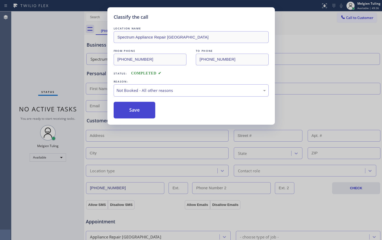
click at [142, 107] on button "Save" at bounding box center [135, 110] width 42 height 17
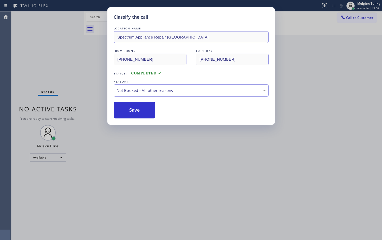
click at [349, 65] on div "Classify the call LOCATION NAME Spectrum Appliance Repair Menlo Park FROM PHONE…" at bounding box center [191, 120] width 382 height 240
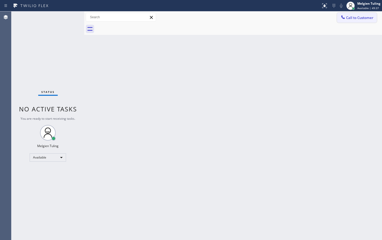
click at [356, 15] on button "Call to Customer" at bounding box center [357, 18] width 40 height 10
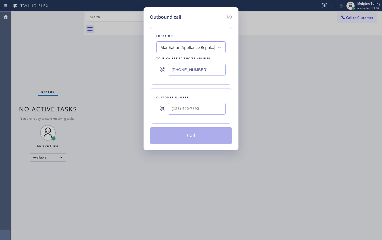
drag, startPoint x: 206, startPoint y: 71, endPoint x: 104, endPoint y: 84, distance: 102.3
click at [104, 84] on div "Outbound call Location Manhattan Appliance Repair Expert Your caller id phone n…" at bounding box center [191, 120] width 382 height 240
type input "(___) ___-____"
click at [367, 5] on div "Outbound call Location Search location Your caller id phone number Customer num…" at bounding box center [191, 120] width 382 height 240
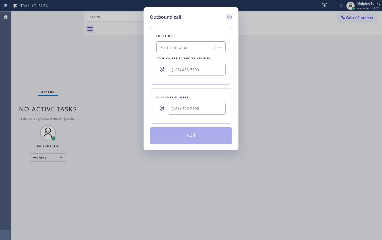
click at [230, 16] on icon at bounding box center [229, 17] width 6 height 6
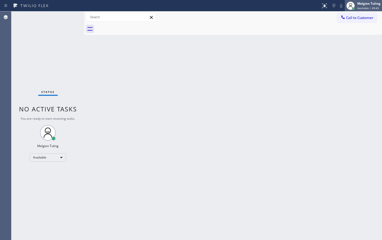
click at [371, 6] on div "Melgien Tuling Available | 49:43" at bounding box center [370, 5] width 26 height 9
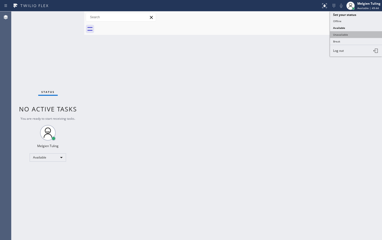
click at [343, 33] on button "Unavailable" at bounding box center [356, 34] width 52 height 7
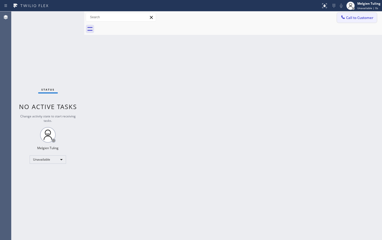
click at [361, 15] on button "Call to Customer" at bounding box center [357, 18] width 40 height 10
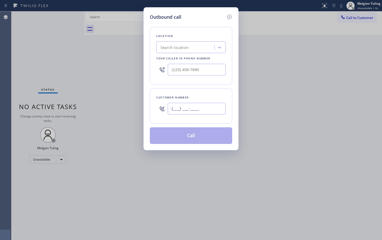
click at [178, 109] on input "(___) ___-____" at bounding box center [197, 109] width 58 height 12
paste input "650) 714-6210"
type input "(650) 714-6210"
click at [175, 69] on input "(___) ___-____" at bounding box center [197, 70] width 58 height 12
paste input "650) 239-2339"
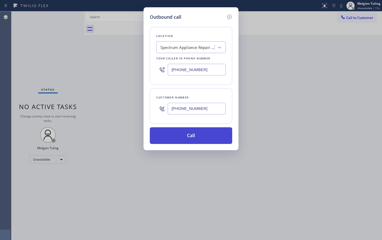
type input "(650) 239-2339"
click at [197, 138] on button "Call" at bounding box center [191, 135] width 83 height 17
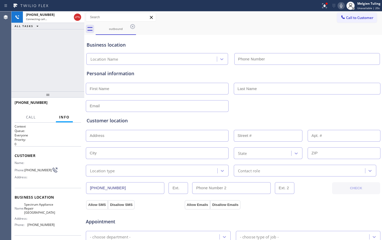
type input "(650) 239-2339"
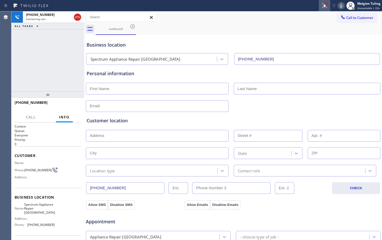
click at [326, 6] on icon at bounding box center [324, 5] width 3 height 4
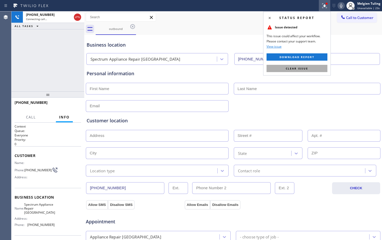
click at [292, 67] on span "Clear issue" at bounding box center [297, 69] width 22 height 4
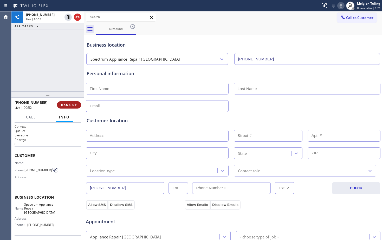
click at [69, 106] on span "HANG UP" at bounding box center [69, 105] width 16 height 4
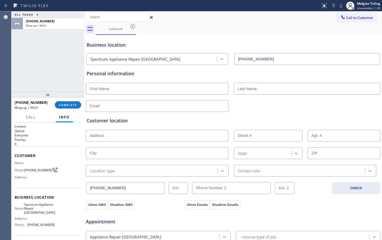
click at [136, 86] on input "text" at bounding box center [157, 89] width 143 height 12
type input "Colin"
click at [291, 93] on input "text" at bounding box center [307, 89] width 147 height 12
type input "Mcveigh"
click at [113, 103] on input "text" at bounding box center [157, 106] width 143 height 12
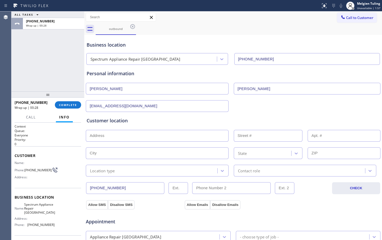
type input "no@gmail.com"
click at [102, 138] on input "text" at bounding box center [157, 136] width 143 height 12
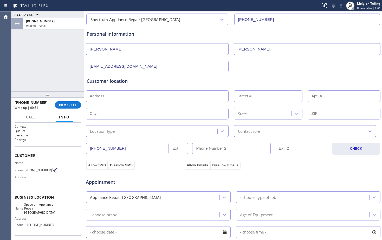
scroll to position [52, 0]
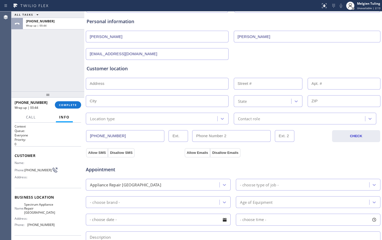
paste input "West Menlo Park, CA 94025"
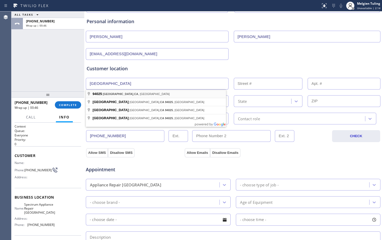
type input "West Menlo Park, CA 94025, USA"
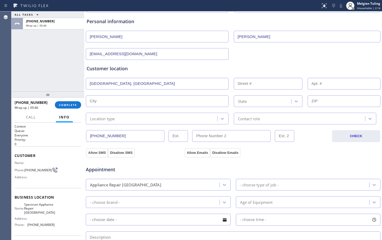
type input "Menlo Park"
type input "94025"
click at [108, 83] on input "text" at bounding box center [157, 84] width 143 height 12
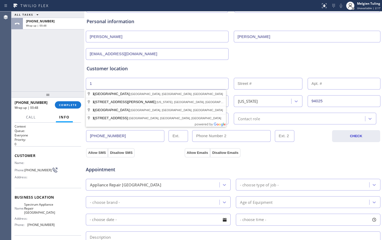
type input "1"
click at [235, 86] on input "text" at bounding box center [268, 84] width 69 height 12
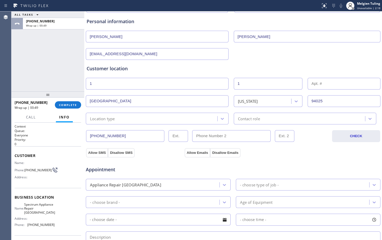
type input "1"
click at [121, 118] on div "Location type" at bounding box center [152, 118] width 130 height 9
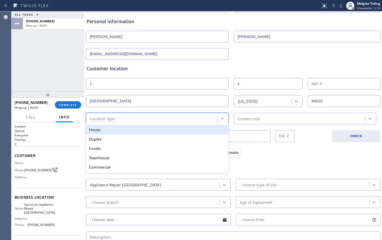
click at [111, 129] on div "House" at bounding box center [157, 129] width 143 height 9
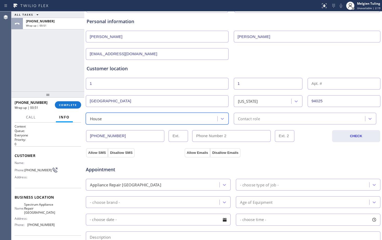
click at [246, 117] on div "Contact role" at bounding box center [249, 119] width 22 height 6
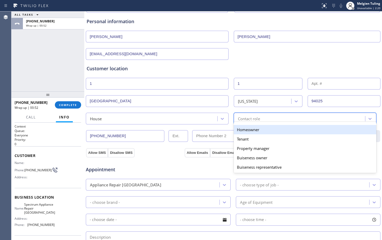
click at [239, 129] on div "Homeowner" at bounding box center [305, 129] width 143 height 9
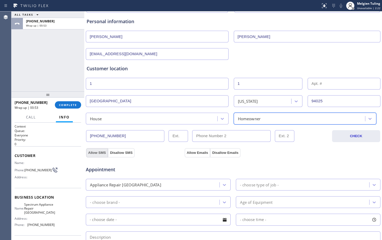
click at [97, 152] on button "Allow SMS" at bounding box center [97, 152] width 22 height 9
click at [195, 153] on button "Allow Emails" at bounding box center [198, 152] width 26 height 9
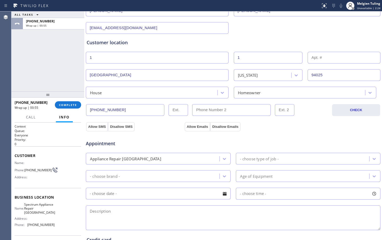
click at [163, 160] on div "Appliance Repair High End" at bounding box center [153, 158] width 132 height 9
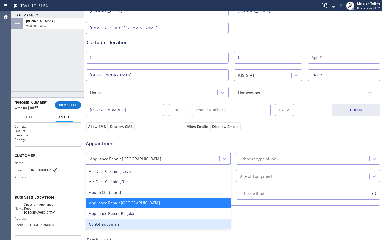
scroll to position [27, 0]
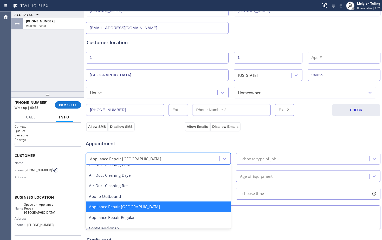
click at [136, 207] on div "Appliance Repair High End" at bounding box center [158, 206] width 145 height 11
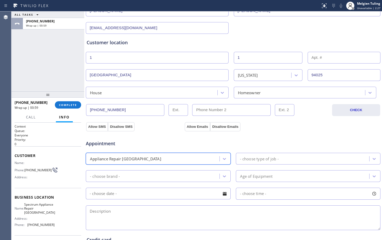
click at [249, 159] on div "- choose type of job -" at bounding box center [259, 159] width 39 height 6
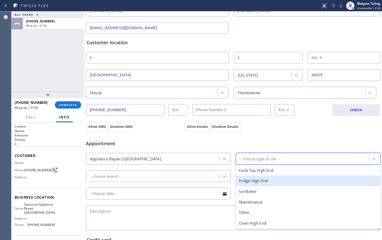
click at [251, 182] on div "Fridge High End" at bounding box center [308, 180] width 145 height 11
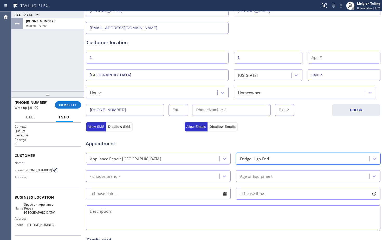
click at [146, 173] on div "- choose brand -" at bounding box center [153, 176] width 132 height 9
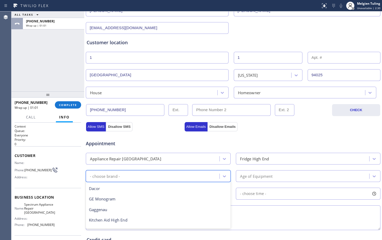
scroll to position [78, 0]
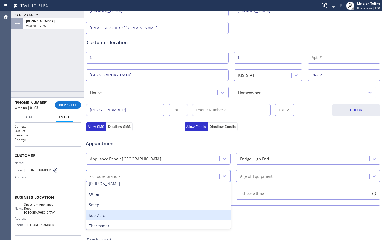
click at [101, 218] on div "Sub Zero" at bounding box center [158, 215] width 145 height 11
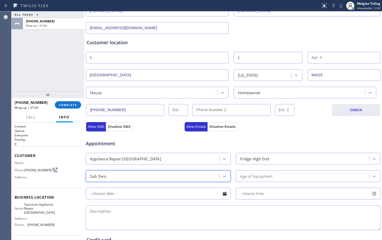
click at [245, 175] on div "Age of Equipment" at bounding box center [256, 176] width 33 height 6
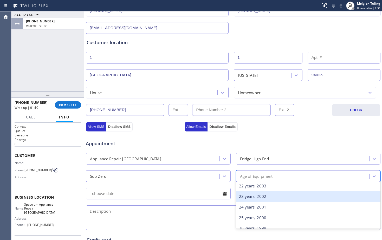
scroll to position [182, 0]
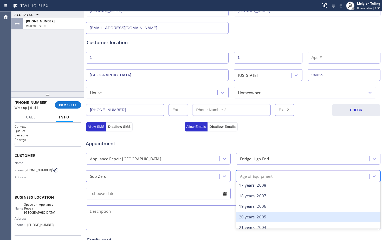
click at [248, 216] on div "20 years, 2005" at bounding box center [308, 217] width 145 height 11
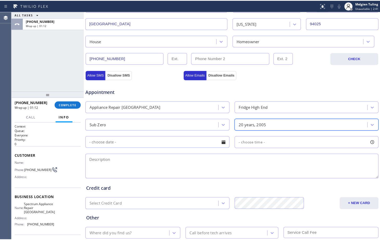
scroll to position [130, 0]
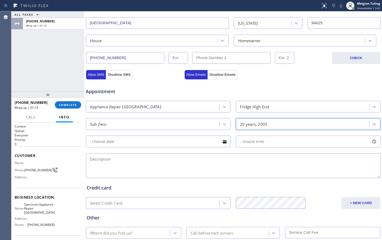
click at [110, 161] on textarea at bounding box center [233, 165] width 295 height 25
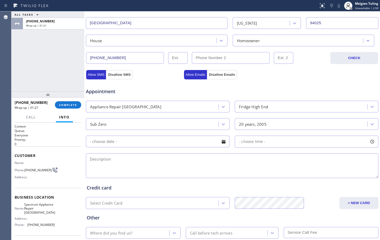
click at [103, 161] on textarea at bounding box center [232, 165] width 293 height 25
paste textarea "sub-zero|fridge| its leaking| built in||20YO|West Menlo Park, CA 94025"
drag, startPoint x: 95, startPoint y: 157, endPoint x: 181, endPoint y: 169, distance: 87.0
click at [181, 169] on textarea "sub-zero|fridge| its leaking| built in||20YO|West Menlo Park, CA 94025" at bounding box center [232, 165] width 293 height 25
drag, startPoint x: 109, startPoint y: 159, endPoint x: 135, endPoint y: 166, distance: 26.3
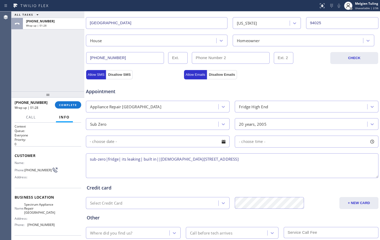
click at [139, 168] on textarea "sub-zero|fridge| its leaking| built in||20YO|West Menlo Park, CA 94025" at bounding box center [232, 165] width 293 height 25
click at [110, 160] on textarea "sub-zero|fridge| its leaking| built in||20YO|West Menlo Park, CA 94025" at bounding box center [232, 165] width 293 height 25
click at [236, 159] on textarea "sub-zero| Fridge| its leaking| built in||20YO|West Menlo Park, CA 94025" at bounding box center [232, 165] width 293 height 25
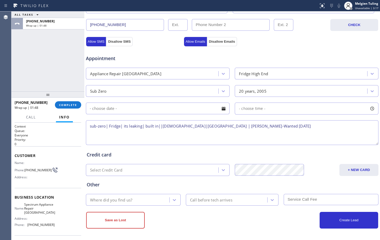
scroll to position [163, 0]
type textarea "sub-zero| Fridge| its leaking| built in||20YO|West Menlo Park, CA 94025 | SAL-W…"
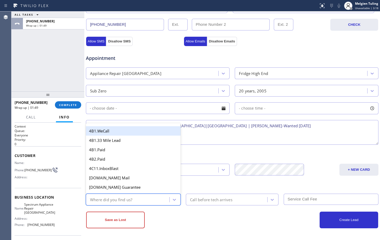
click at [113, 199] on div "Where did you find us?" at bounding box center [111, 200] width 42 height 6
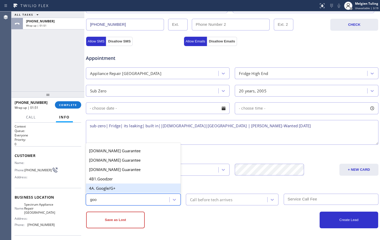
type input "goo"
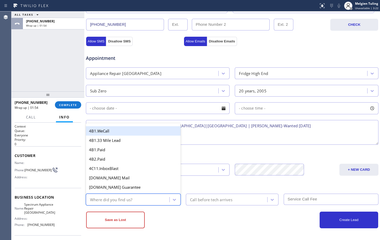
drag, startPoint x: 116, startPoint y: 189, endPoint x: 105, endPoint y: 200, distance: 14.5
click at [105, 200] on div "Where did you find us?" at bounding box center [111, 200] width 42 height 6
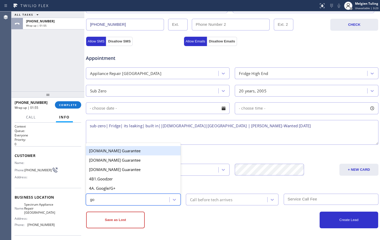
type input "goo"
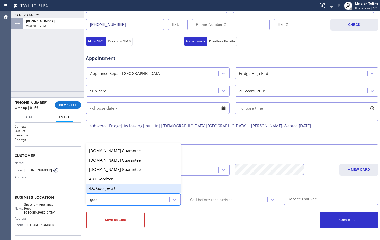
click at [110, 190] on div "4A. Google/G+" at bounding box center [133, 188] width 95 height 9
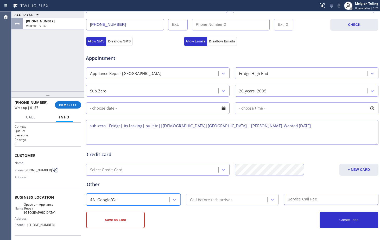
click at [253, 222] on div "Create Lead" at bounding box center [305, 220] width 146 height 17
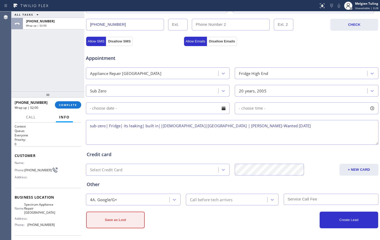
click at [119, 223] on button "Save as Lost" at bounding box center [115, 220] width 59 height 17
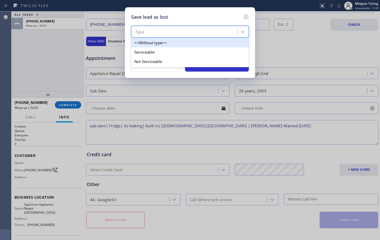
click at [146, 33] on div "Type" at bounding box center [185, 31] width 105 height 9
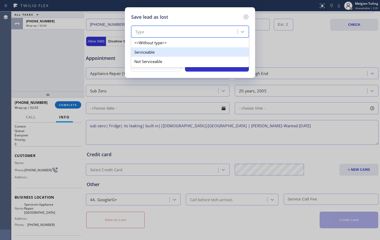
click at [137, 55] on div "Serviceable" at bounding box center [190, 51] width 118 height 9
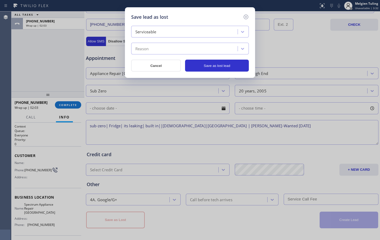
click at [138, 46] on div "Reason" at bounding box center [141, 49] width 13 height 6
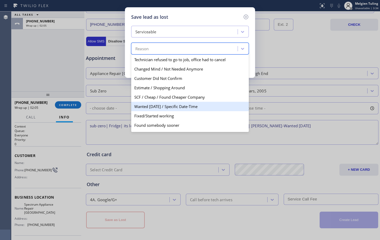
click at [146, 109] on div "Wanted Today / Specific Date-Time" at bounding box center [190, 106] width 118 height 9
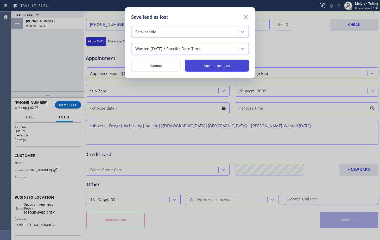
click at [220, 65] on button "Save as lost lead" at bounding box center [217, 66] width 64 height 12
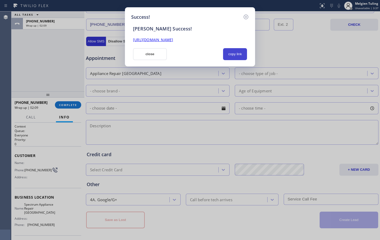
click at [232, 50] on button "copy link" at bounding box center [235, 54] width 24 height 12
click at [173, 40] on link "https://erp.apollosoft.co/customer/765692#portlet_lead" at bounding box center [153, 39] width 40 height 5
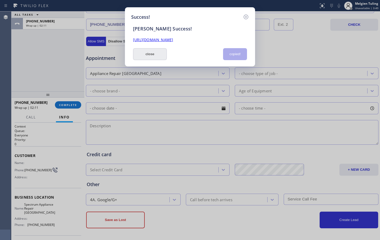
click at [146, 54] on button "close" at bounding box center [150, 54] width 34 height 12
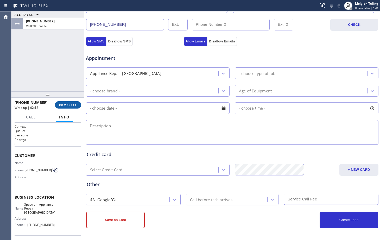
click at [63, 105] on span "COMPLETE" at bounding box center [68, 105] width 18 height 4
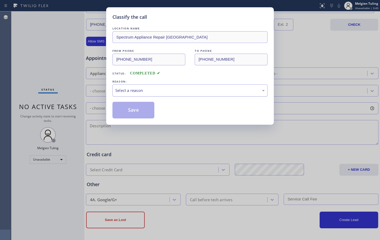
click at [130, 93] on div "Select a reason" at bounding box center [189, 90] width 149 height 6
click at [125, 110] on button "Save" at bounding box center [133, 110] width 42 height 17
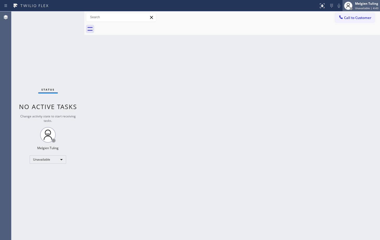
click at [370, 4] on div "Melgien Tuling" at bounding box center [366, 3] width 23 height 4
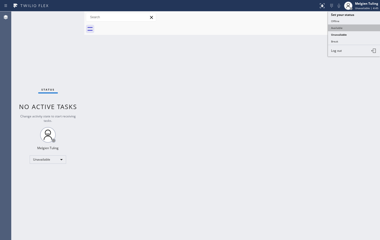
click at [341, 29] on button "Available" at bounding box center [354, 27] width 52 height 7
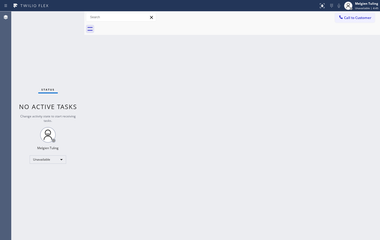
click at [200, 82] on div "Back to Dashboard Change Sender ID Customers Technicians Select a contact Outbo…" at bounding box center [232, 125] width 296 height 229
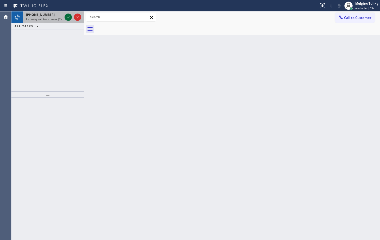
click at [65, 15] on icon at bounding box center [68, 17] width 6 height 6
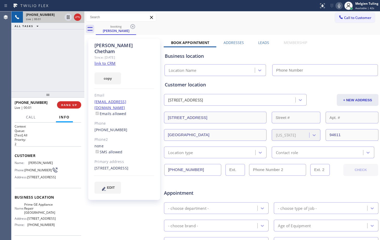
type input "(510) 399-2012"
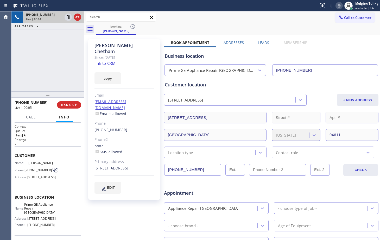
click at [169, 75] on div "Customer location 104 Monte Ave Piedmont, 94611 CA + NEW ADDRESS 104 Monte Ave …" at bounding box center [271, 116] width 215 height 84
click at [167, 75] on div "Customer location 104 Monte Ave Piedmont, 94611 CA + NEW ADDRESS 104 Monte Ave …" at bounding box center [271, 116] width 215 height 84
click at [109, 61] on link "link to CRM" at bounding box center [104, 63] width 21 height 5
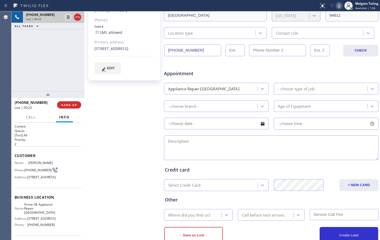
scroll to position [135, 0]
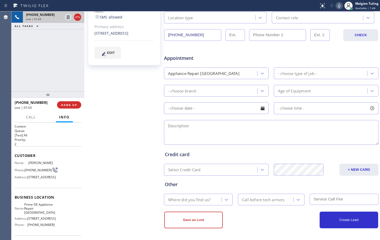
click at [99, 123] on div "Robert Chetham Since: 20 may 2020 link to CRM copy Email no@gmail.com Emails al…" at bounding box center [125, 69] width 78 height 337
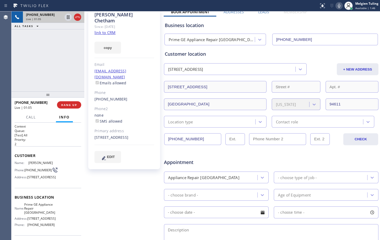
scroll to position [5, 0]
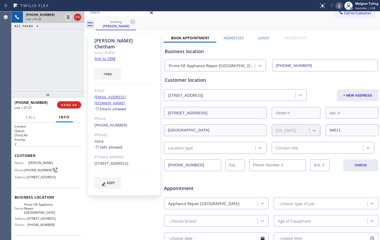
click at [289, 190] on div "Appointment" at bounding box center [271, 185] width 216 height 13
click at [323, 53] on div "Business location" at bounding box center [271, 51] width 213 height 7
click at [301, 13] on div "Call to Customer Outbound call Location Spectrum Appliance Repair Menlo Park Yo…" at bounding box center [232, 12] width 296 height 9
drag, startPoint x: 338, startPoint y: 4, endPoint x: 276, endPoint y: 10, distance: 62.2
click at [276, 10] on div "Status report No issues detected If you experience an issue, please download th…" at bounding box center [190, 5] width 380 height 11
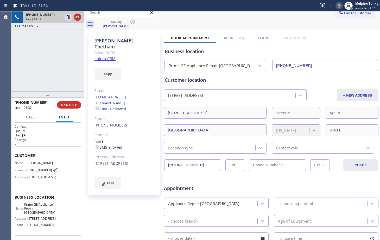
click at [340, 4] on icon at bounding box center [339, 6] width 6 height 6
click at [67, 16] on icon at bounding box center [68, 17] width 3 height 4
click at [63, 54] on div "+15103886292 Live | 01:36 ALL TASKS ALL TASKS ACTIVE TASKS TASKS IN WRAP UP" at bounding box center [47, 51] width 73 height 80
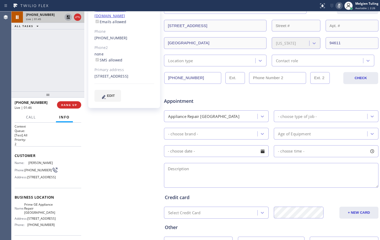
scroll to position [31, 0]
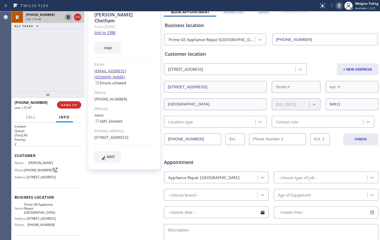
click at [66, 17] on icon at bounding box center [68, 17] width 6 height 6
click at [339, 8] on icon at bounding box center [339, 6] width 3 height 4
click at [328, 14] on div "Book Appointment Addresses Leads Membership Business location Prime GE Applianc…" at bounding box center [271, 175] width 215 height 333
click at [340, 5] on icon at bounding box center [339, 6] width 6 height 6
drag, startPoint x: 361, startPoint y: 24, endPoint x: 340, endPoint y: 3, distance: 29.3
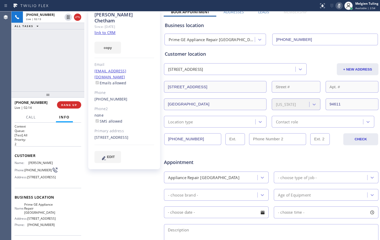
click at [340, 3] on icon at bounding box center [339, 6] width 6 height 6
click at [362, 15] on div "Business location Prime GE Appliance Repair Oakland (510) 399-2012" at bounding box center [271, 30] width 215 height 31
click at [363, 23] on div "Business location" at bounding box center [271, 25] width 213 height 7
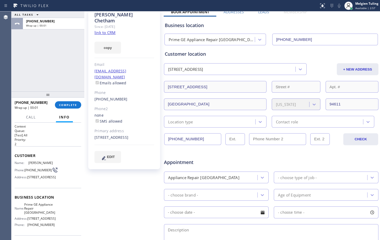
click at [144, 68] on div "no@gmail.com Emails allowed" at bounding box center [124, 77] width 60 height 18
click at [63, 104] on span "COMPLETE" at bounding box center [68, 105] width 18 height 4
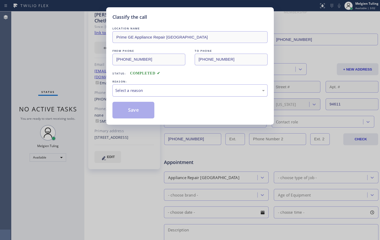
drag, startPoint x: 133, startPoint y: 86, endPoint x: 122, endPoint y: 91, distance: 12.1
click at [122, 91] on div "Select a reason" at bounding box center [189, 90] width 149 height 6
click at [126, 90] on div "Select a reason" at bounding box center [189, 90] width 149 height 6
click at [128, 111] on button "Save" at bounding box center [133, 110] width 42 height 17
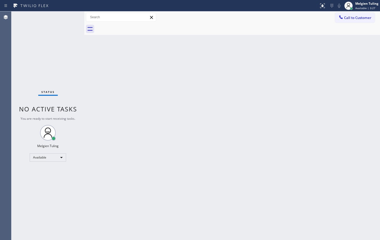
click at [67, 16] on div "Status No active tasks You are ready to start receiving tasks. Melgien Tuling A…" at bounding box center [47, 125] width 73 height 229
click at [215, 165] on div "Back to Dashboard Change Sender ID Customers Technicians Select a contact Outbo…" at bounding box center [232, 125] width 296 height 229
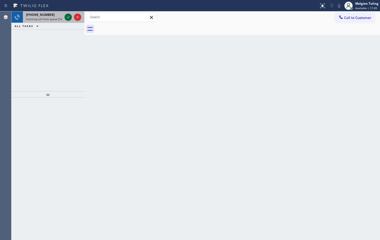
click at [67, 19] on icon at bounding box center [68, 17] width 6 height 6
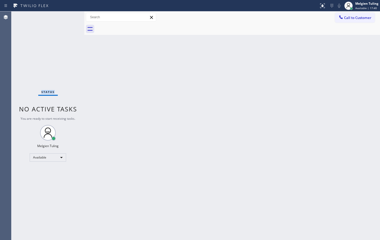
click at [67, 19] on div "Status No active tasks You are ready to start receiving tasks. Melgien Tuling A…" at bounding box center [47, 125] width 73 height 229
click at [190, 119] on div "Back to Dashboard Change Sender ID Customers Technicians Select a contact Outbo…" at bounding box center [232, 125] width 296 height 229
click at [97, 73] on div "Back to Dashboard Change Sender ID Customers Technicians Select a contact Outbo…" at bounding box center [232, 125] width 296 height 229
click at [93, 144] on div "Back to Dashboard Change Sender ID Customers Technicians Select a contact Outbo…" at bounding box center [232, 125] width 296 height 229
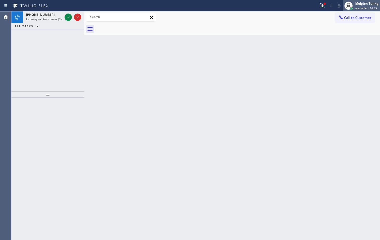
click at [363, 7] on span "Available | 18:45" at bounding box center [366, 8] width 22 height 4
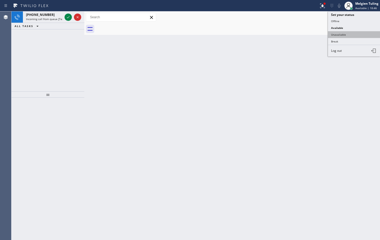
click at [339, 34] on button "Unavailable" at bounding box center [354, 34] width 52 height 7
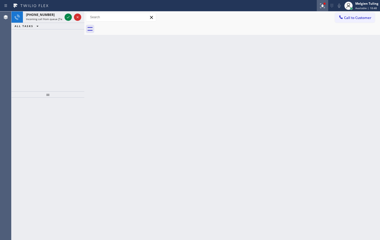
click at [323, 5] on icon at bounding box center [321, 5] width 3 height 4
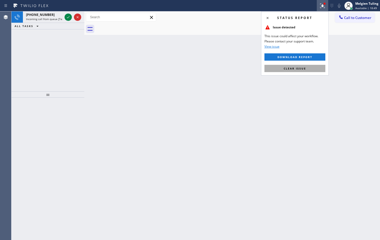
click at [298, 69] on span "Clear issue" at bounding box center [295, 69] width 22 height 4
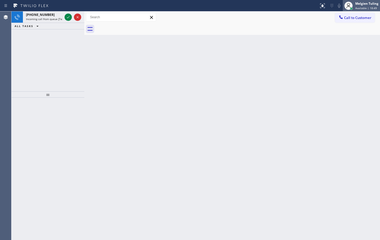
click at [357, 7] on span "Available | 18:49" at bounding box center [366, 8] width 22 height 4
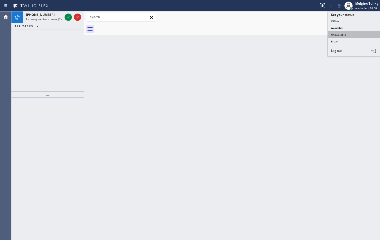
click at [342, 34] on button "Unavailable" at bounding box center [354, 34] width 52 height 7
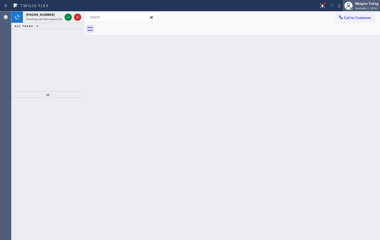
click at [364, 2] on div "Melgien Tuling" at bounding box center [366, 3] width 23 height 4
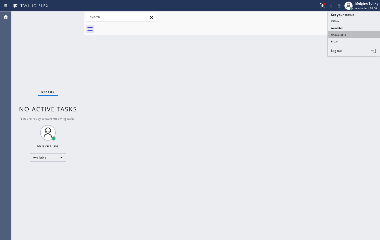
click at [346, 36] on button "Unavailable" at bounding box center [354, 34] width 52 height 7
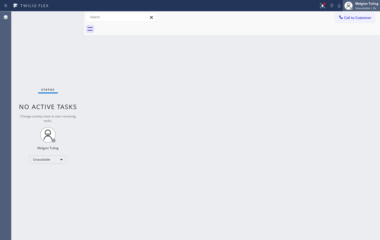
click at [365, 5] on div "Melgien Tuling" at bounding box center [366, 3] width 23 height 4
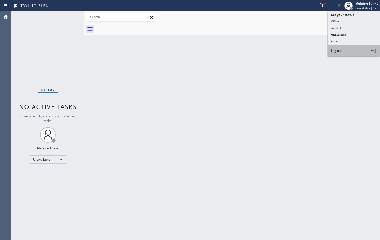
click at [348, 51] on button "Log out" at bounding box center [354, 50] width 52 height 11
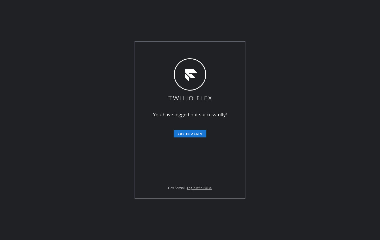
click at [321, 5] on div "You have logged out successfully! Log in again Flex Admin? Log in with Twilio." at bounding box center [190, 120] width 380 height 240
click at [277, 48] on div "You have logged out successfully! Log in again Flex Admin? Log in with Twilio." at bounding box center [190, 120] width 380 height 240
click at [82, 79] on div "You have logged out successfully! Log in again Flex Admin? Log in with Twilio." at bounding box center [190, 120] width 380 height 240
